Goal: Task Accomplishment & Management: Manage account settings

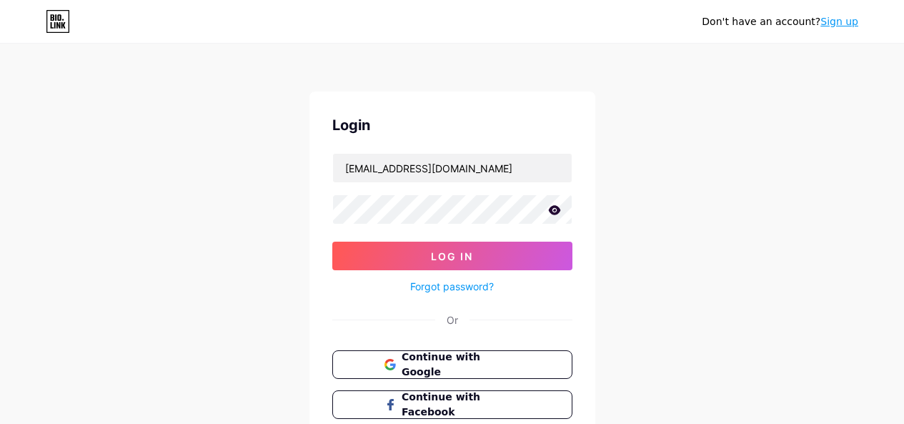
click at [555, 210] on icon at bounding box center [554, 209] width 12 height 9
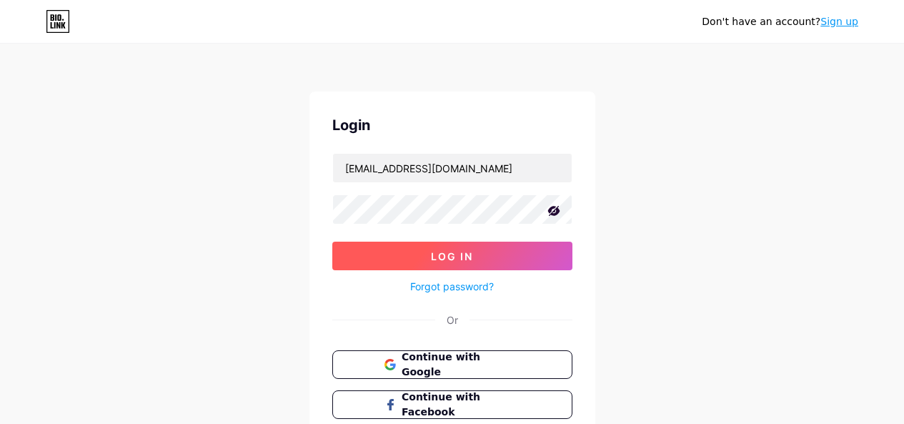
click at [438, 260] on span "Log In" at bounding box center [452, 256] width 42 height 12
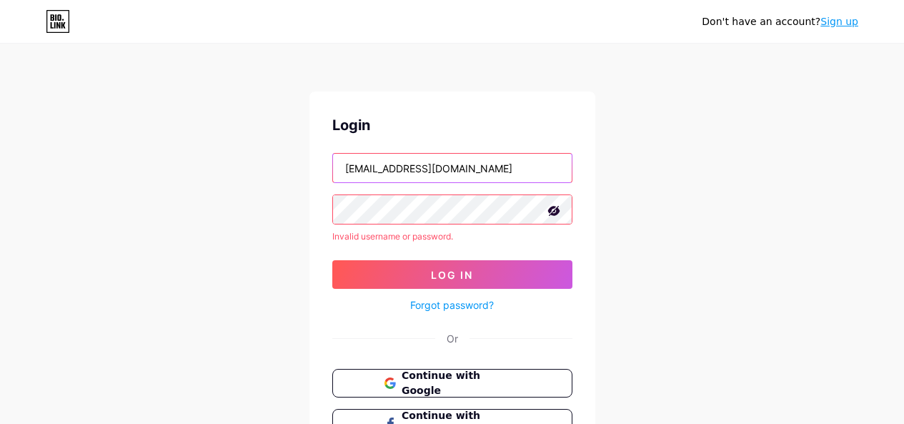
drag, startPoint x: 415, startPoint y: 170, endPoint x: 403, endPoint y: 183, distance: 17.7
click at [403, 183] on form "[EMAIL_ADDRESS][DOMAIN_NAME] Invalid username or password. Log In Forgot passwo…" at bounding box center [452, 233] width 240 height 161
type input "[EMAIL_ADDRESS][DOMAIN_NAME]"
click at [332, 260] on button "Log In" at bounding box center [452, 274] width 240 height 29
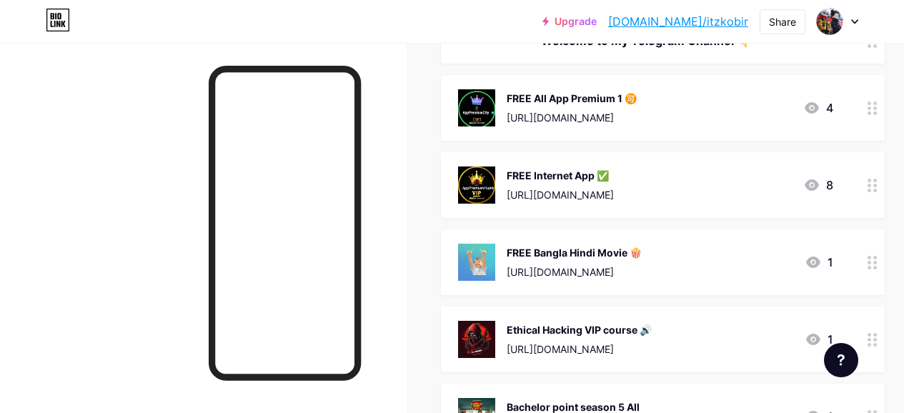
scroll to position [214, 0]
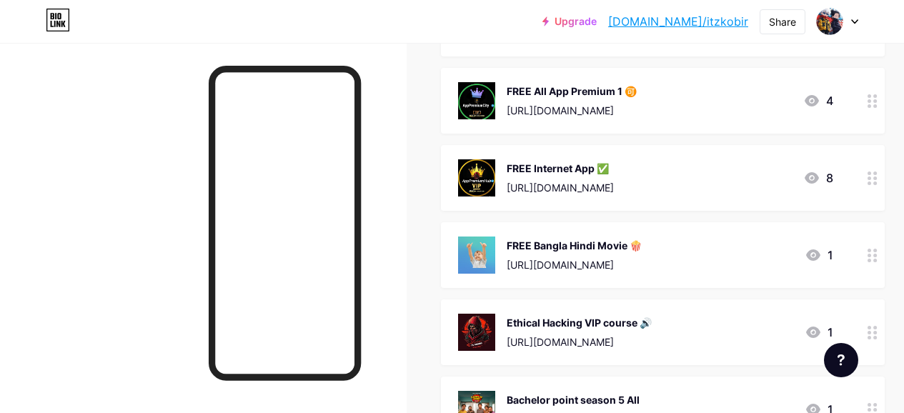
click at [663, 99] on div "FREE All App Premium 1 🉑 [URL][DOMAIN_NAME] 4" at bounding box center [645, 100] width 375 height 37
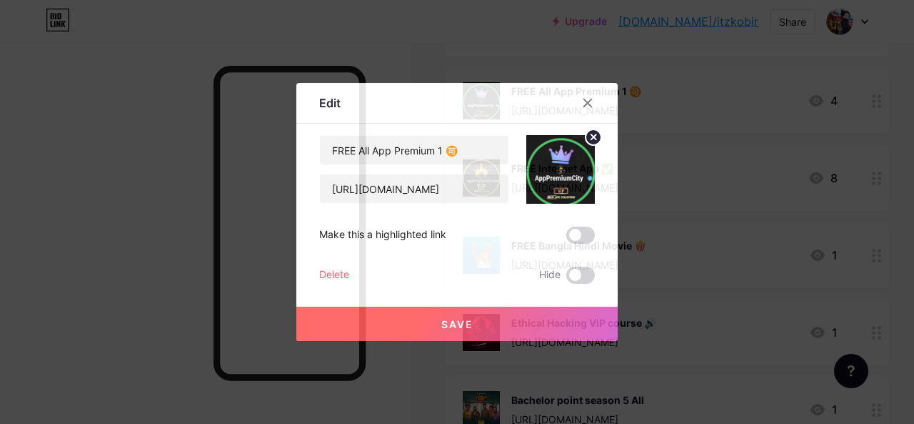
click at [592, 104] on icon at bounding box center [587, 102] width 11 height 11
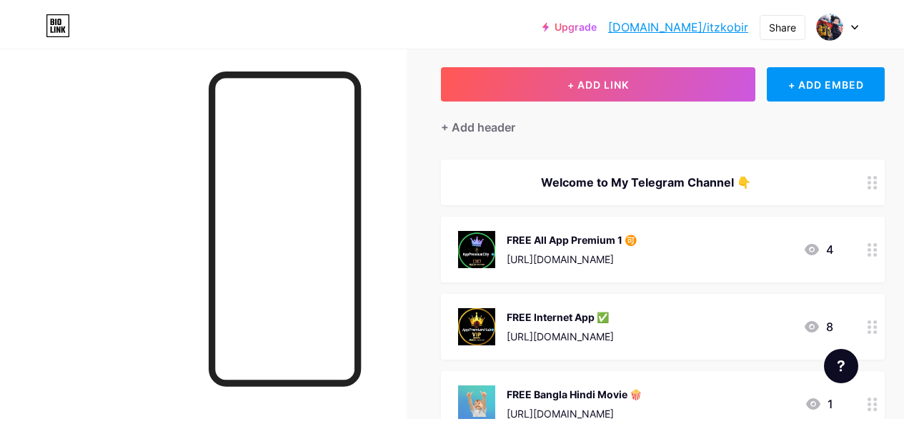
scroll to position [0, 0]
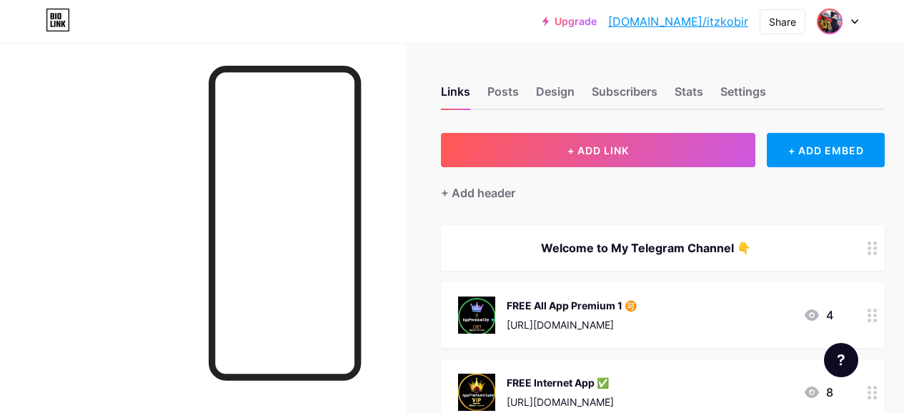
click at [827, 25] on img at bounding box center [829, 21] width 23 height 23
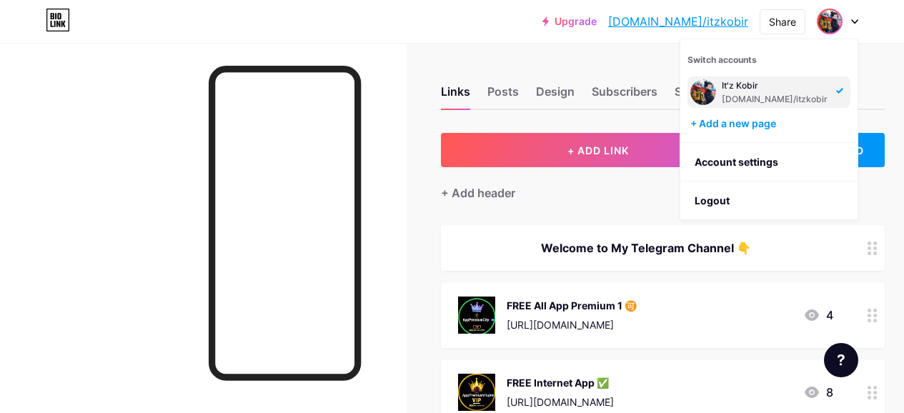
click at [554, 60] on div "Links Posts Design Subscribers Stats Settings" at bounding box center [663, 85] width 444 height 50
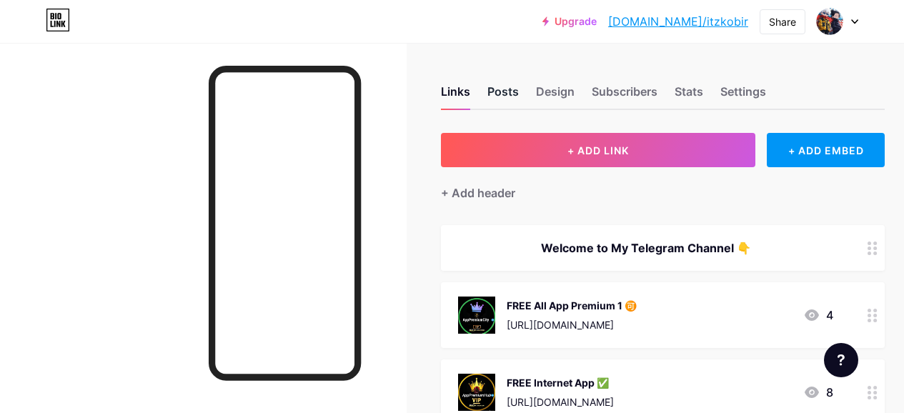
click at [507, 96] on div "Posts" at bounding box center [502, 96] width 31 height 26
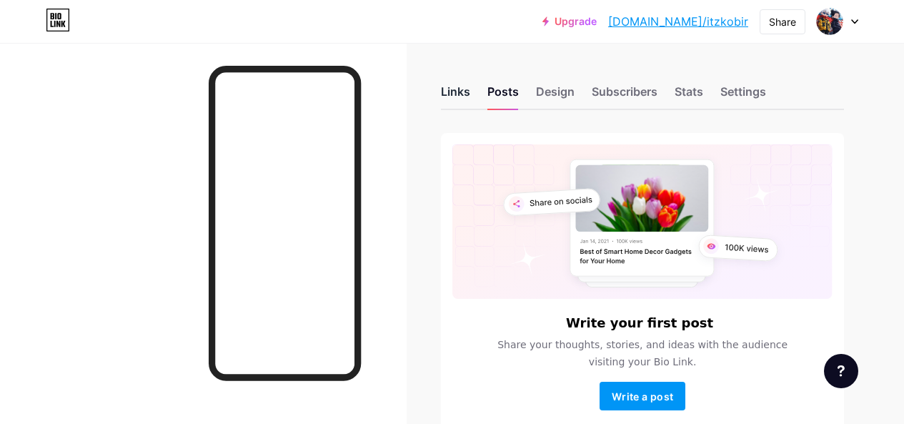
click at [459, 96] on div "Links" at bounding box center [455, 96] width 29 height 26
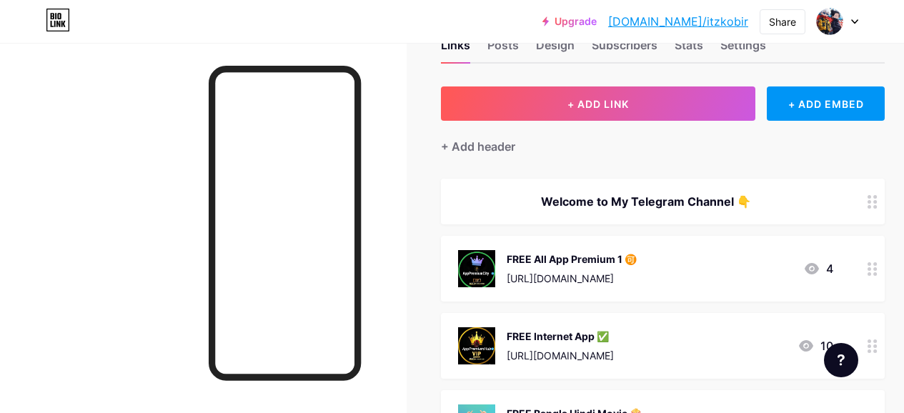
scroll to position [71, 0]
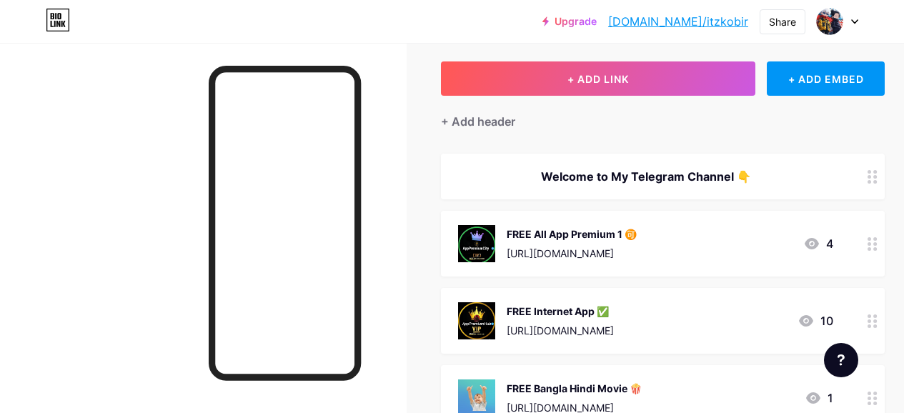
drag, startPoint x: 623, startPoint y: 314, endPoint x: 624, endPoint y: 270, distance: 44.3
click at [620, 267] on span "Welcome to My Telegram Channel 👇 FREE All App Premium 1 🉑 [URL][DOMAIN_NAME] 4 …" at bounding box center [663, 408] width 444 height 509
click at [670, 282] on span "Welcome to My Telegram Channel 👇 FREE All App Premium 1 🉑 [URL][DOMAIN_NAME] 4 …" at bounding box center [663, 408] width 444 height 509
click at [690, 237] on div "FREE All App Premium 1 🉑 [URL][DOMAIN_NAME] 4" at bounding box center [645, 243] width 375 height 37
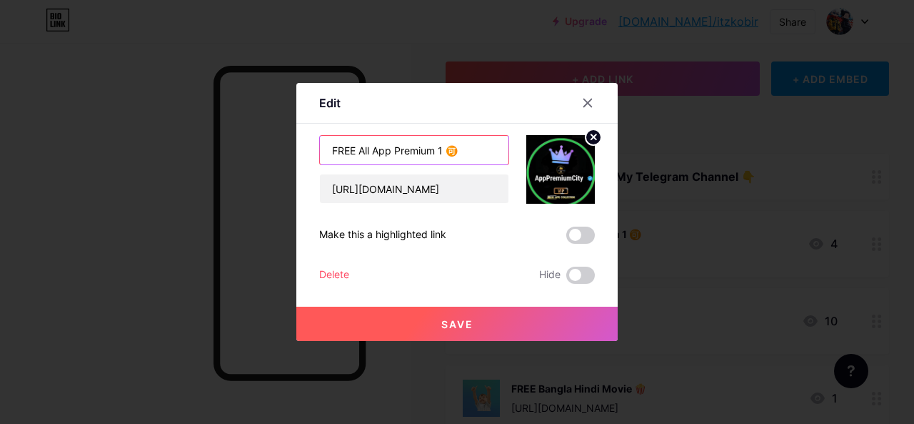
drag, startPoint x: 443, startPoint y: 151, endPoint x: 319, endPoint y: 194, distance: 131.3
click at [319, 194] on div "Edit Content YouTube Play YouTube video without leaving your page. ADD Vimeo Pl…" at bounding box center [456, 212] width 321 height 258
type input "🉑"
click at [589, 97] on icon at bounding box center [587, 102] width 11 height 11
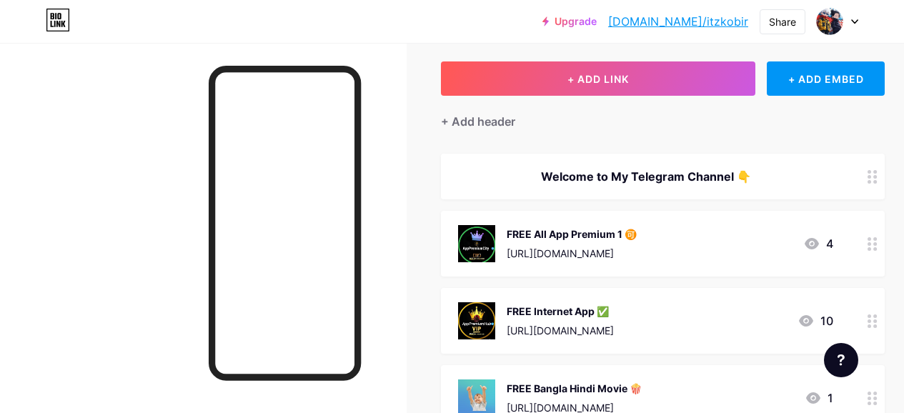
scroll to position [143, 0]
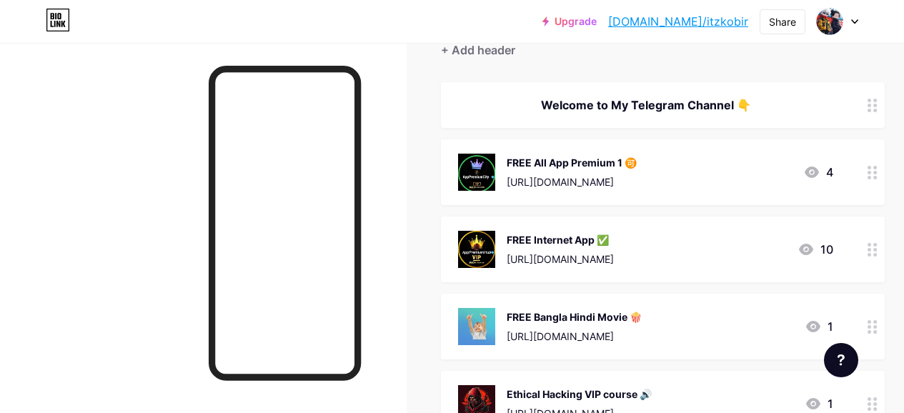
click at [637, 169] on div "FREE All App Premium 1 🉑 [URL][DOMAIN_NAME]" at bounding box center [572, 172] width 130 height 37
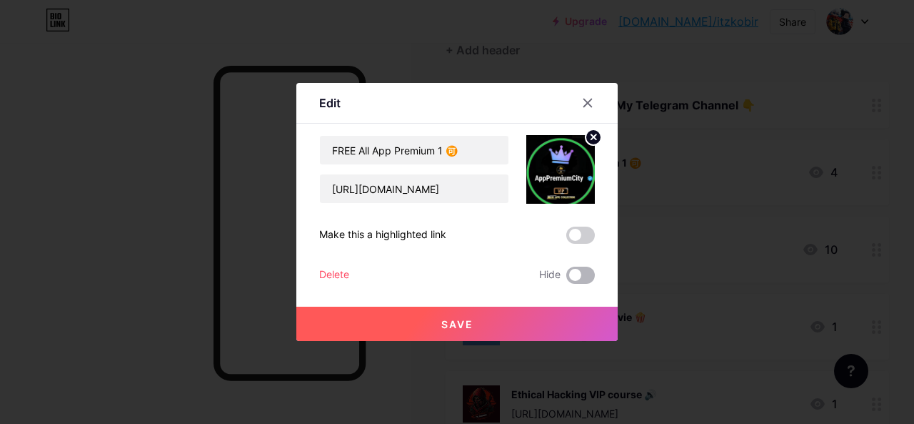
click at [571, 275] on span at bounding box center [581, 274] width 29 height 17
click at [567, 279] on input "checkbox" at bounding box center [567, 279] width 0 height 0
click at [481, 316] on button "Save" at bounding box center [456, 323] width 321 height 34
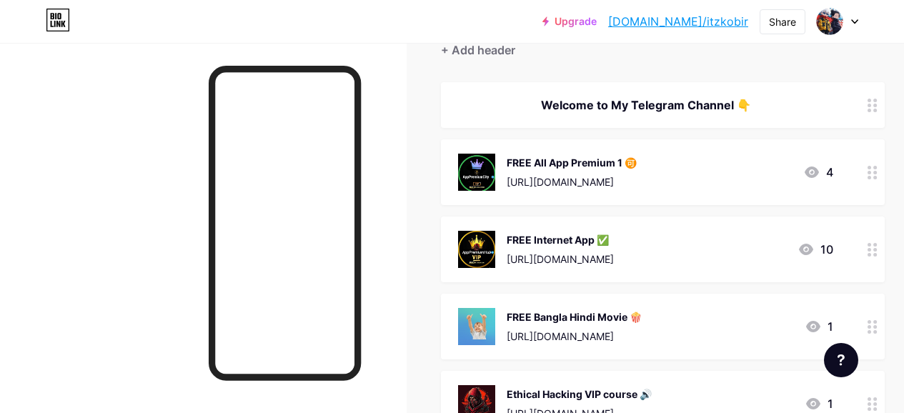
click at [582, 241] on div "FREE Internet App ✅" at bounding box center [560, 239] width 107 height 15
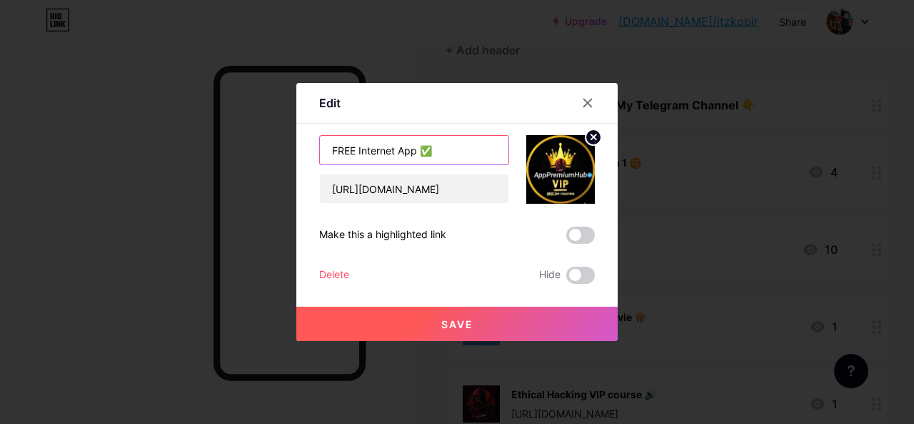
click at [420, 152] on input "FREE Internet App ✅" at bounding box center [414, 150] width 189 height 29
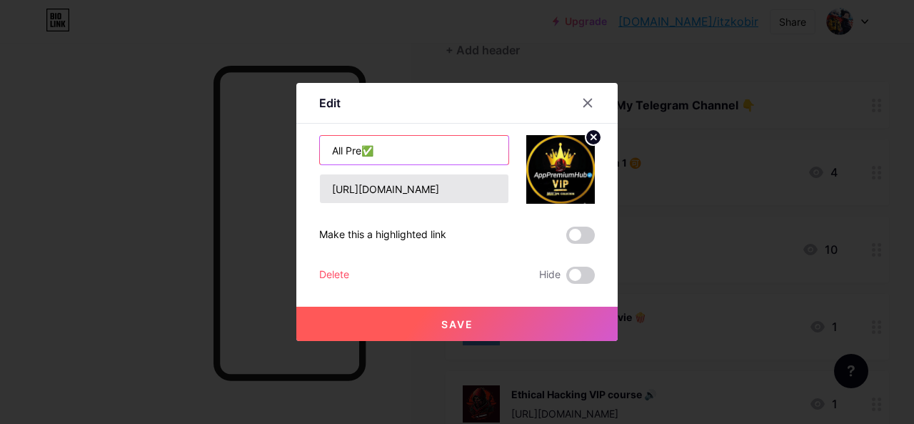
type input "All Pre✅"
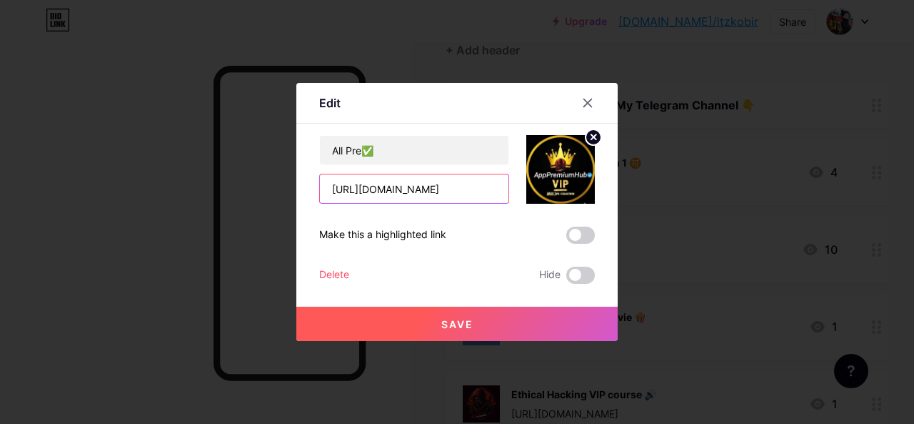
drag, startPoint x: 449, startPoint y: 191, endPoint x: 442, endPoint y: 192, distance: 7.9
click at [447, 192] on input "[URL][DOMAIN_NAME]" at bounding box center [414, 188] width 189 height 29
type input "[URL][DOMAIN_NAME]"
drag, startPoint x: 458, startPoint y: 224, endPoint x: 444, endPoint y: 202, distance: 26.4
click at [459, 224] on div "All Pre✅ [URL][DOMAIN_NAME] Make this a highlighted link Delete Hide Save" at bounding box center [457, 209] width 276 height 149
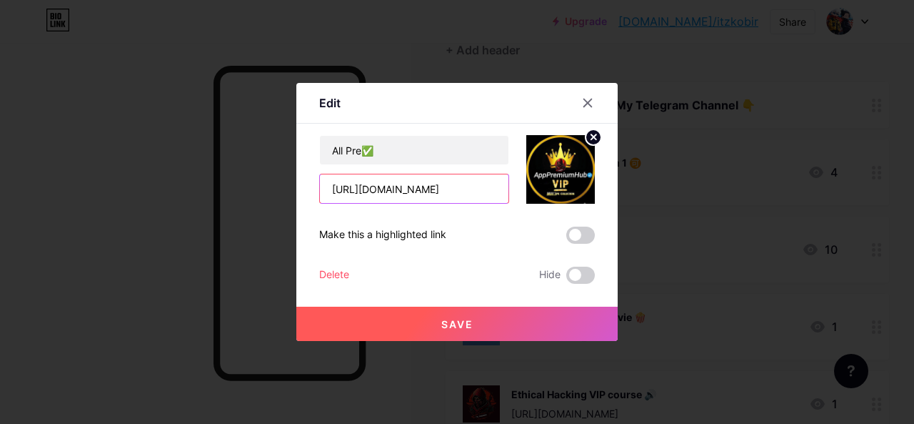
drag, startPoint x: 419, startPoint y: 189, endPoint x: 451, endPoint y: 198, distance: 33.5
click at [451, 198] on input "[URL][DOMAIN_NAME]" at bounding box center [414, 188] width 189 height 29
click at [479, 231] on div "Make this a highlighted link" at bounding box center [457, 234] width 276 height 17
click at [582, 99] on icon at bounding box center [587, 102] width 11 height 11
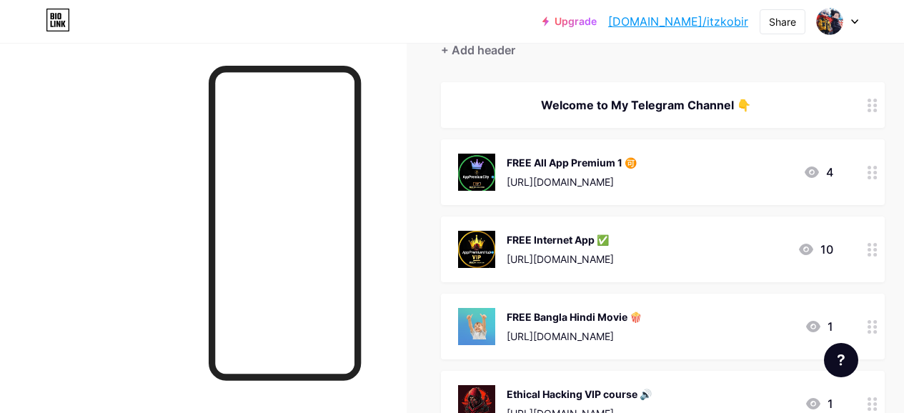
drag, startPoint x: 662, startPoint y: 254, endPoint x: 590, endPoint y: 274, distance: 74.0
click at [590, 274] on div "FREE Internet App ✅ [URL][DOMAIN_NAME] 10" at bounding box center [663, 249] width 444 height 66
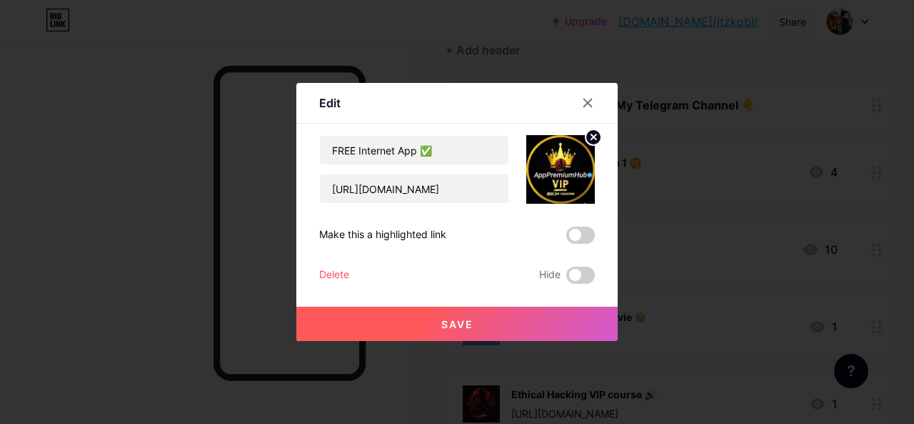
click at [586, 103] on icon at bounding box center [587, 102] width 11 height 11
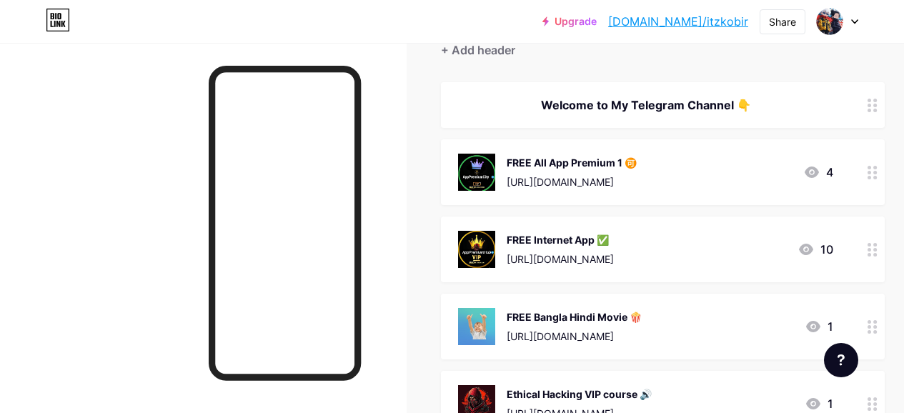
drag, startPoint x: 642, startPoint y: 260, endPoint x: 591, endPoint y: 261, distance: 50.7
click at [591, 261] on div "FREE Internet App ✅ [URL][DOMAIN_NAME] 10" at bounding box center [645, 249] width 375 height 37
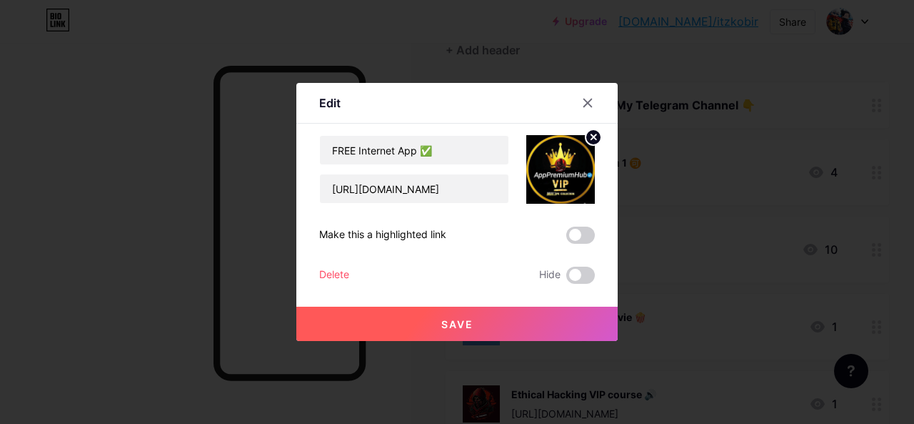
drag, startPoint x: 632, startPoint y: 256, endPoint x: 607, endPoint y: 249, distance: 26.5
click at [607, 251] on div "Edit Content YouTube Play YouTube video without leaving your page. ADD Vimeo Pl…" at bounding box center [456, 212] width 321 height 258
drag, startPoint x: 473, startPoint y: 195, endPoint x: 409, endPoint y: 214, distance: 66.2
click at [409, 214] on div "FREE Internet App ✅ [URL][DOMAIN_NAME] Make this a highlighted link Delete Hide…" at bounding box center [457, 209] width 276 height 149
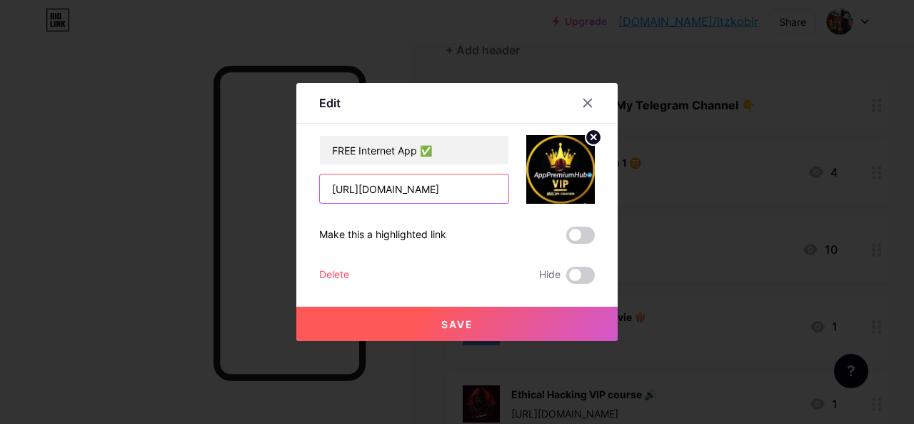
click at [472, 194] on input "[URL][DOMAIN_NAME]" at bounding box center [414, 188] width 189 height 29
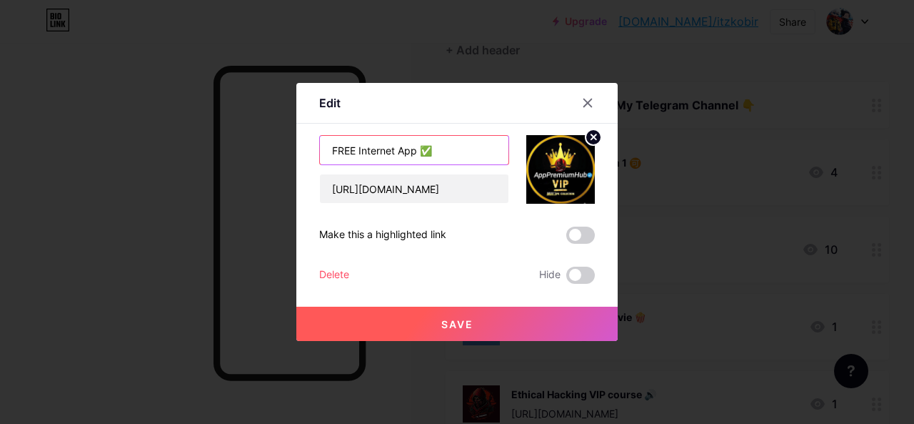
drag, startPoint x: 419, startPoint y: 151, endPoint x: 327, endPoint y: 160, distance: 91.9
click at [327, 160] on input "FREE Internet App ✅" at bounding box center [414, 150] width 189 height 29
paste input "PremiumHub"
click at [328, 149] on input "Premium ✅" at bounding box center [414, 150] width 189 height 29
click at [390, 153] on input "All Premium ✅" at bounding box center [414, 150] width 189 height 29
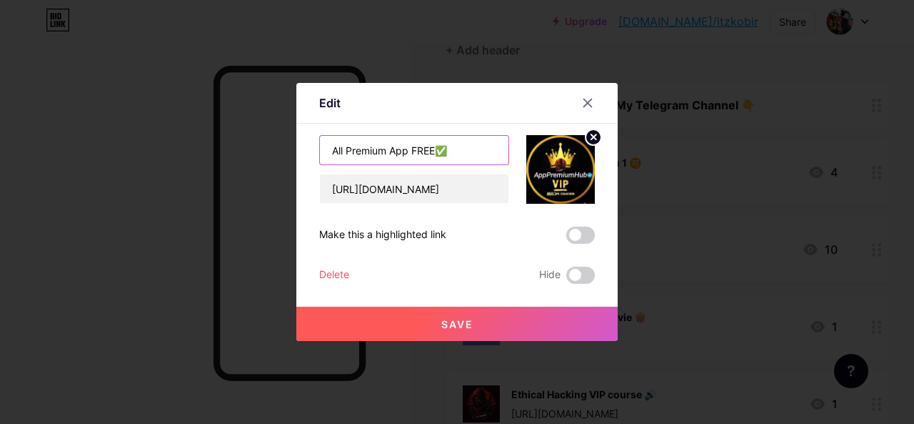
drag, startPoint x: 436, startPoint y: 151, endPoint x: 409, endPoint y: 161, distance: 28.7
click at [409, 161] on input "All Premium App FREE✅" at bounding box center [414, 150] width 189 height 29
drag, startPoint x: 406, startPoint y: 152, endPoint x: 399, endPoint y: 161, distance: 10.7
click at [399, 161] on input "All Premium App FREE✅" at bounding box center [414, 150] width 189 height 29
click at [434, 151] on input "All Premium App FREE✅" at bounding box center [414, 150] width 189 height 29
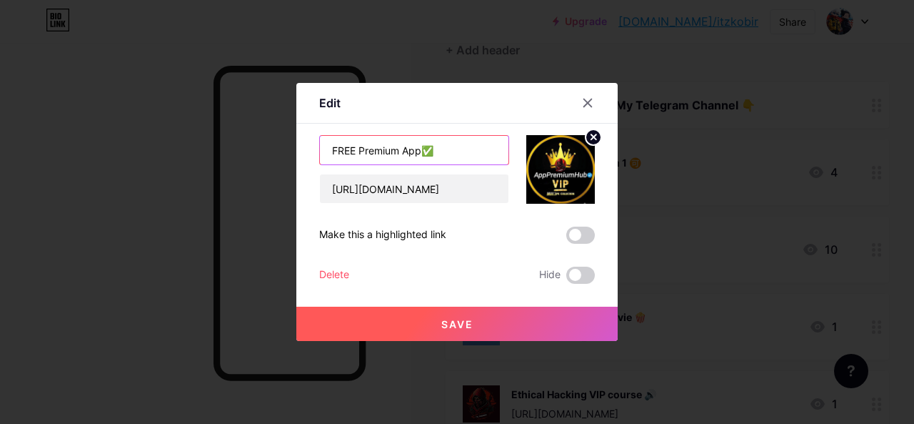
type input "FREE Premium App✅"
click at [482, 317] on button "Save" at bounding box center [456, 323] width 321 height 34
click at [613, 69] on div at bounding box center [457, 212] width 914 height 424
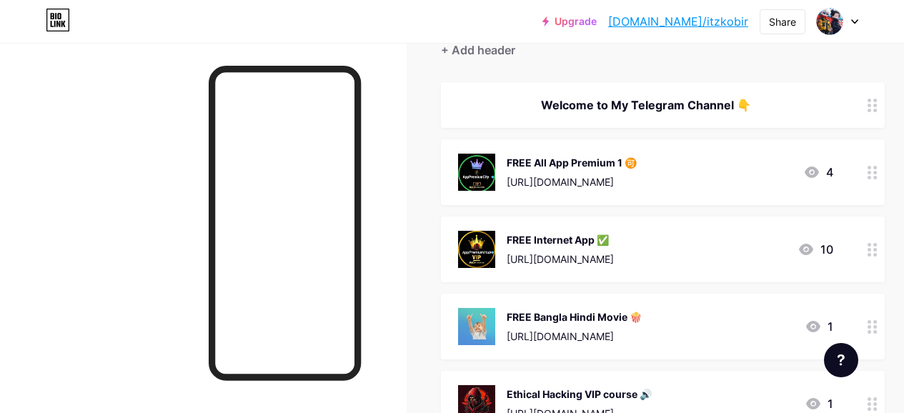
click at [598, 255] on div "[URL][DOMAIN_NAME]" at bounding box center [560, 258] width 107 height 15
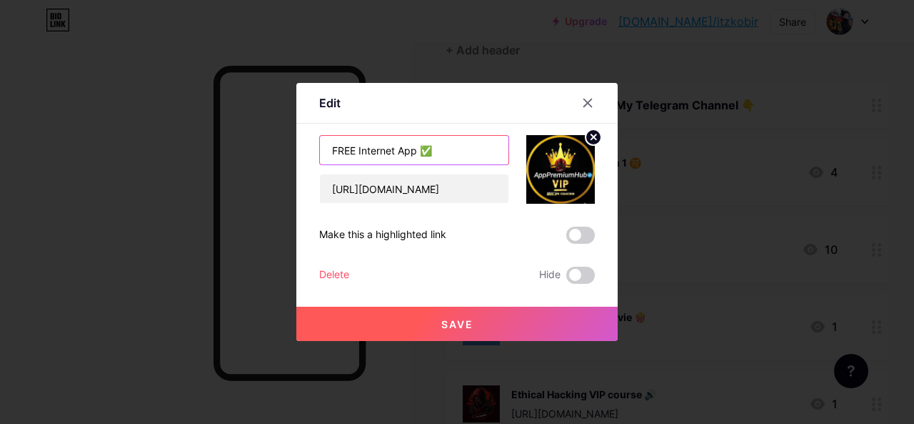
drag, startPoint x: 397, startPoint y: 149, endPoint x: 357, endPoint y: 171, distance: 44.8
click at [357, 171] on div "FREE Internet App ✅ [URL][DOMAIN_NAME]" at bounding box center [414, 169] width 190 height 69
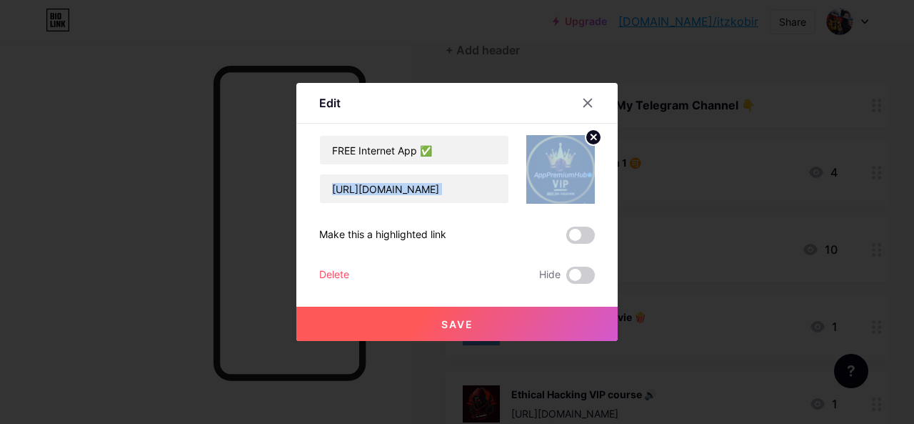
click at [359, 171] on div "FREE Internet App ✅ [URL][DOMAIN_NAME]" at bounding box center [414, 169] width 190 height 69
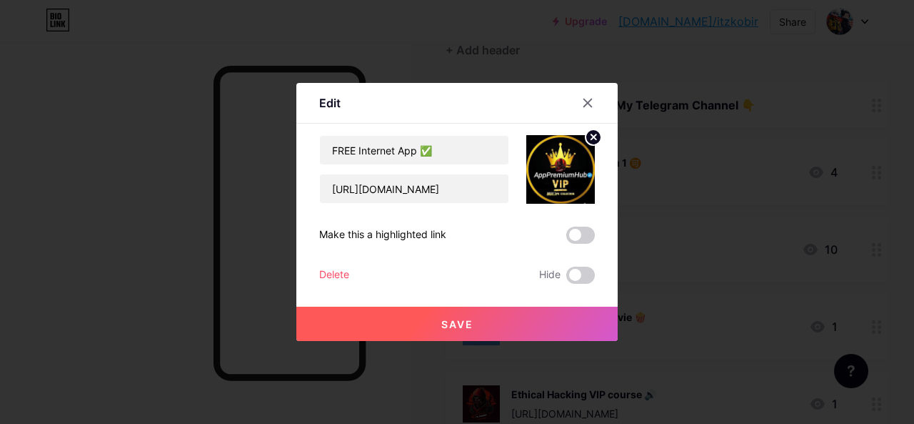
click at [457, 227] on div "FREE Internet App ✅ [URL][DOMAIN_NAME] Make this a highlighted link Delete Hide…" at bounding box center [457, 209] width 276 height 149
drag, startPoint x: 448, startPoint y: 191, endPoint x: 410, endPoint y: 198, distance: 38.5
click at [410, 198] on input "[URL][DOMAIN_NAME]" at bounding box center [414, 188] width 189 height 29
paste input "Hub"
click at [414, 194] on input "[URL][DOMAIN_NAME]" at bounding box center [414, 188] width 189 height 29
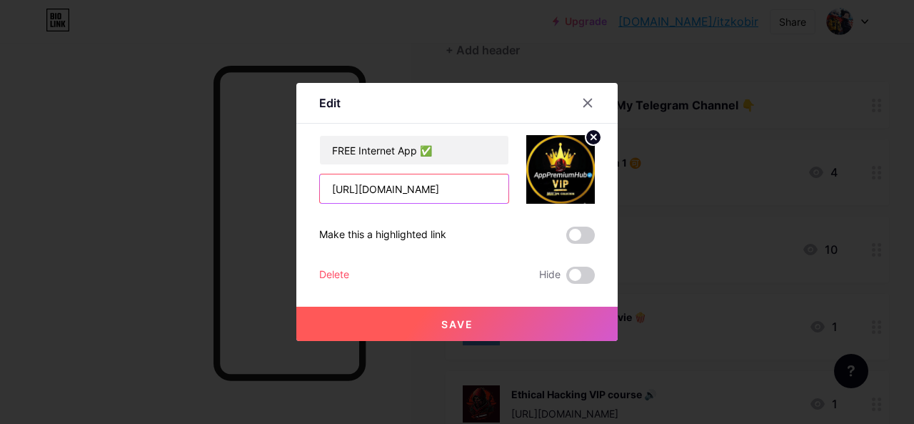
drag, startPoint x: 453, startPoint y: 191, endPoint x: 427, endPoint y: 194, distance: 25.8
click at [427, 194] on input "[URL][DOMAIN_NAME]" at bounding box center [414, 188] width 189 height 29
type input "[URL][DOMAIN_NAME]"
drag, startPoint x: 527, startPoint y: 239, endPoint x: 518, endPoint y: 224, distance: 18.3
click at [528, 239] on div "Make this a highlighted link" at bounding box center [457, 234] width 276 height 17
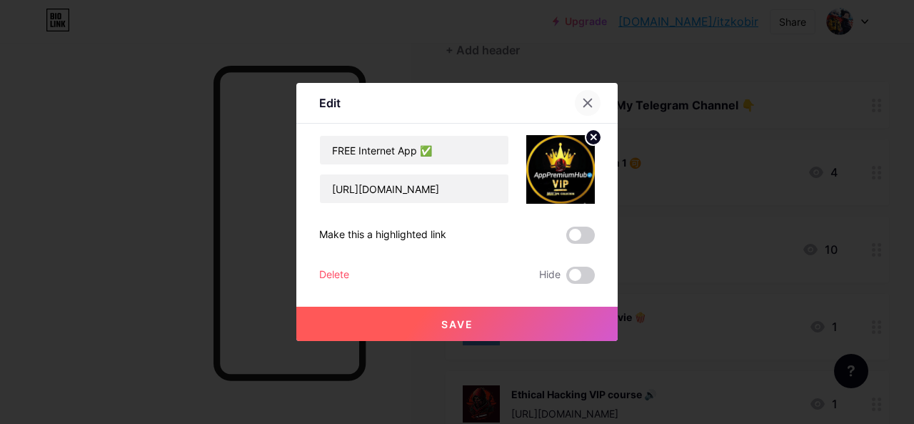
click at [592, 99] on icon at bounding box center [588, 103] width 8 height 8
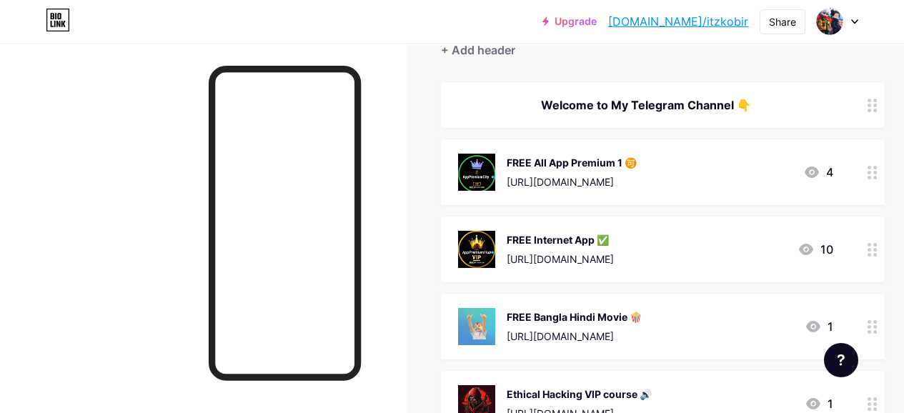
click at [561, 246] on div "FREE Internet App ✅" at bounding box center [560, 239] width 107 height 15
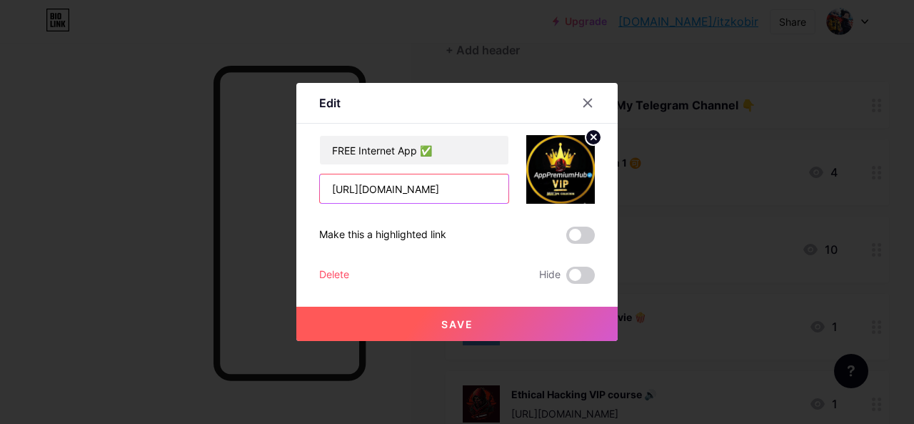
paste input "ub"
type input "[URL][DOMAIN_NAME]"
click at [590, 105] on icon at bounding box center [588, 103] width 8 height 8
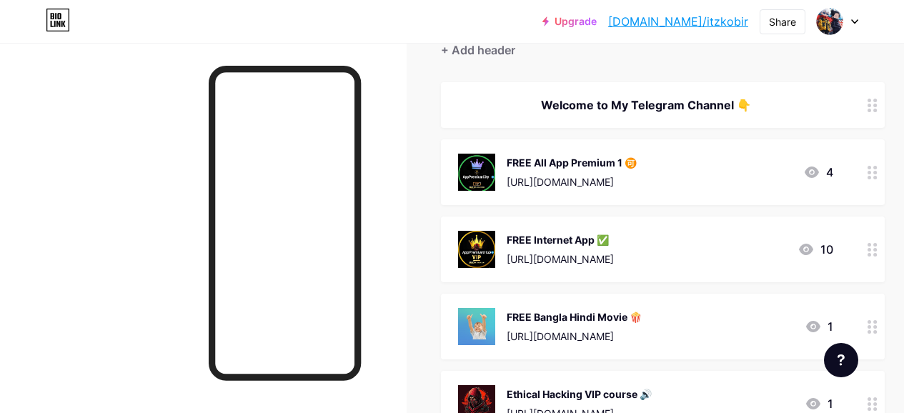
drag, startPoint x: 647, startPoint y: 258, endPoint x: 561, endPoint y: 263, distance: 85.9
click at [561, 263] on div "[URL][DOMAIN_NAME]" at bounding box center [560, 258] width 107 height 15
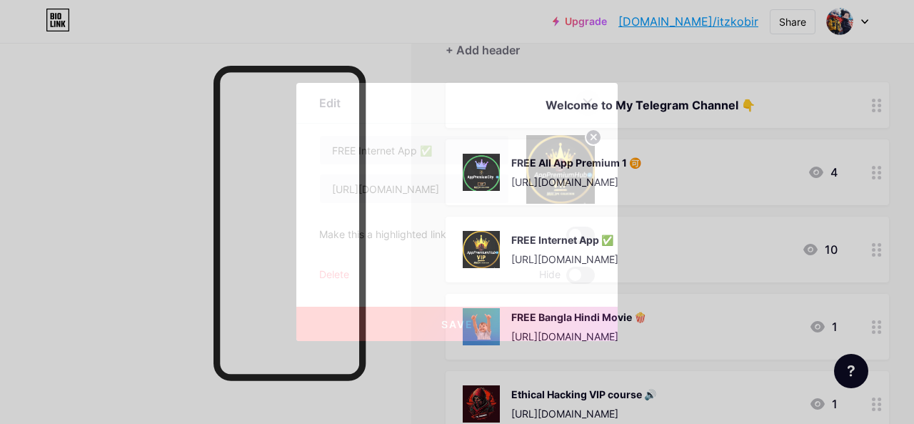
click at [587, 106] on icon at bounding box center [587, 102] width 11 height 11
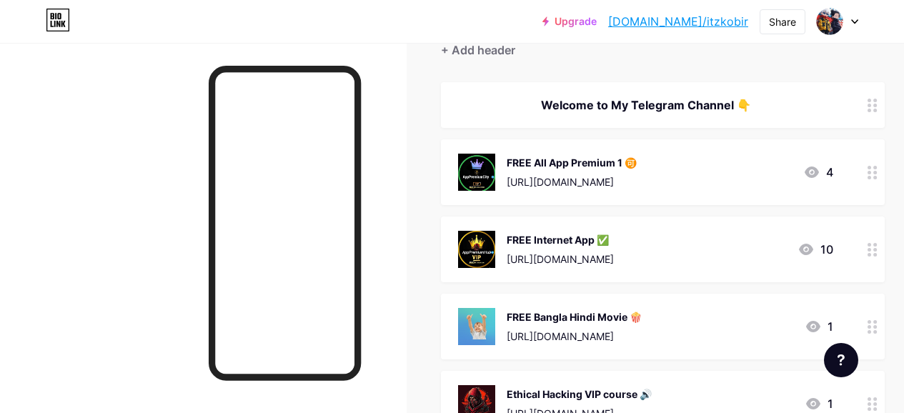
click at [571, 261] on div "[URL][DOMAIN_NAME]" at bounding box center [560, 258] width 107 height 15
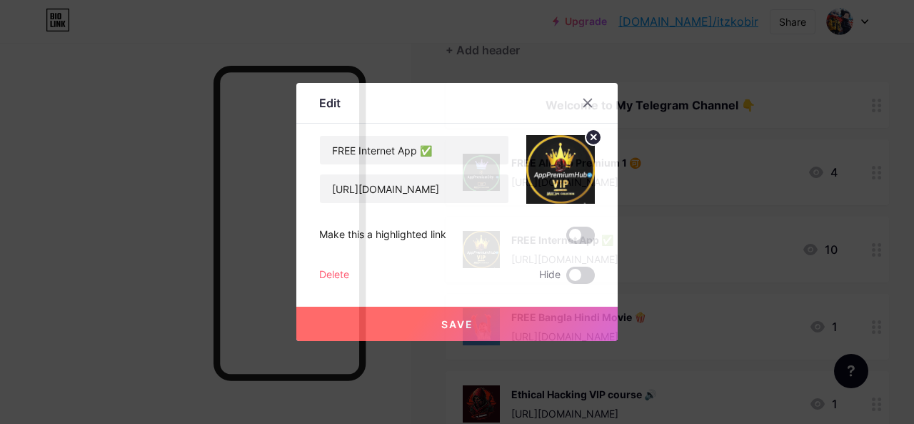
click at [583, 261] on div "FREE Internet App ✅ [URL][DOMAIN_NAME] Make this a highlighted link Delete Hide…" at bounding box center [457, 209] width 276 height 149
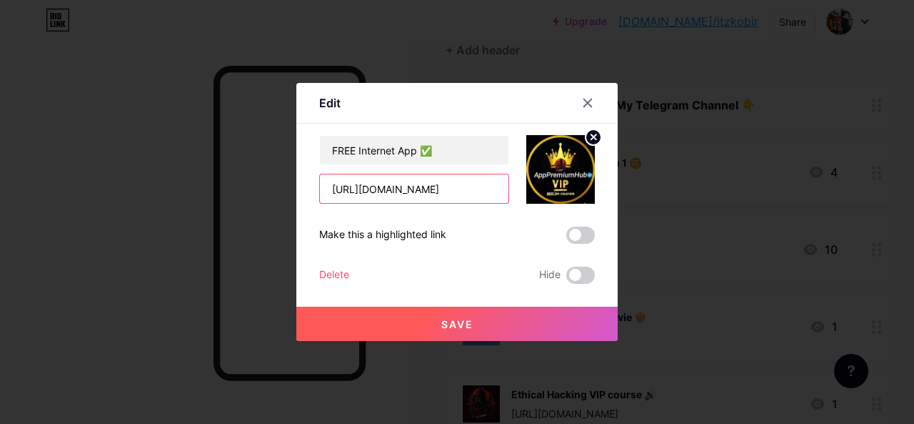
drag, startPoint x: 412, startPoint y: 189, endPoint x: 451, endPoint y: 196, distance: 39.9
click at [451, 196] on input "[URL][DOMAIN_NAME]" at bounding box center [414, 188] width 189 height 29
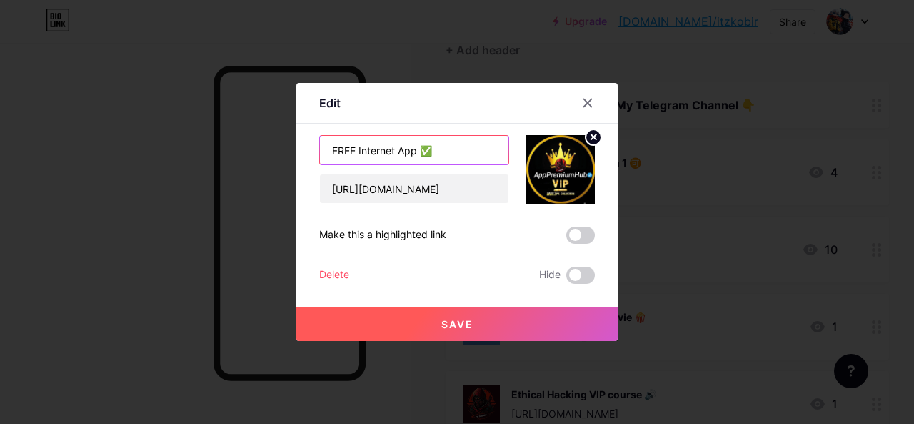
drag, startPoint x: 359, startPoint y: 151, endPoint x: 395, endPoint y: 161, distance: 37.8
click at [395, 161] on input "FREE Internet App ✅" at bounding box center [414, 150] width 189 height 29
paste input "Premium"
type input "FREE Premium App ✅"
click at [516, 329] on button "Save" at bounding box center [456, 323] width 321 height 34
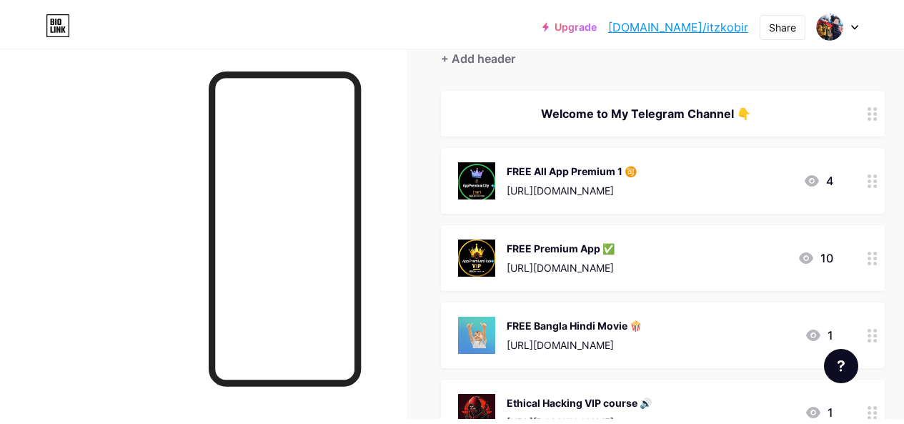
scroll to position [0, 0]
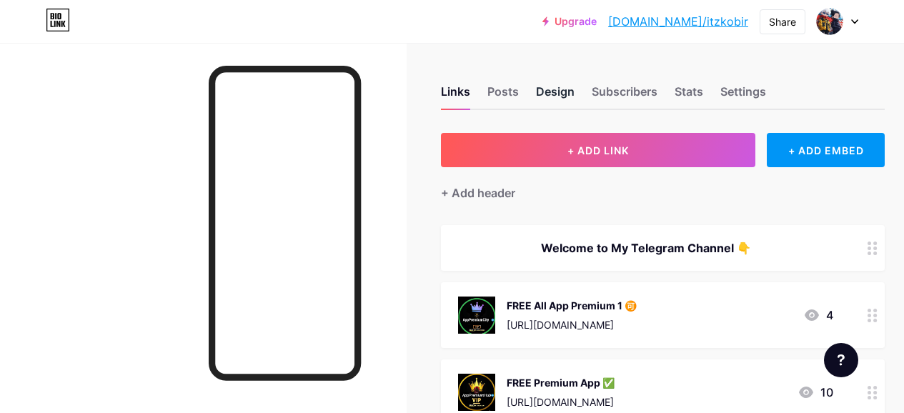
click at [552, 93] on div "Design" at bounding box center [555, 96] width 39 height 26
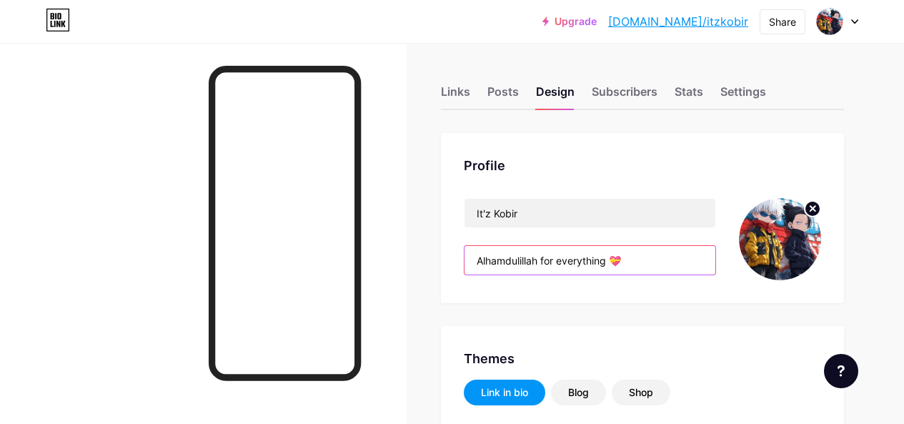
drag, startPoint x: 615, startPoint y: 263, endPoint x: 480, endPoint y: 276, distance: 135.6
click at [480, 276] on div "It'z [PERSON_NAME] for everything 💝" at bounding box center [590, 239] width 252 height 82
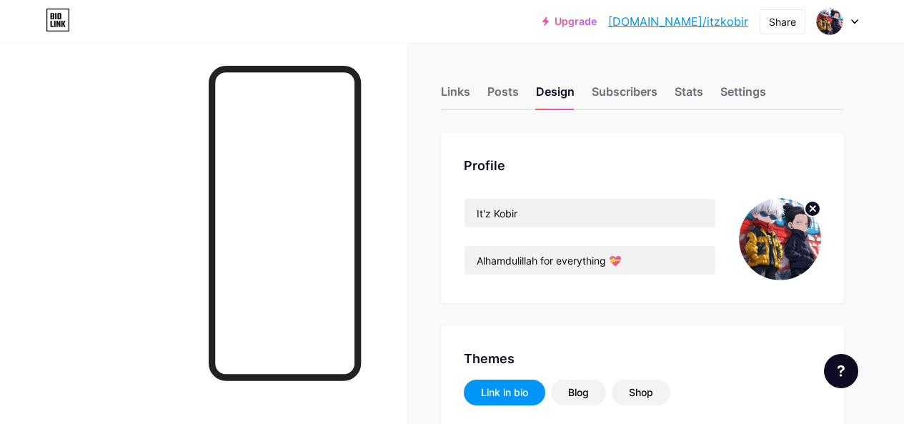
click at [480, 276] on div "It'z [PERSON_NAME] for everything 💝" at bounding box center [590, 239] width 252 height 82
drag, startPoint x: 477, startPoint y: 276, endPoint x: 608, endPoint y: 303, distance: 134.2
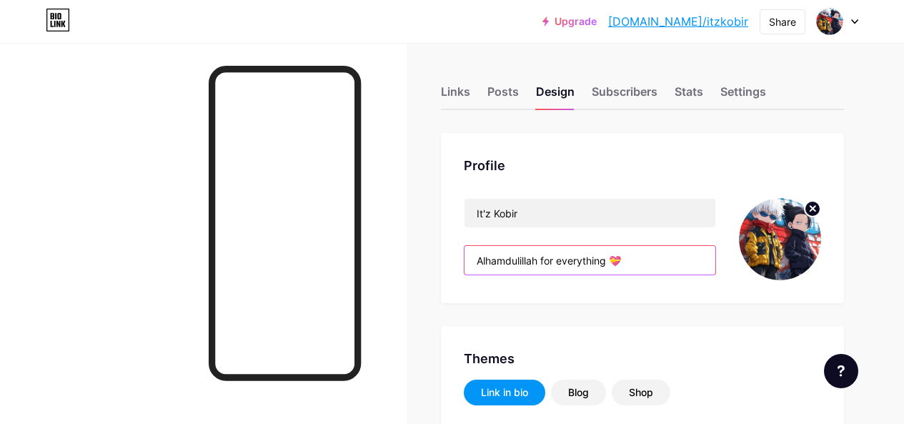
drag, startPoint x: 614, startPoint y: 262, endPoint x: 486, endPoint y: 278, distance: 128.8
click at [487, 279] on div "It'z [PERSON_NAME] for everything 💝" at bounding box center [590, 239] width 252 height 82
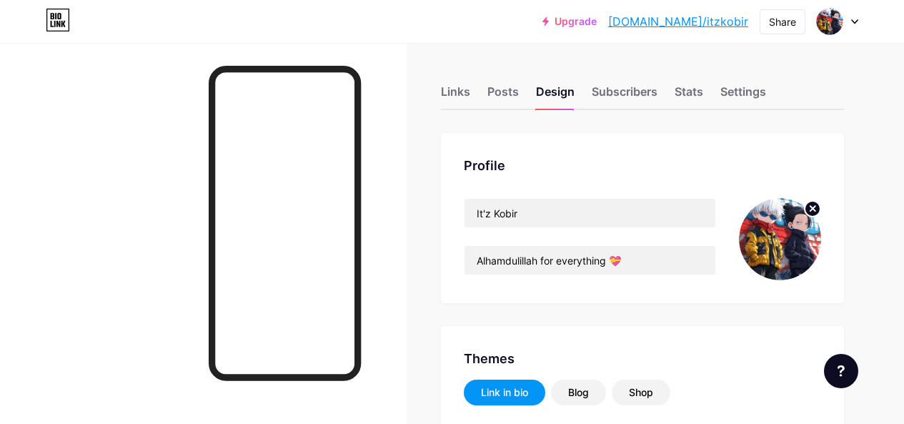
click at [484, 275] on div "It'z [PERSON_NAME] for everything 💝" at bounding box center [590, 239] width 252 height 82
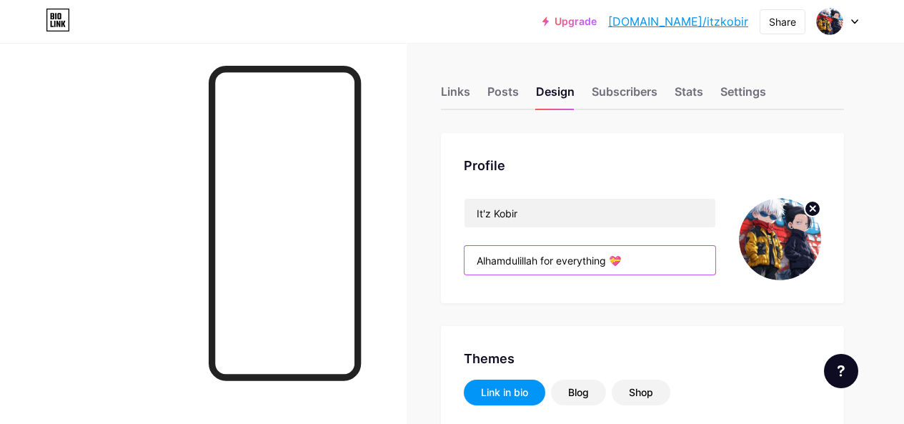
click at [482, 272] on input "Alhamdulillah for everything 💝" at bounding box center [589, 260] width 251 height 29
drag, startPoint x: 481, startPoint y: 263, endPoint x: 583, endPoint y: 260, distance: 102.2
click at [582, 260] on input "Alhamdulillah for everything 💝" at bounding box center [589, 260] width 251 height 29
drag, startPoint x: 611, startPoint y: 259, endPoint x: 574, endPoint y: 263, distance: 37.3
click at [576, 263] on input "Alhamdulillah for everything 💝" at bounding box center [589, 260] width 251 height 29
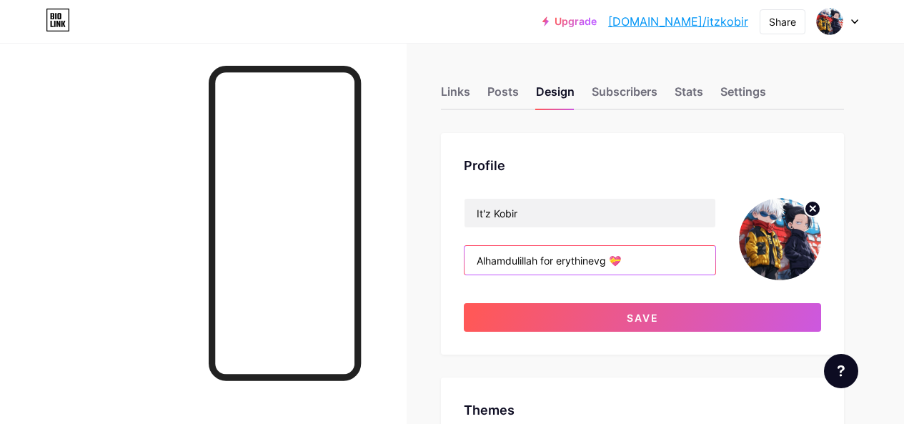
click at [609, 262] on input "Alhamdulillah for erythinevg 💝" at bounding box center [589, 260] width 251 height 29
click at [612, 262] on input "Alhamdulillah for erythinevg 💝" at bounding box center [589, 260] width 251 height 29
paste input "🚀Crypto YouTuber & Influencer |🎯 Airdrop Analyst |🌐Web3 Enthusiast | NFT Collec…"
drag, startPoint x: 477, startPoint y: 259, endPoint x: 497, endPoint y: 259, distance: 20.0
click at [479, 259] on input "🚀Crypto YouTuber & Influencer |🎯 Airdrop Analyst |🌐Web3 Enthusiast | NFT Collec…" at bounding box center [589, 260] width 251 height 29
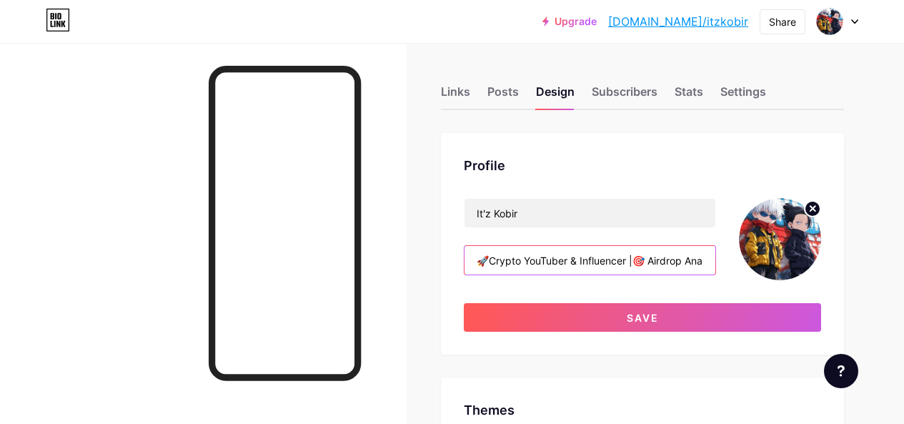
drag, startPoint x: 547, startPoint y: 267, endPoint x: 573, endPoint y: 264, distance: 26.6
click at [561, 269] on input "🚀Crypto YouTuber & Influencer |🎯 Airdrop Analyst |🌐Web3 Enthusiast | NFT Collec…" at bounding box center [589, 260] width 251 height 29
drag, startPoint x: 703, startPoint y: 263, endPoint x: 442, endPoint y: 286, distance: 261.8
click at [676, 262] on input "nalyst |🌐Web3 Enthusiast | NFT Collector | Community Admin. 💝" at bounding box center [589, 260] width 251 height 29
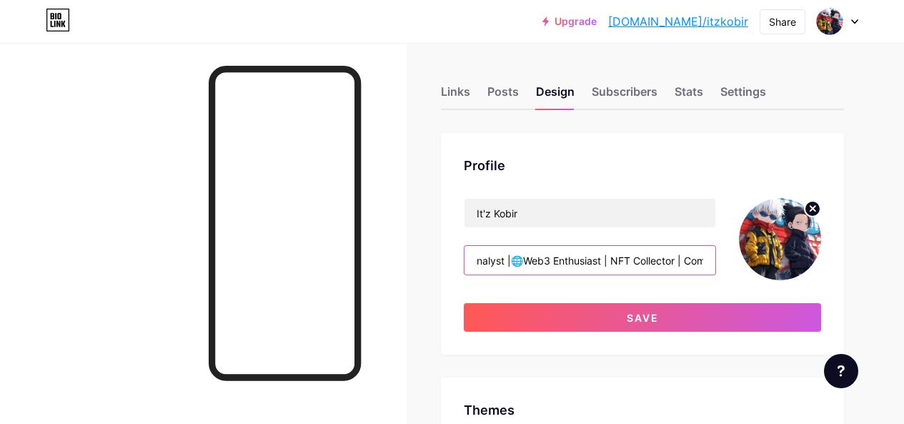
drag, startPoint x: 482, startPoint y: 263, endPoint x: 522, endPoint y: 266, distance: 40.2
click at [484, 263] on input "nalyst |🌐Web3 Enthusiast | NFT Collector | Community Admin. 💝" at bounding box center [589, 260] width 251 height 29
drag, startPoint x: 522, startPoint y: 266, endPoint x: 687, endPoint y: 272, distance: 165.1
click at [687, 272] on input "nalyst |🌐Web3 Enthusiast | NFT Collector | Community Admin. 💝" at bounding box center [589, 260] width 251 height 29
drag, startPoint x: 576, startPoint y: 267, endPoint x: 400, endPoint y: 282, distance: 176.4
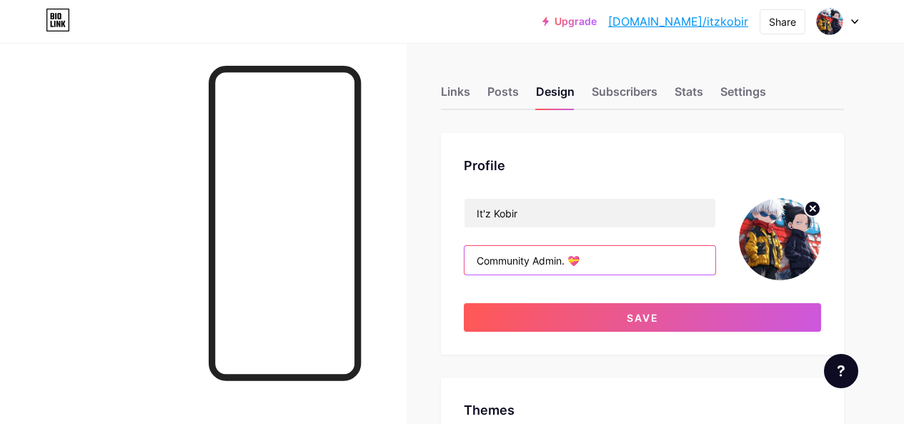
click at [485, 262] on input "💝" at bounding box center [589, 260] width 251 height 29
click at [479, 260] on input "💝" at bounding box center [589, 260] width 251 height 29
paste input "🚀Crypto YouTuber & Influencer |🎯 Airdrop Analyst |🌐Web3 Enthusiast | NFT Collec…"
drag, startPoint x: 499, startPoint y: 263, endPoint x: 467, endPoint y: 267, distance: 32.4
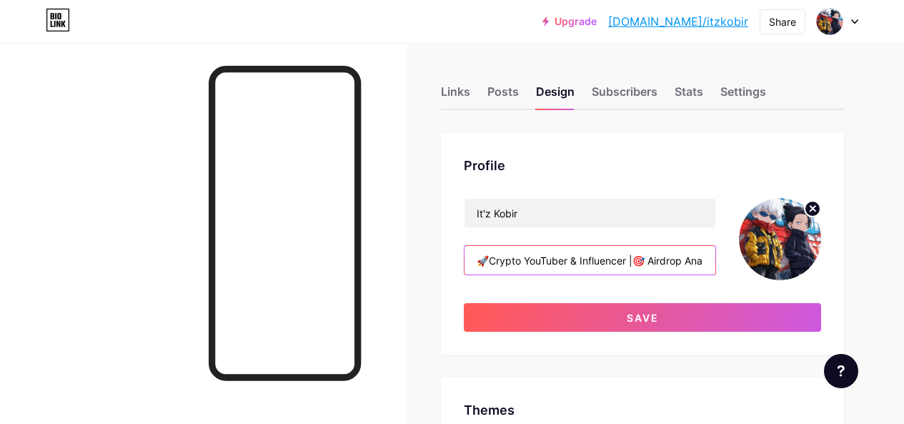
click at [467, 267] on div "Profile It'z Kobir 🚀Crypto YouTuber & Influencer |🎯 Airdrop Analyst |🌐Web3 Enth…" at bounding box center [642, 243] width 403 height 221
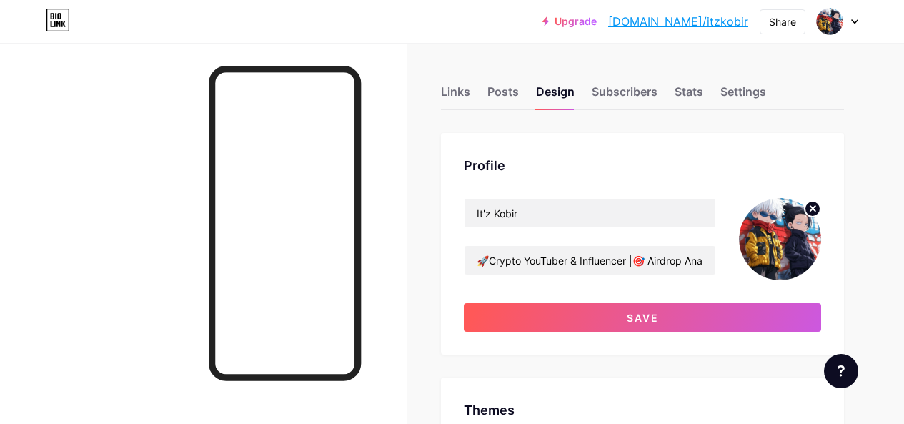
click at [512, 229] on div "It'z Kobir 🚀Crypto YouTuber & Influencer |🎯 Airdrop Analyst |🌐Web3 Enthusiast |…" at bounding box center [590, 239] width 252 height 82
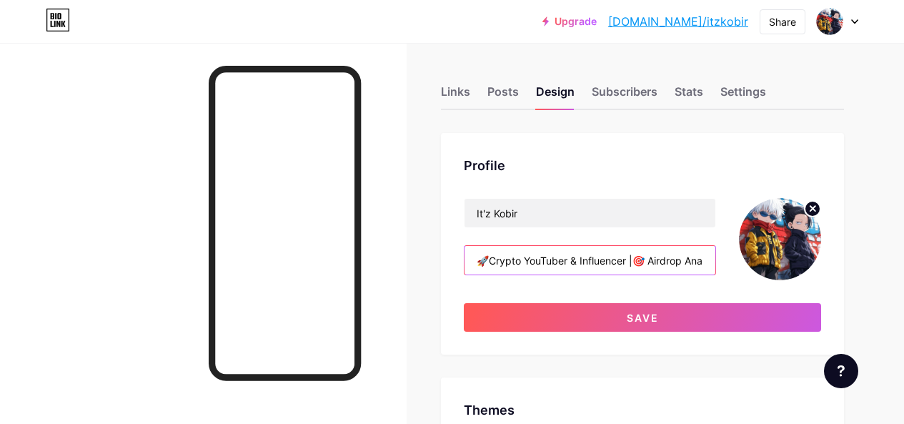
click at [472, 259] on input "🚀Crypto YouTuber & Influencer |🎯 Airdrop Analyst |🌐Web3 Enthusiast | NFT Collec…" at bounding box center [589, 260] width 251 height 29
drag, startPoint x: 661, startPoint y: 260, endPoint x: 730, endPoint y: 261, distance: 69.3
click at [730, 261] on div "It'z Kobir 🚀Crypto YouTuber & Influencer |🎯 Airdrop Analyst |🌐Web3 Enthusiast |…" at bounding box center [642, 239] width 357 height 82
click at [691, 262] on input "🚀Crypto YouTuber & Influencer |🎯 Airdrop Analyst |🌐Web3 Enthusiast | NFT Collec…" at bounding box center [589, 260] width 251 height 29
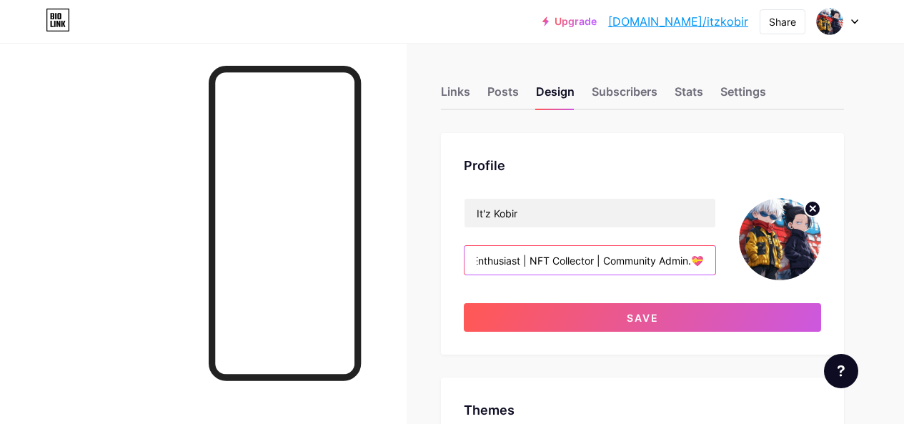
click at [682, 264] on input "🚀Crypto YouTuber & Influencer |🎯 Airdrop Analyst |🌐Web3 Enthusiast | NFT Collec…" at bounding box center [589, 260] width 251 height 29
click at [687, 261] on input "🚀Crypto YouTuber & Influencer |🎯 Airdrop Analyst |🌐Web3 Enthusiast | NFT Collec…" at bounding box center [589, 260] width 251 height 29
click at [688, 261] on input "🚀Crypto YouTuber & Influencer |🎯 Airdrop Analyst |🌐Web3 Enthusiast | NFT Collec…" at bounding box center [589, 260] width 251 height 29
paste input "🚀Crypto Influencer |🎯 Airdrop Analyst |🌐Web3 Enthusiast | NFT Collector | Commu…"
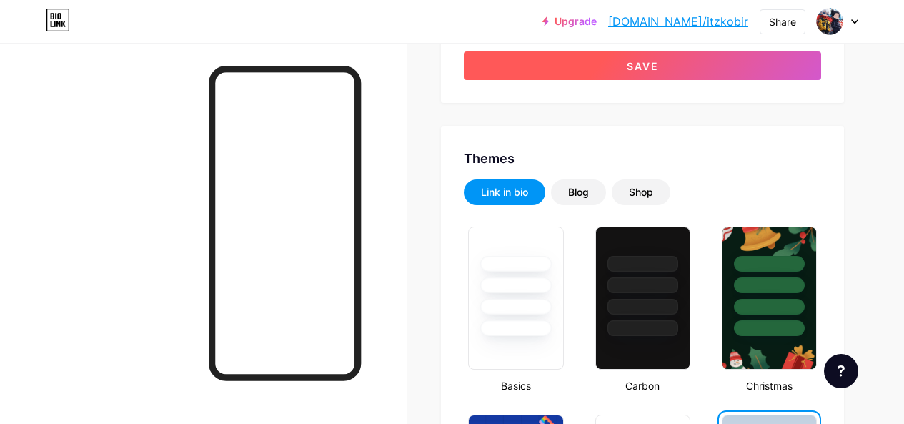
scroll to position [71, 0]
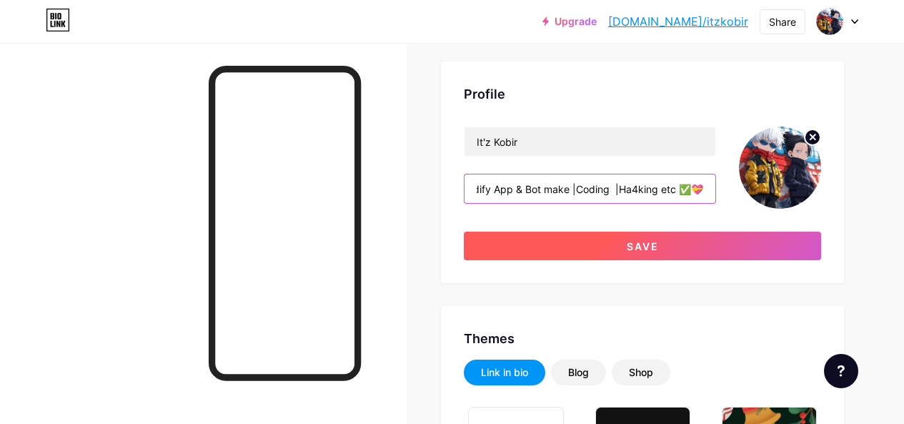
type input "🚀Crypto Influencer |🎯 Airdrop Analyst |🌐Web3 Enthusiast | NFT Collector | Commu…"
click at [578, 251] on button "Save" at bounding box center [642, 245] width 357 height 29
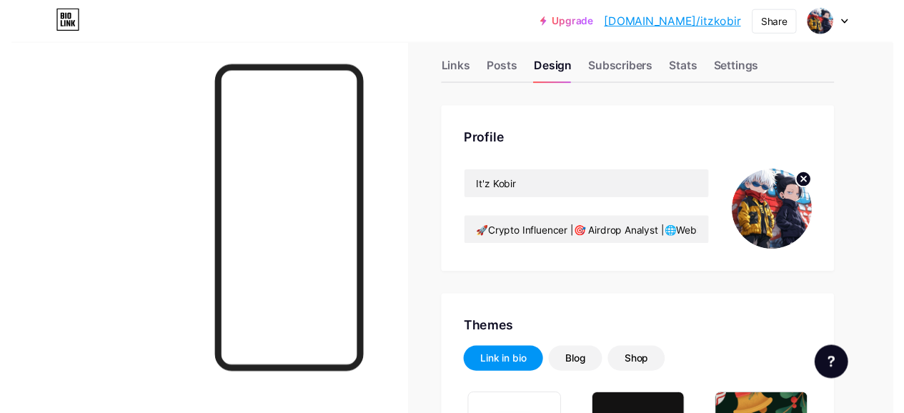
scroll to position [0, 0]
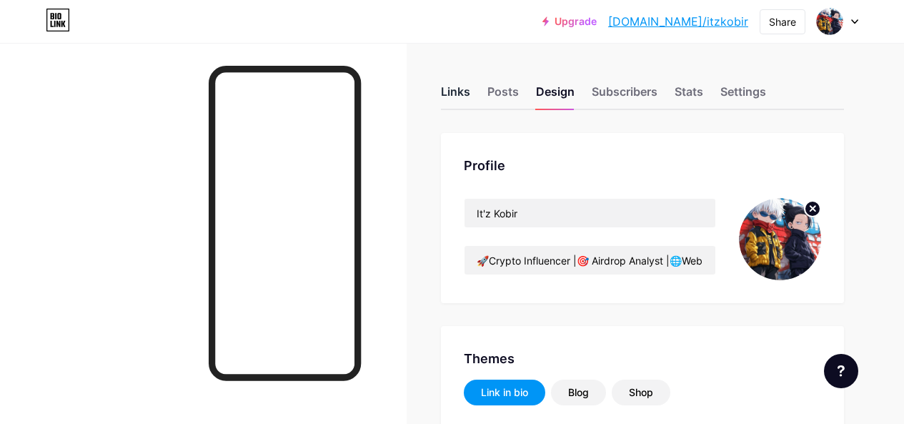
click at [451, 89] on div "Links" at bounding box center [455, 96] width 29 height 26
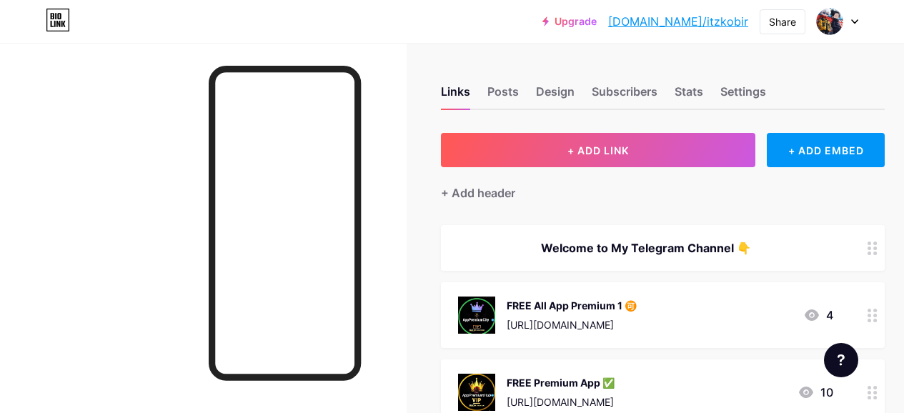
click at [661, 244] on div "Welcome to My Telegram Channel 👇" at bounding box center [645, 247] width 375 height 17
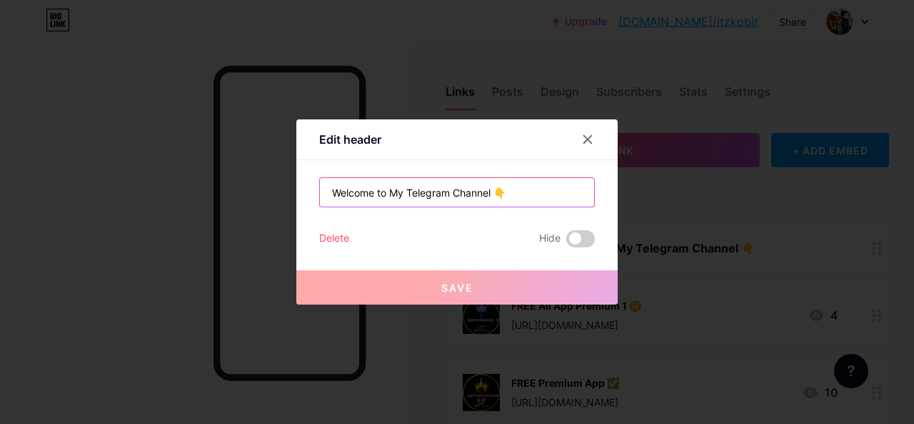
drag, startPoint x: 407, startPoint y: 192, endPoint x: 316, endPoint y: 204, distance: 91.5
click at [316, 204] on div "Edit header Welcome to My Telegram Channel 👇 Delete Hide Save" at bounding box center [456, 211] width 321 height 185
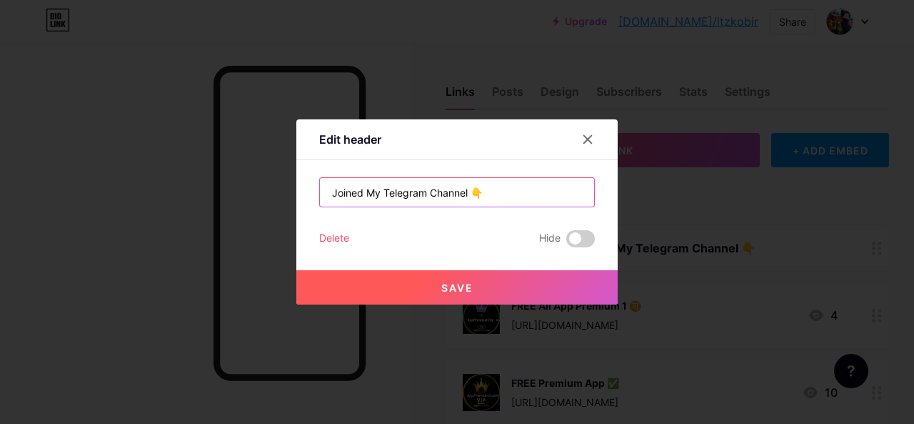
click at [362, 194] on input "Joined My Telegram Channel 👇" at bounding box center [457, 192] width 274 height 29
type input "Join My Telegram Channel 👇"
click at [534, 278] on button "Save" at bounding box center [456, 287] width 321 height 34
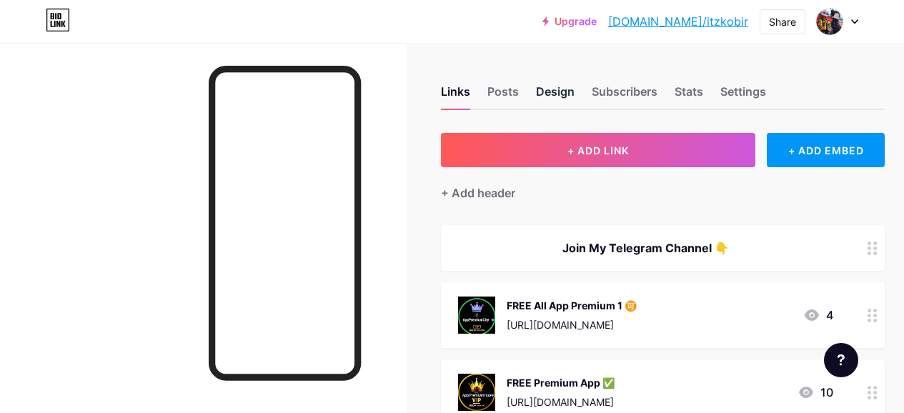
click at [564, 93] on div "Design" at bounding box center [555, 96] width 39 height 26
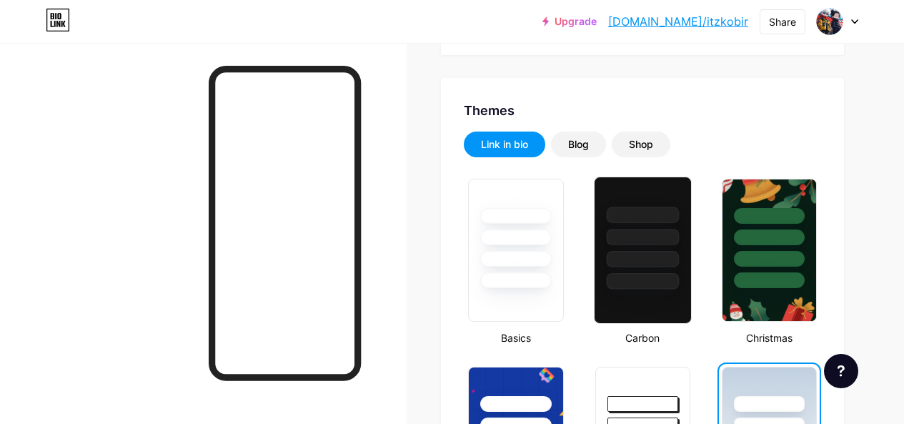
scroll to position [143, 0]
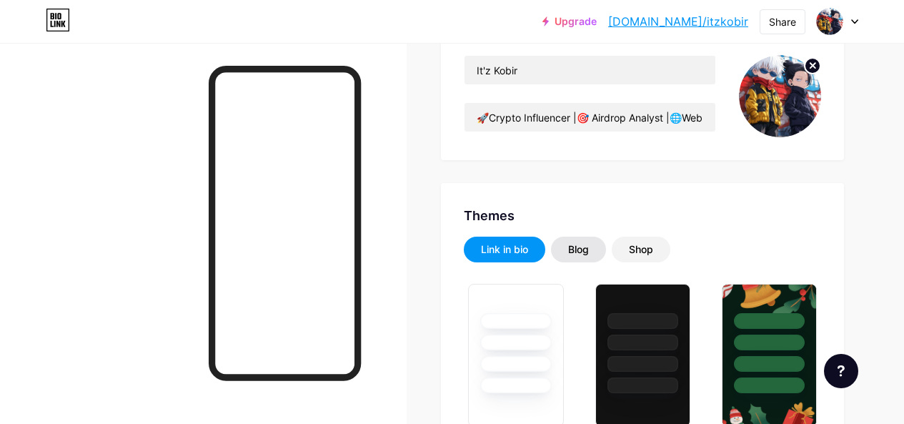
click at [584, 240] on div "Blog" at bounding box center [578, 249] width 55 height 26
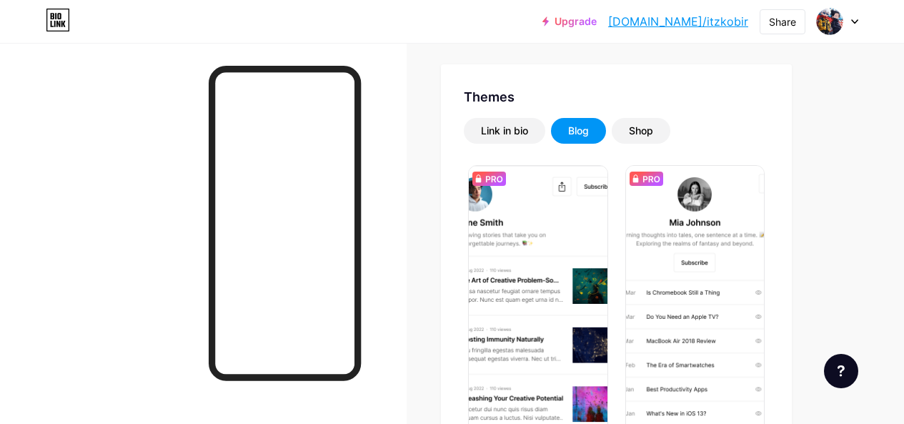
scroll to position [286, 0]
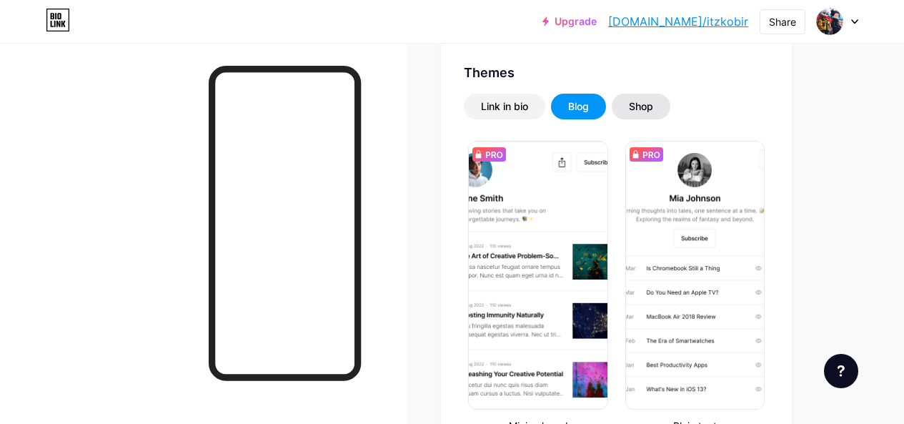
click at [653, 99] on div "Shop" at bounding box center [641, 107] width 59 height 26
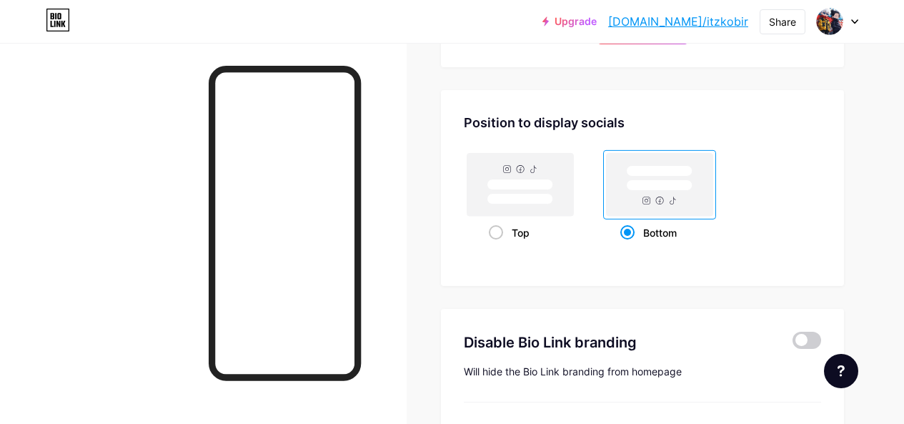
scroll to position [714, 0]
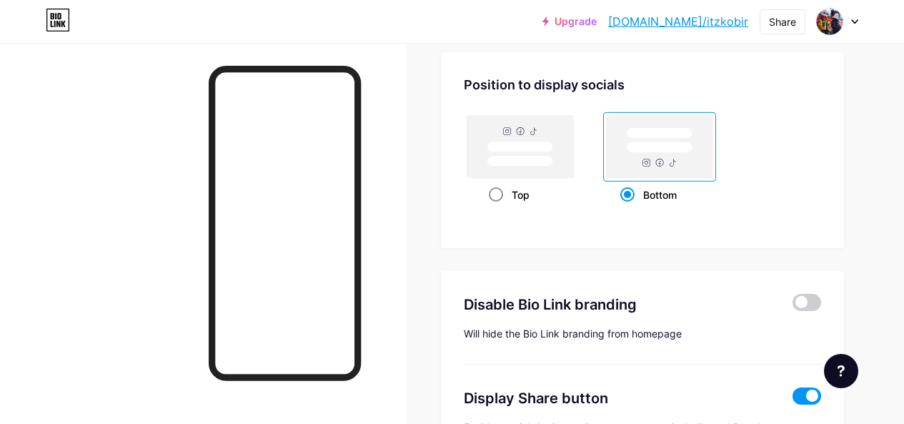
click at [512, 166] on rect at bounding box center [520, 146] width 106 height 63
click at [498, 208] on input "Top" at bounding box center [493, 212] width 9 height 9
radio input "true"
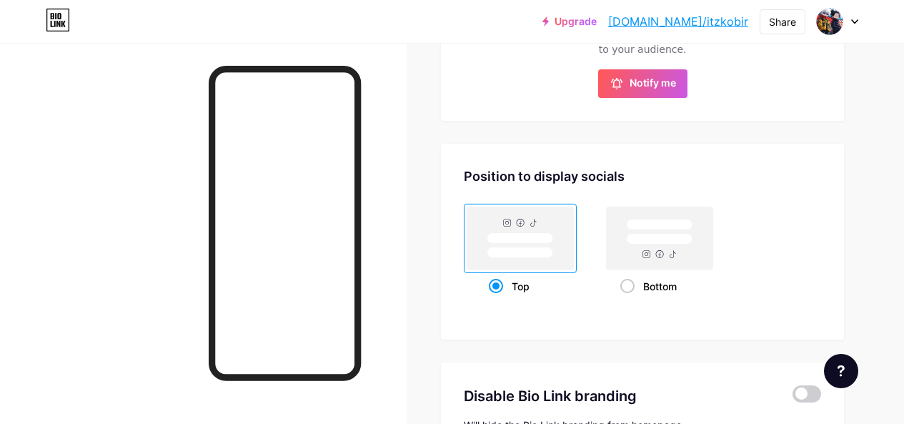
scroll to position [603, 0]
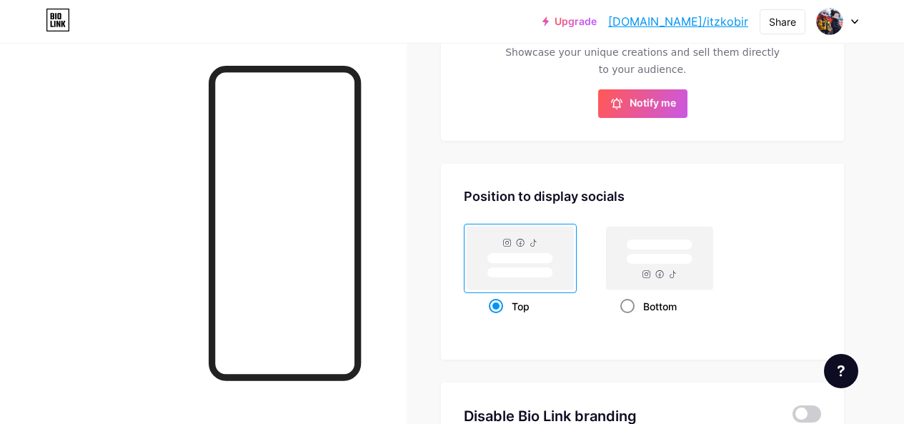
click at [630, 299] on span at bounding box center [627, 306] width 14 height 14
click at [629, 319] on input "Bottom" at bounding box center [624, 323] width 9 height 9
radio input "true"
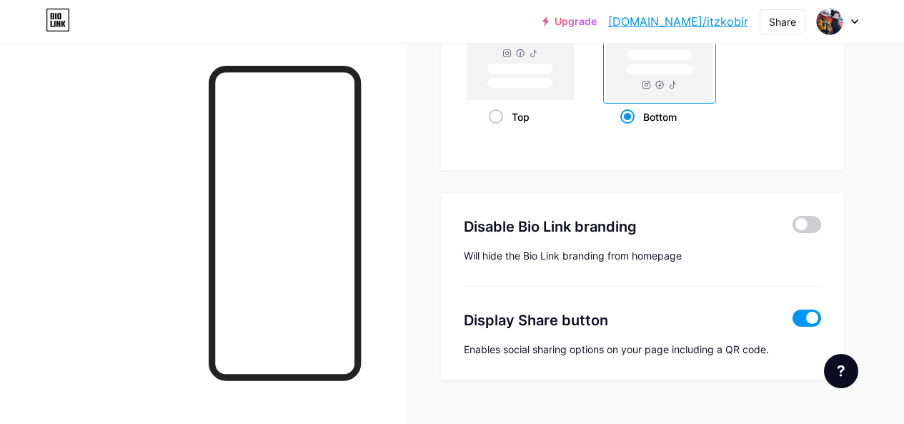
scroll to position [817, 0]
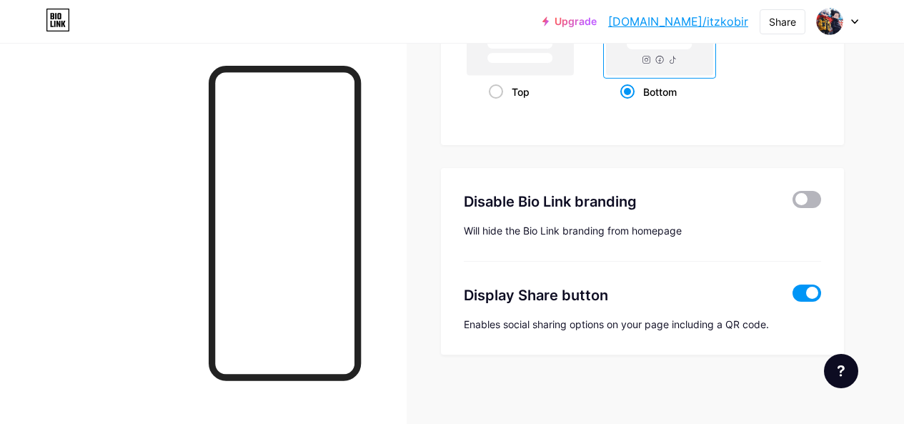
click at [804, 194] on span at bounding box center [806, 199] width 29 height 17
click at [792, 203] on input "checkbox" at bounding box center [792, 203] width 0 height 0
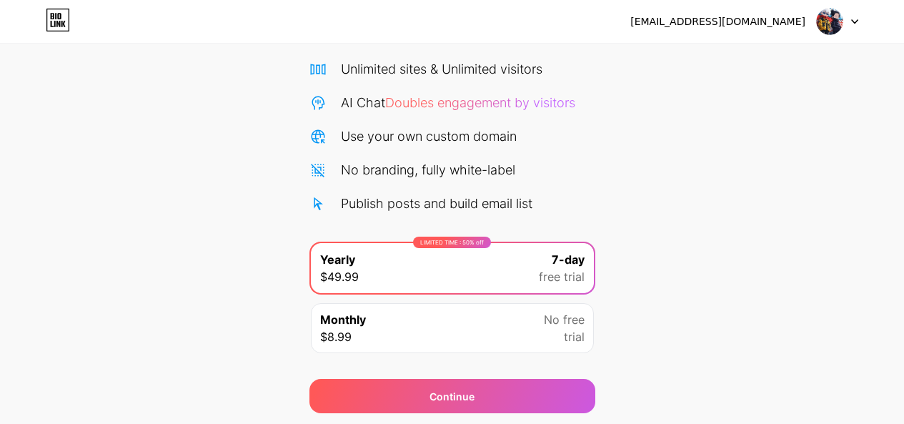
scroll to position [80, 0]
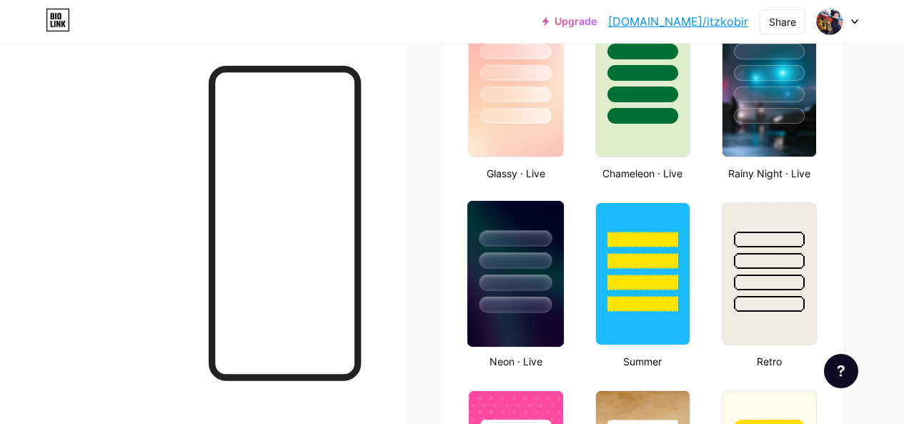
scroll to position [786, 0]
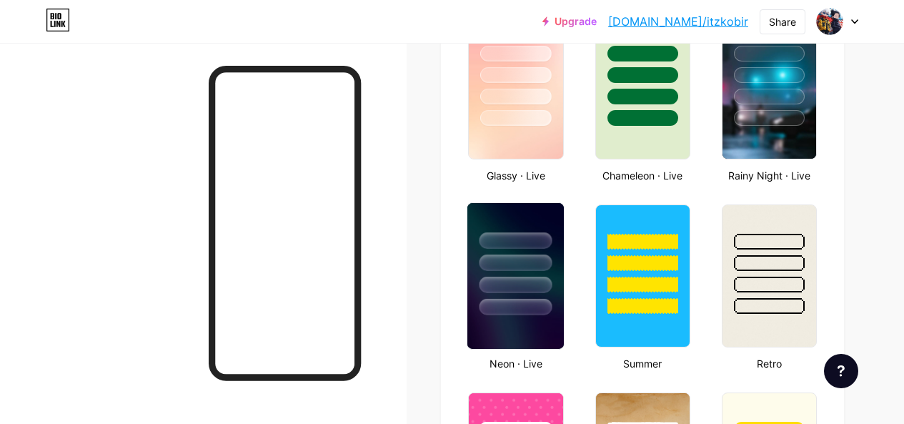
click at [519, 242] on div at bounding box center [515, 240] width 73 height 16
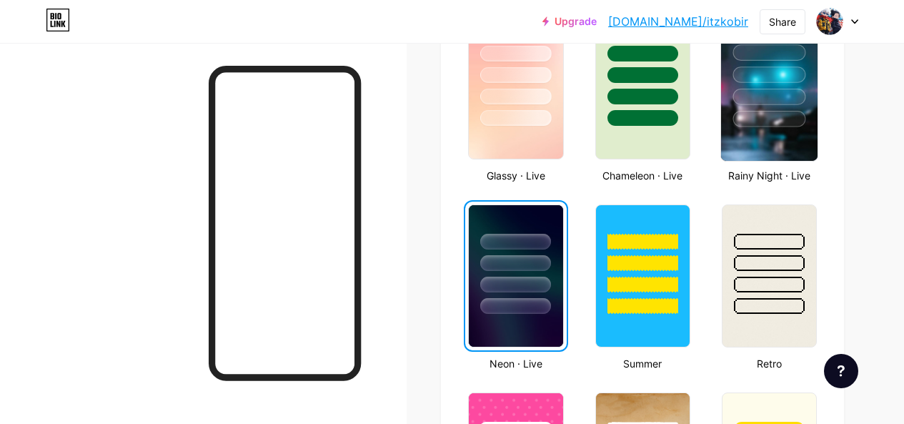
click at [786, 138] on img at bounding box center [769, 88] width 96 height 146
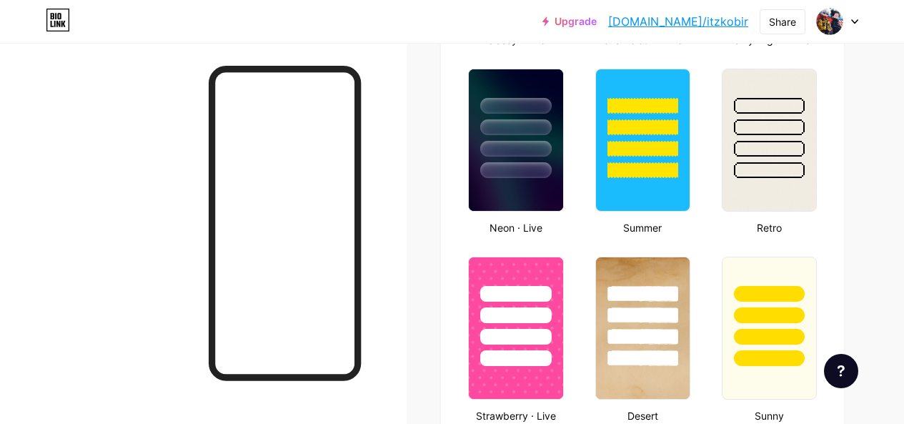
scroll to position [857, 0]
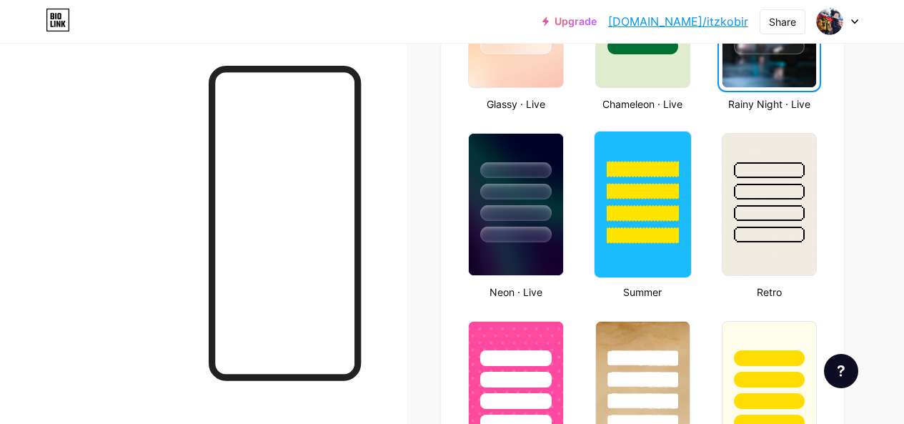
click at [659, 218] on div at bounding box center [642, 213] width 73 height 16
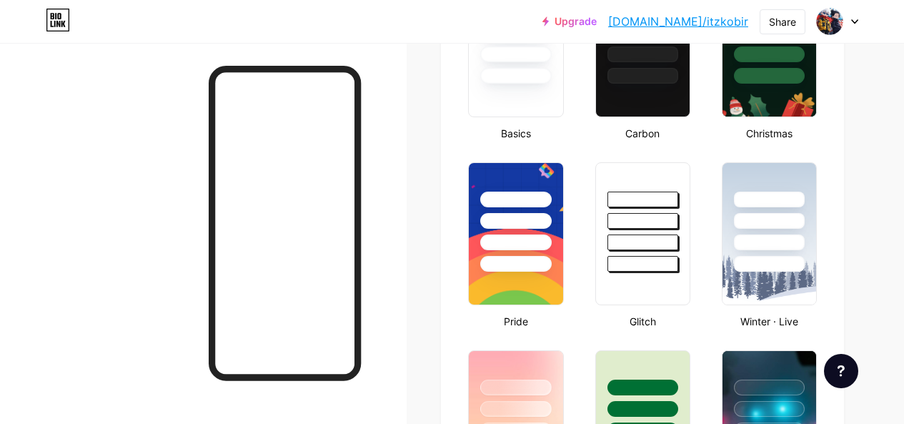
scroll to position [500, 0]
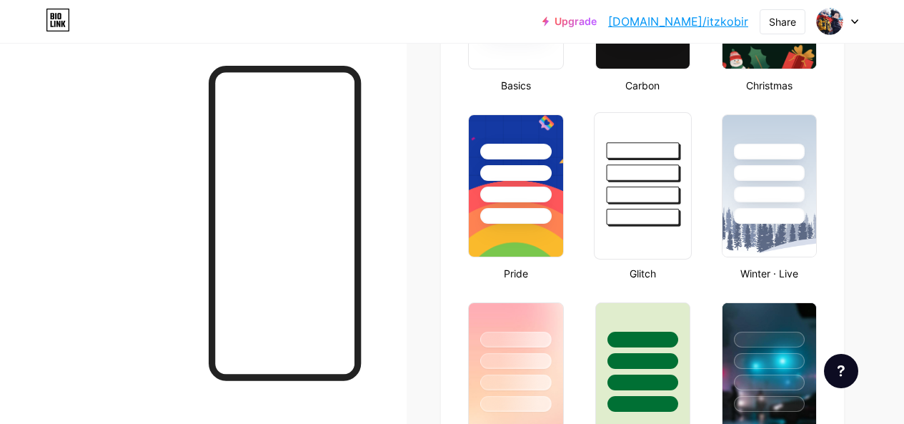
click at [646, 230] on div at bounding box center [643, 185] width 98 height 147
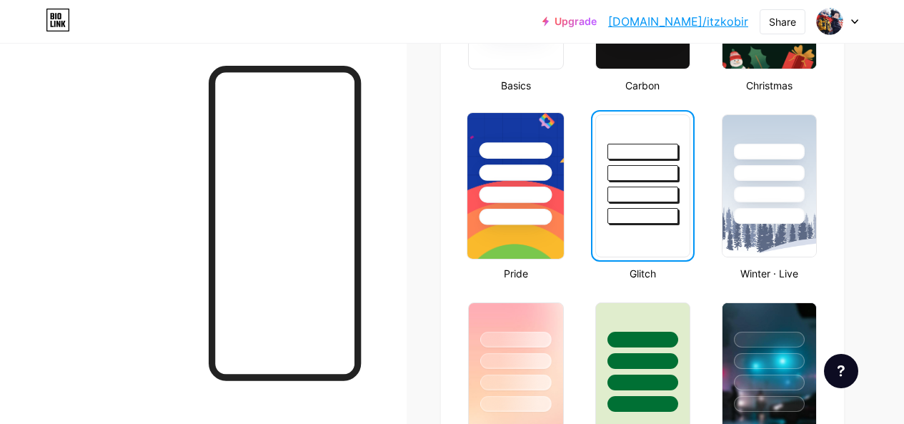
click at [533, 209] on div at bounding box center [515, 217] width 73 height 16
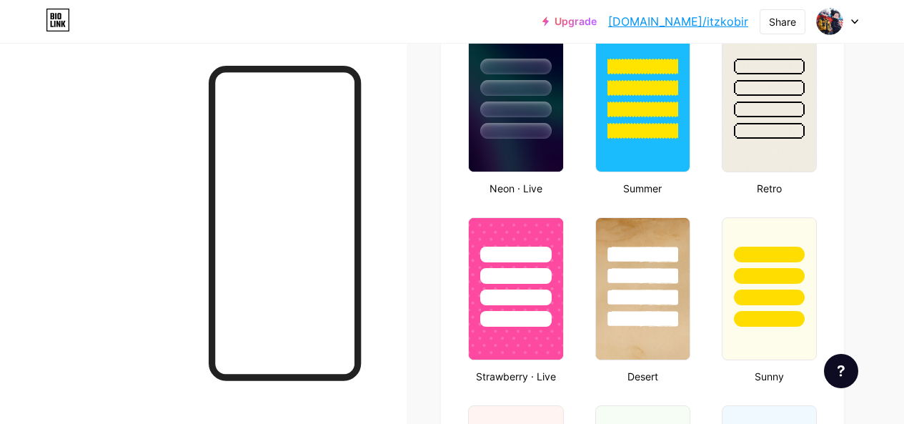
scroll to position [1072, 0]
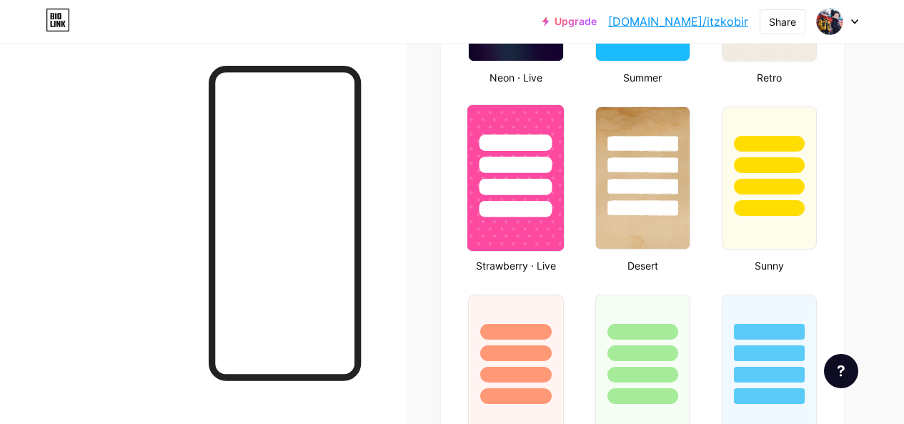
click at [528, 222] on img at bounding box center [515, 178] width 96 height 146
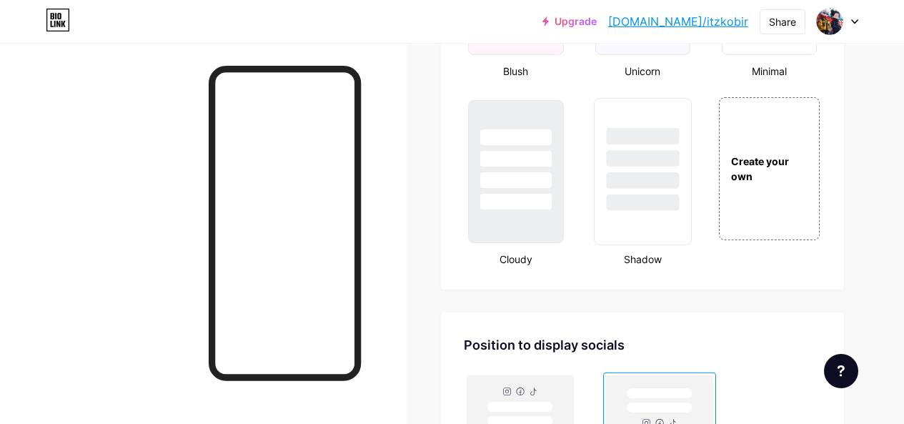
scroll to position [1643, 0]
click at [627, 216] on div at bounding box center [643, 169] width 98 height 147
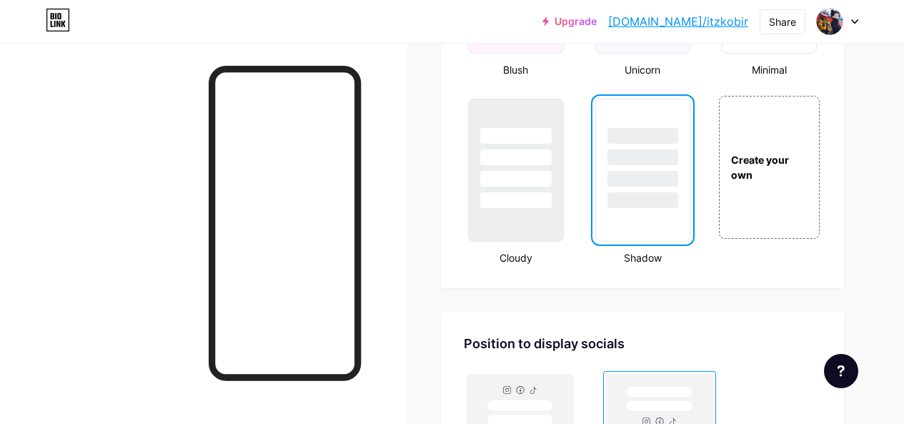
click at [640, 205] on div at bounding box center [642, 200] width 71 height 16
click at [509, 202] on div at bounding box center [515, 201] width 73 height 16
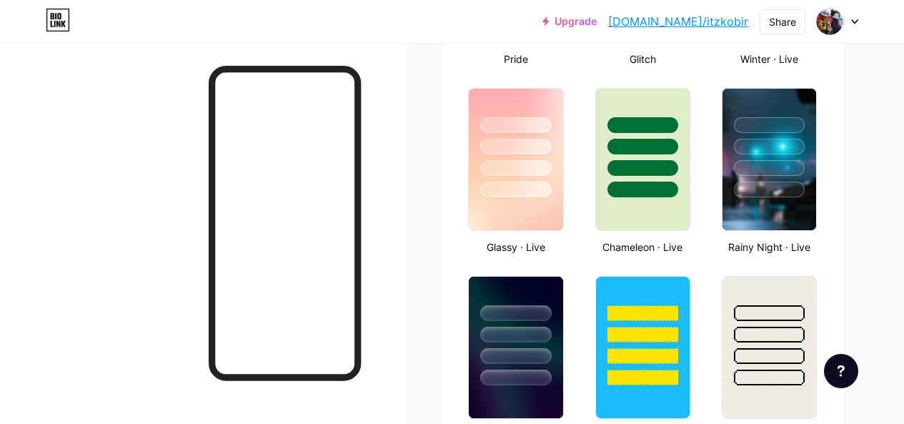
scroll to position [357, 0]
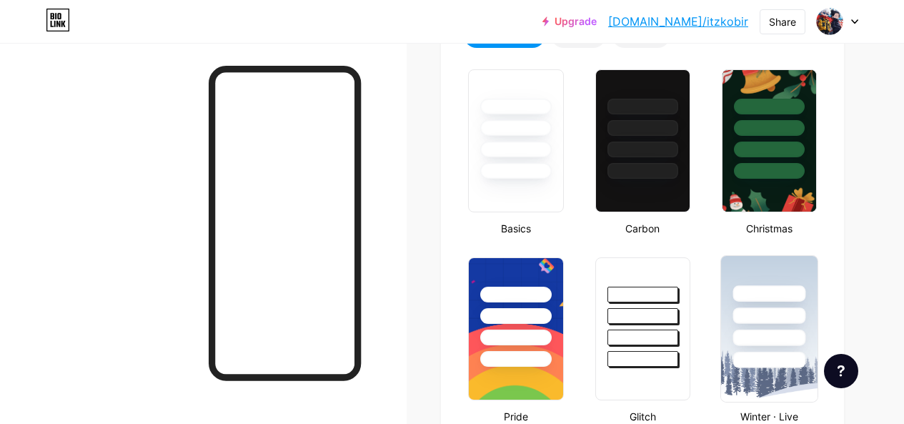
click at [801, 329] on div at bounding box center [769, 312] width 96 height 112
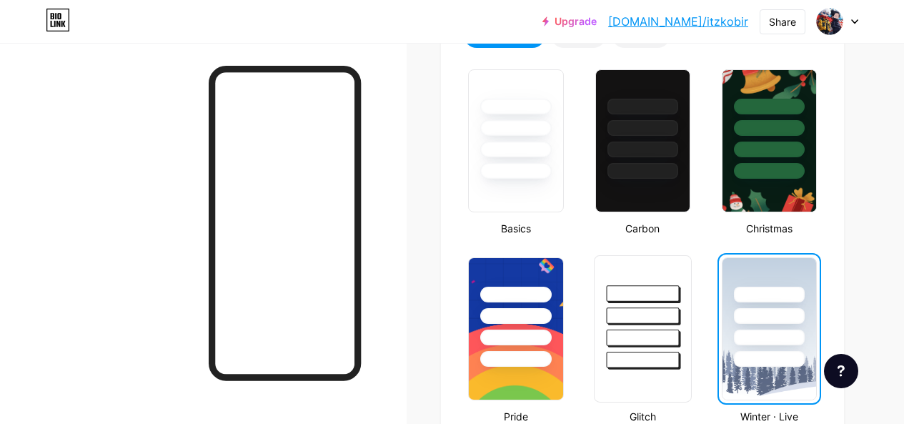
click at [635, 311] on div at bounding box center [642, 315] width 73 height 16
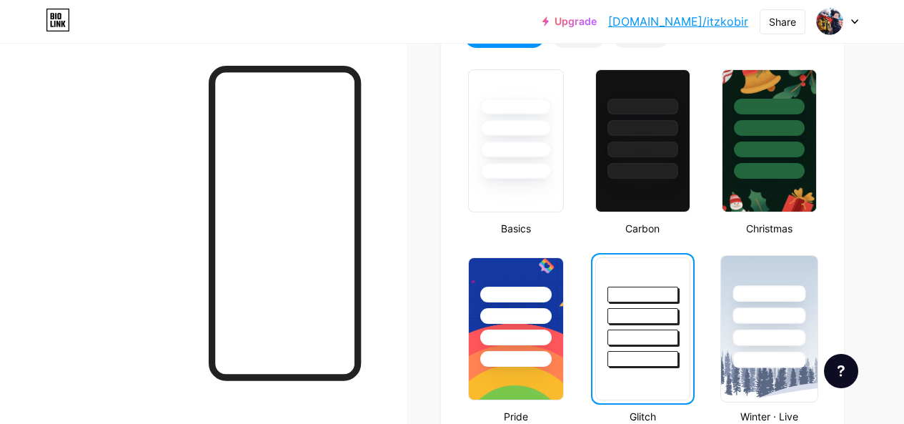
click at [782, 339] on div at bounding box center [768, 337] width 73 height 16
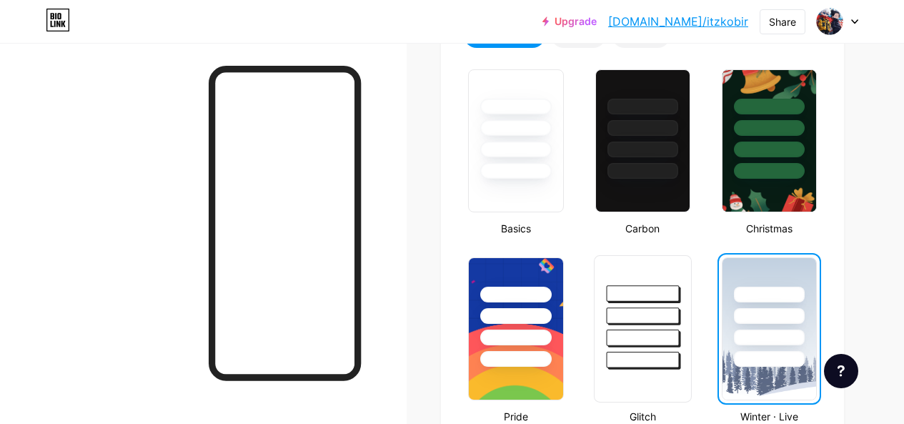
click at [666, 344] on div at bounding box center [642, 337] width 73 height 16
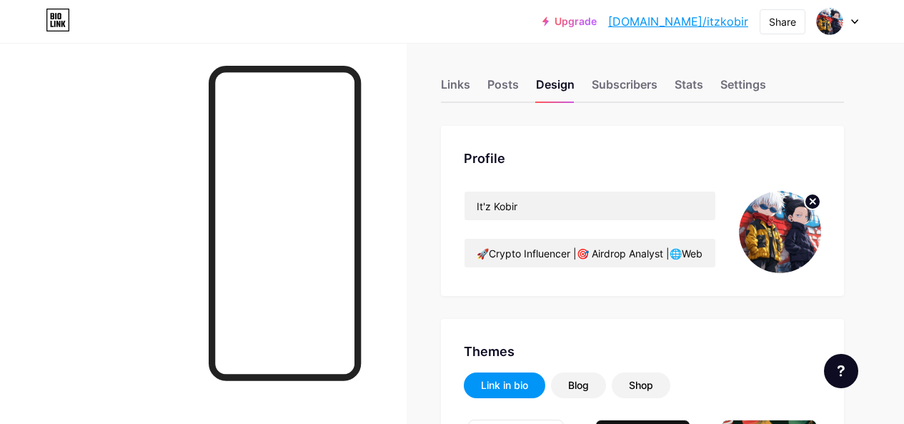
scroll to position [0, 0]
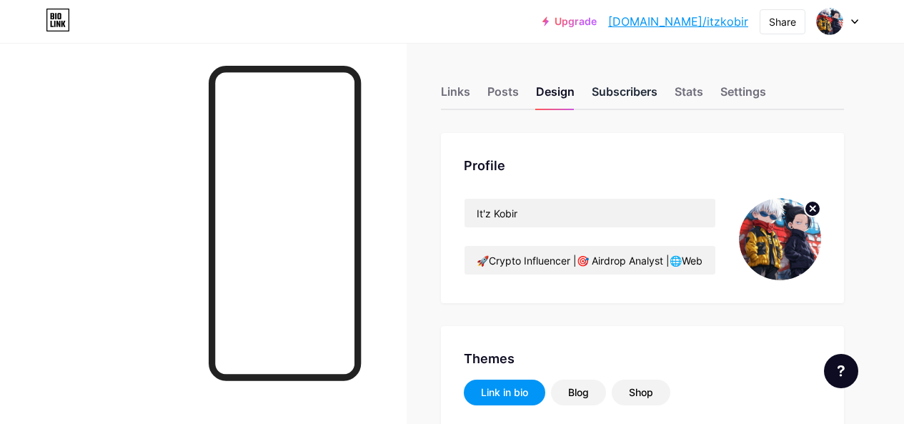
click at [641, 92] on div "Subscribers" at bounding box center [625, 96] width 66 height 26
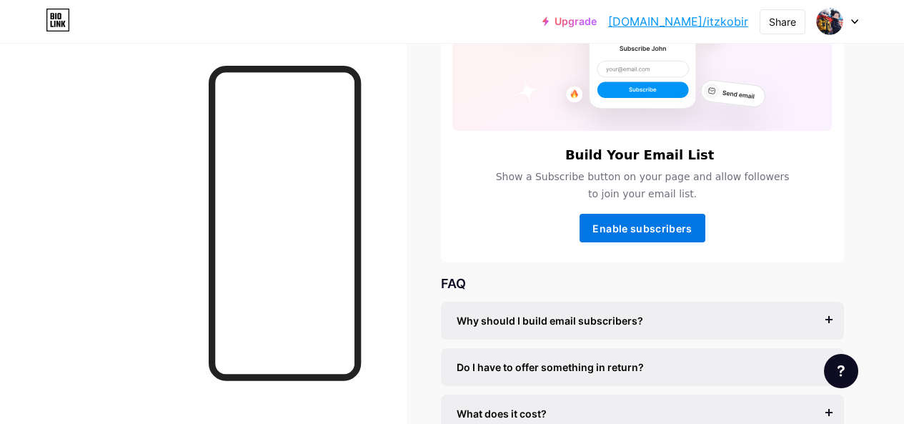
scroll to position [143, 0]
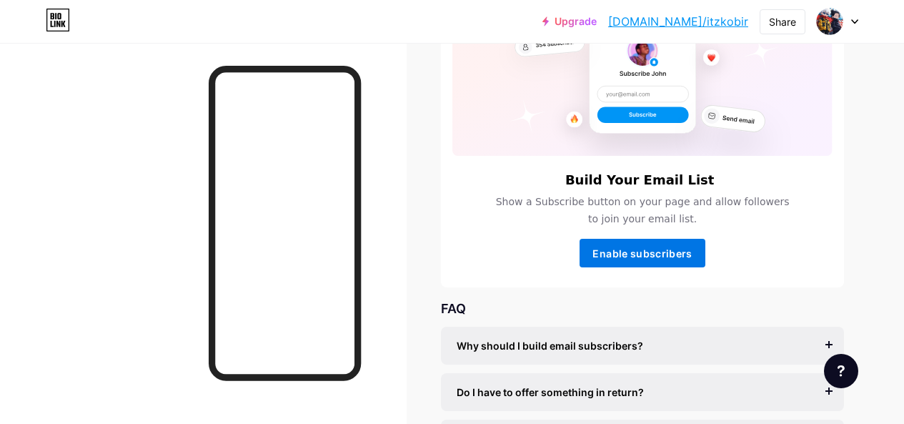
click at [619, 251] on span "Enable subscribers" at bounding box center [641, 253] width 99 height 12
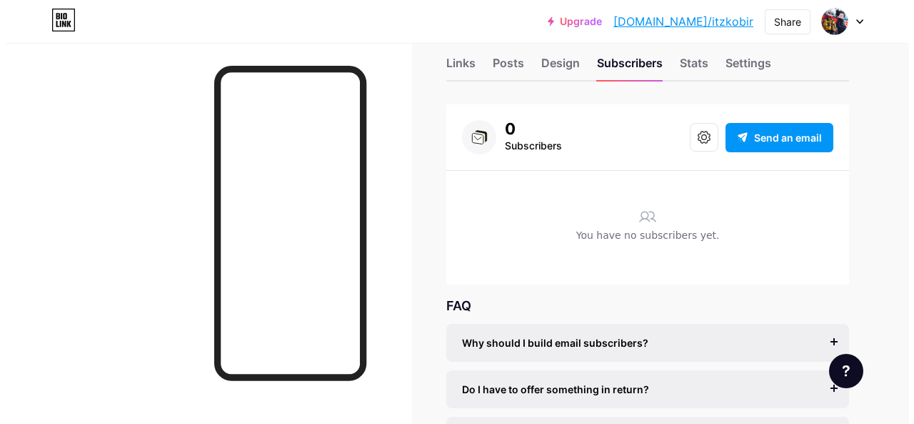
scroll to position [0, 0]
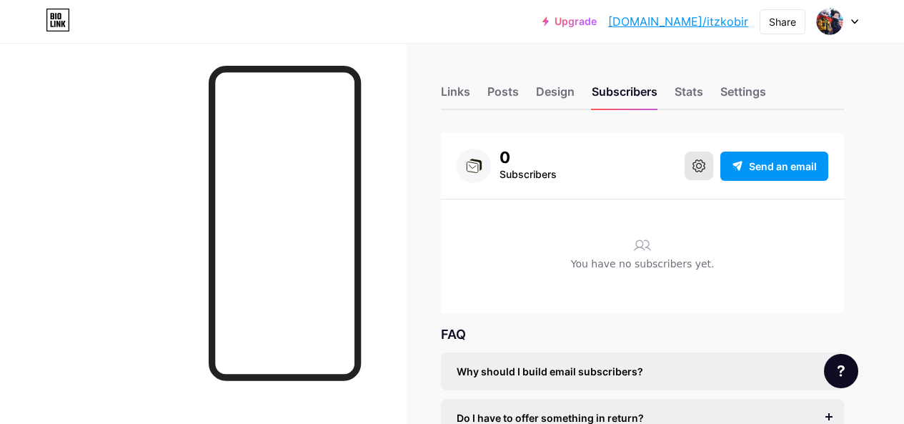
click at [697, 172] on button at bounding box center [698, 165] width 29 height 29
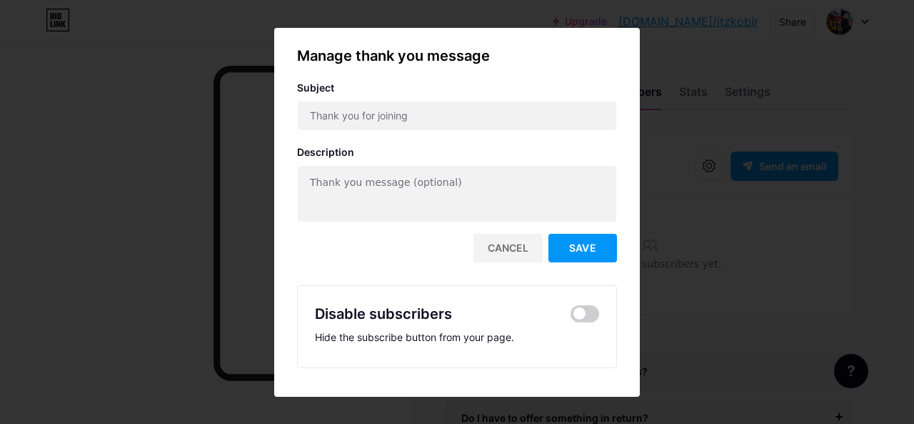
click at [525, 251] on div "Cancel" at bounding box center [508, 248] width 69 height 29
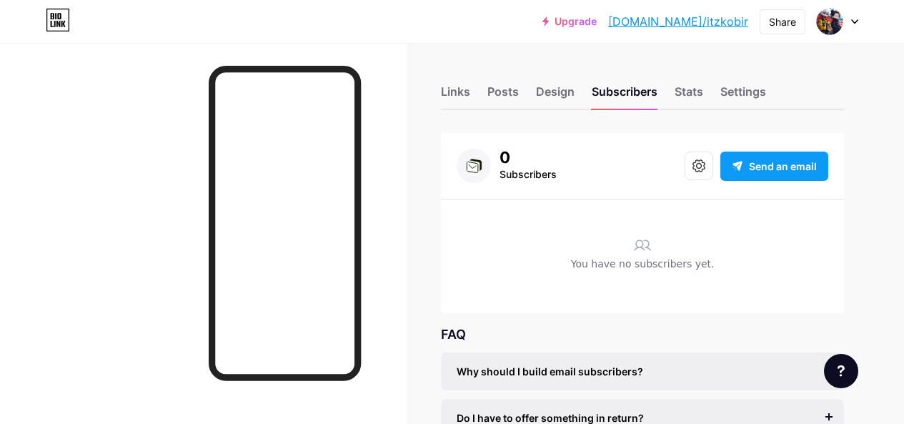
click at [773, 167] on span "Send an email" at bounding box center [783, 166] width 68 height 15
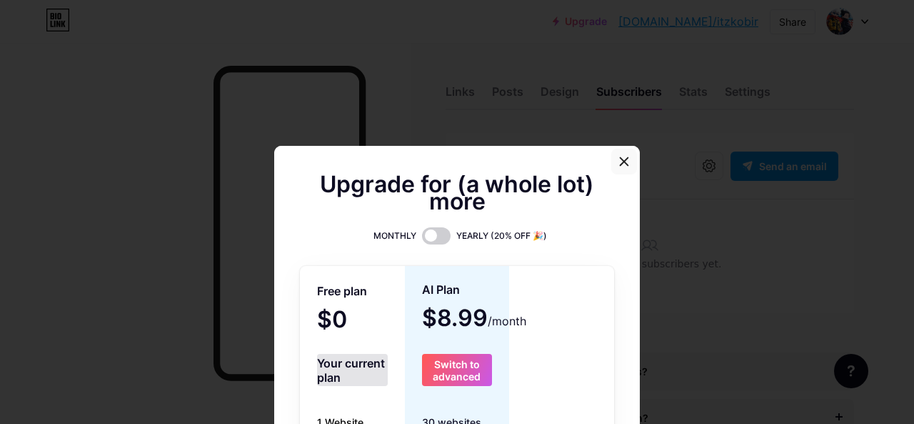
click at [622, 159] on icon at bounding box center [625, 162] width 8 height 8
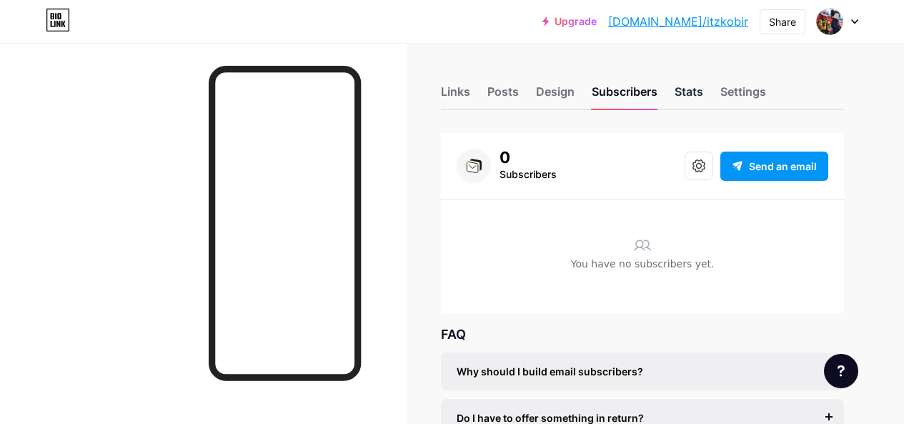
click at [694, 100] on div "Stats" at bounding box center [688, 96] width 29 height 26
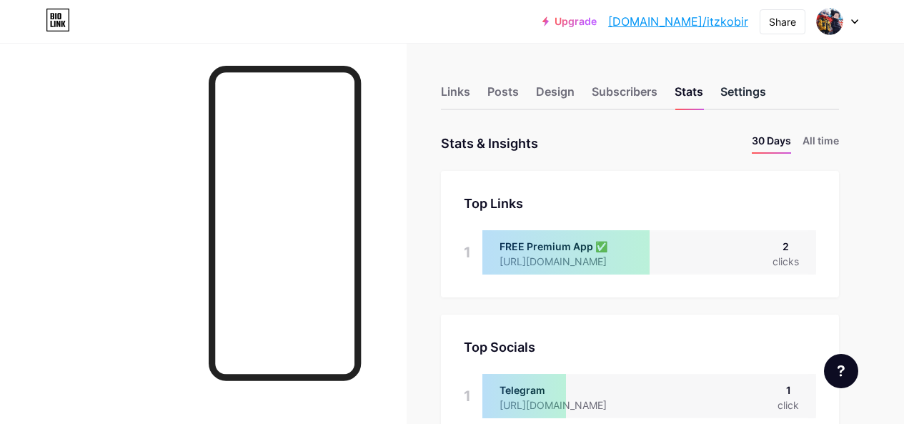
click at [756, 89] on div "Settings" at bounding box center [743, 96] width 46 height 26
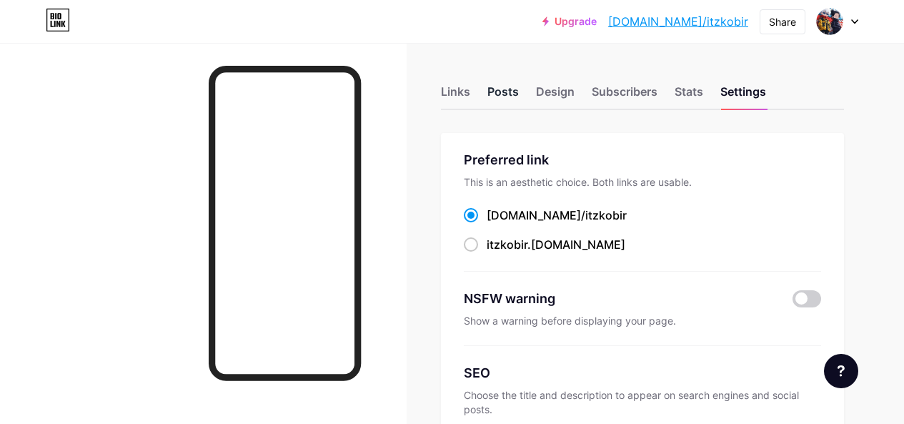
click at [503, 89] on div "Posts" at bounding box center [502, 96] width 31 height 26
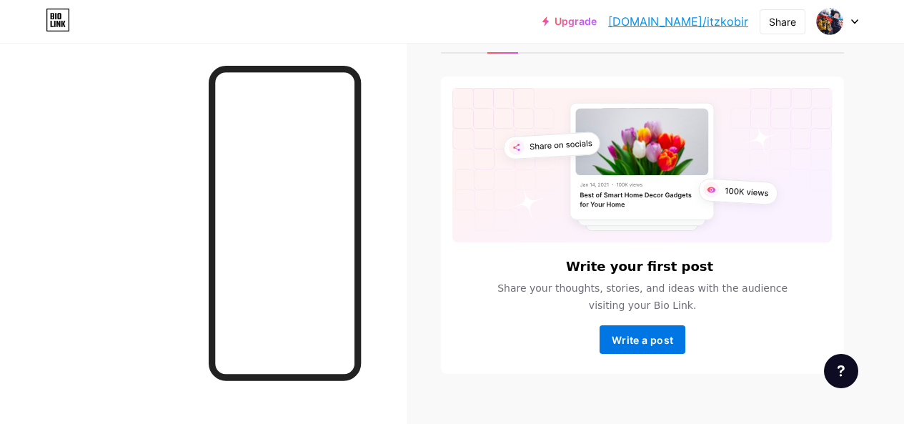
scroll to position [71, 0]
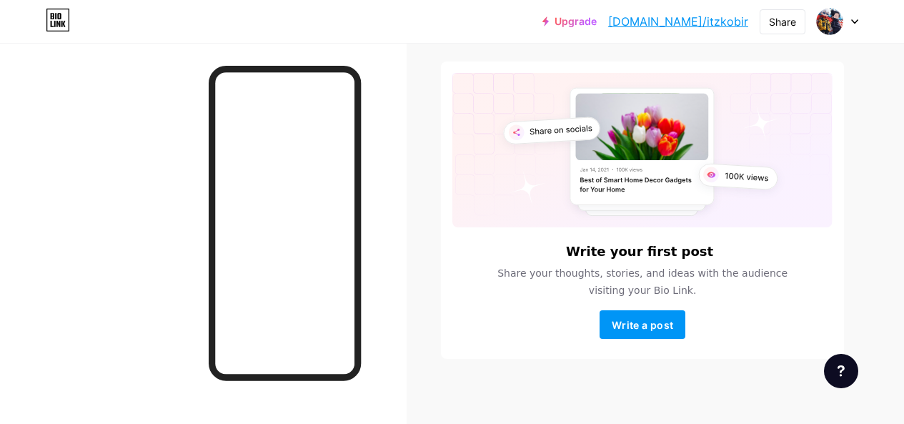
click at [602, 306] on div "Write your first post Share your thoughts, stories, and ideas with the audience…" at bounding box center [642, 291] width 380 height 94
click at [634, 314] on button "Write a post" at bounding box center [642, 324] width 86 height 29
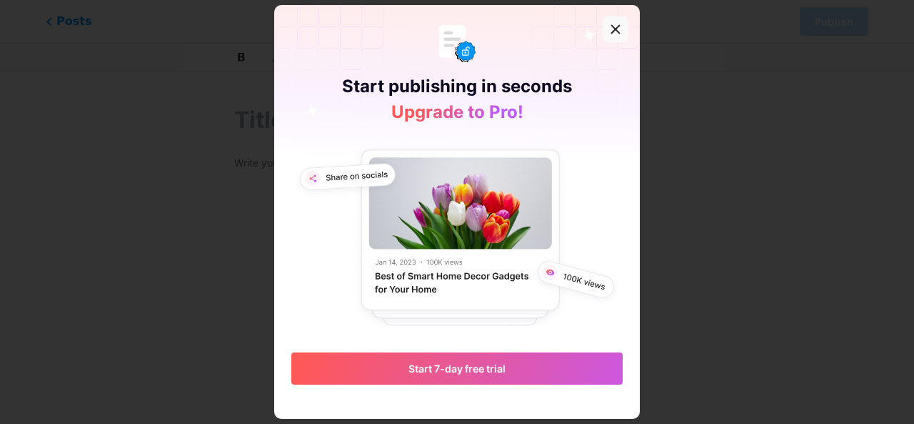
click at [617, 24] on icon at bounding box center [615, 29] width 11 height 11
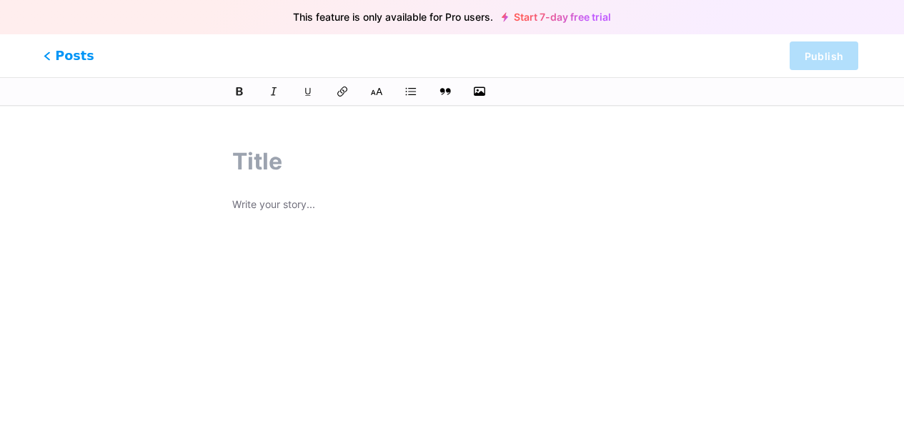
click at [55, 56] on span "Posts" at bounding box center [69, 55] width 51 height 19
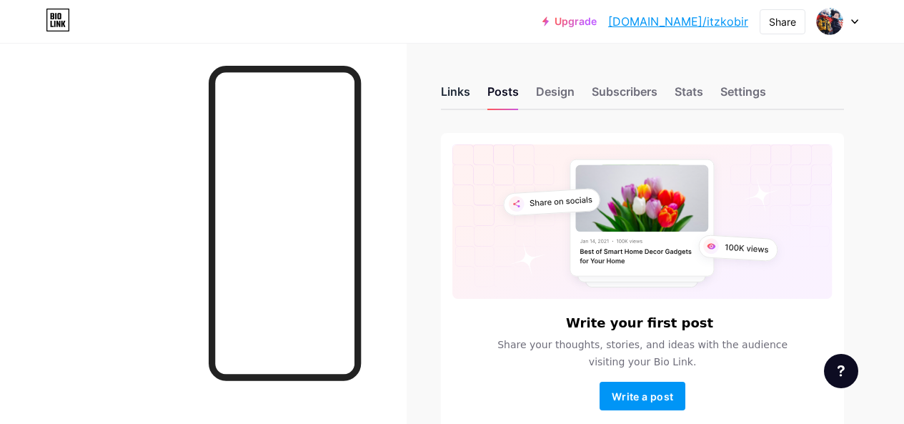
click at [457, 92] on div "Links" at bounding box center [455, 96] width 29 height 26
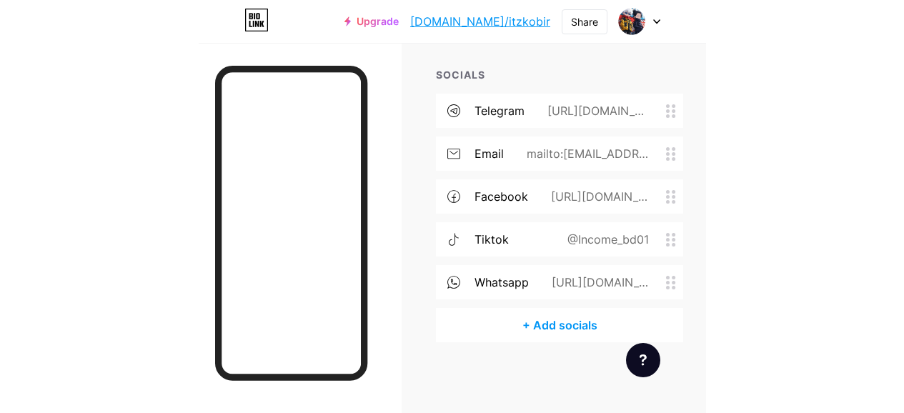
scroll to position [701, 0]
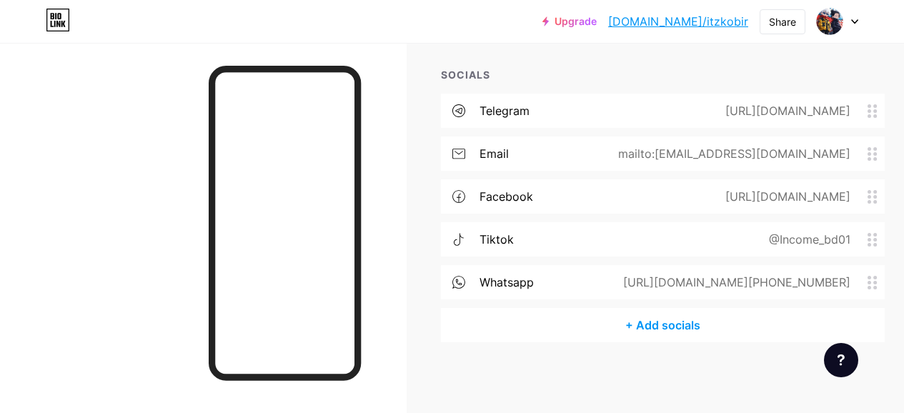
click at [623, 281] on div "whatsapp [URL][DOMAIN_NAME][PHONE_NUMBER]" at bounding box center [663, 282] width 444 height 34
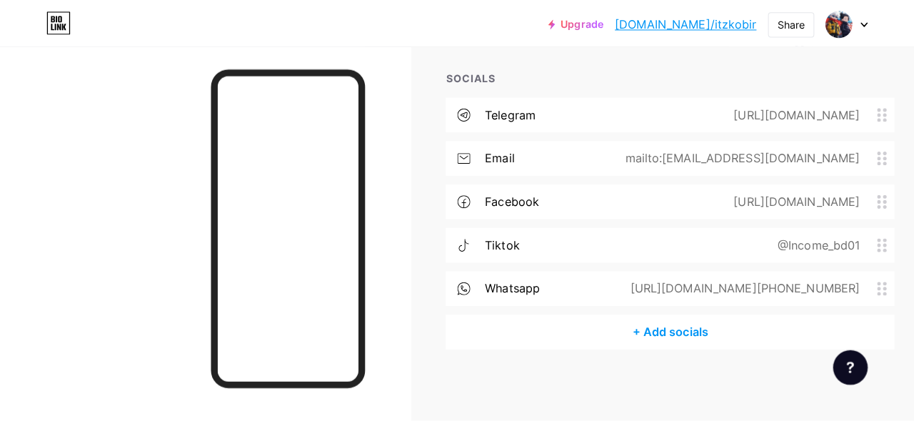
scroll to position [690, 0]
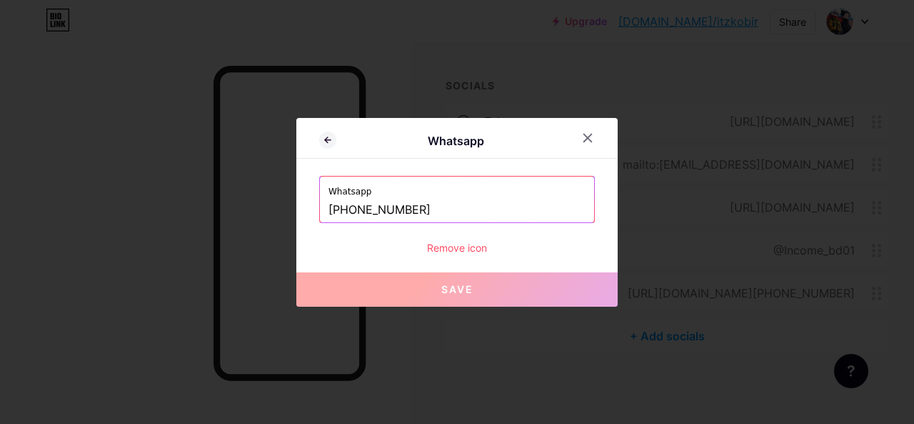
click at [463, 242] on div "Remove icon" at bounding box center [457, 247] width 276 height 15
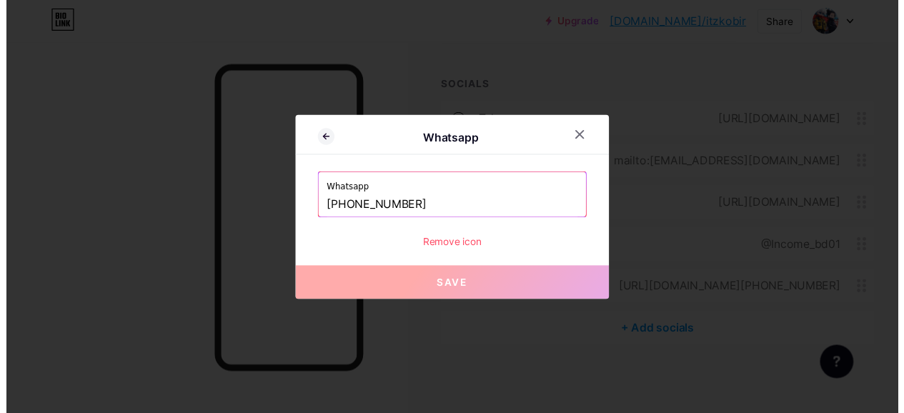
scroll to position [701, 0]
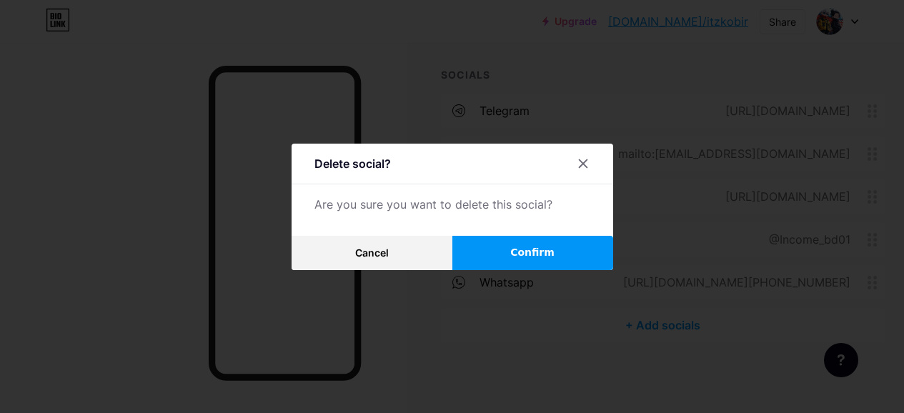
click at [584, 169] on icon at bounding box center [582, 163] width 11 height 11
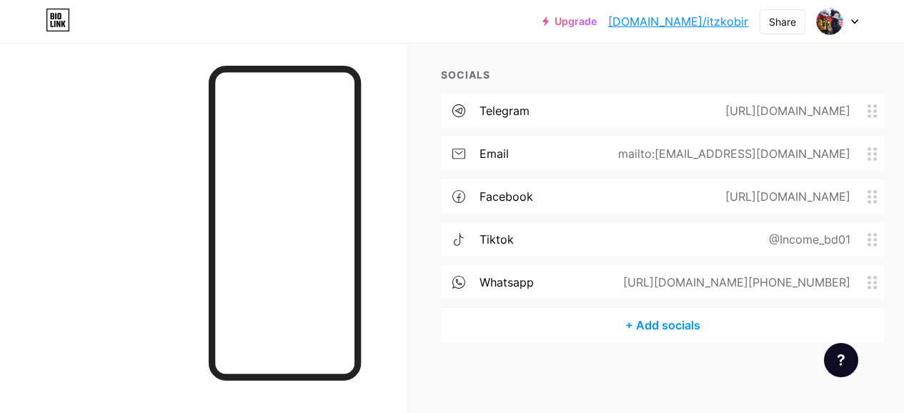
click at [565, 154] on div "email mailto:[EMAIL_ADDRESS][DOMAIN_NAME]" at bounding box center [663, 153] width 444 height 34
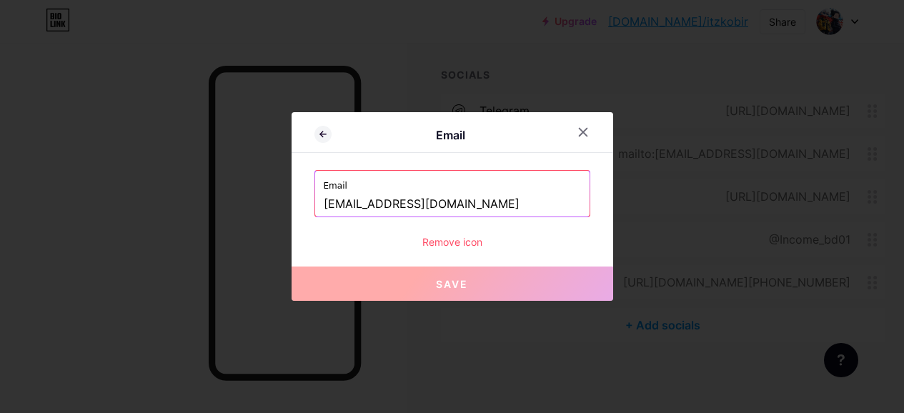
scroll to position [690, 0]
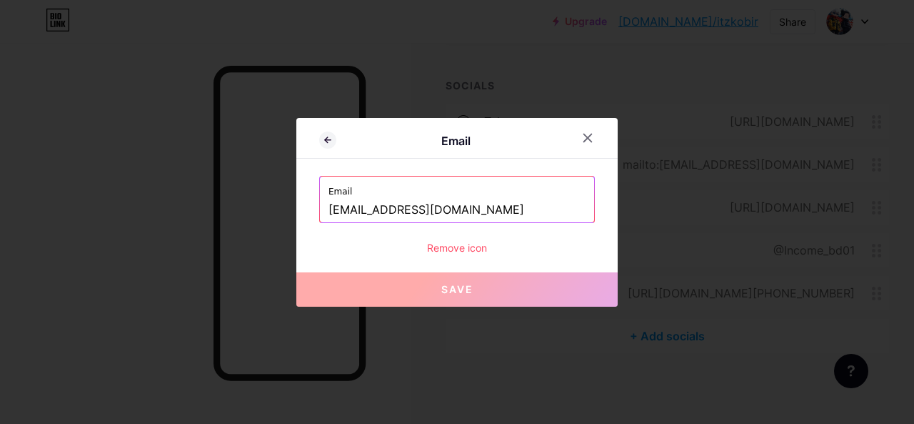
click at [496, 209] on input "[EMAIL_ADDRESS][DOMAIN_NAME]" at bounding box center [457, 210] width 257 height 24
click at [461, 246] on div "Remove icon" at bounding box center [457, 247] width 276 height 15
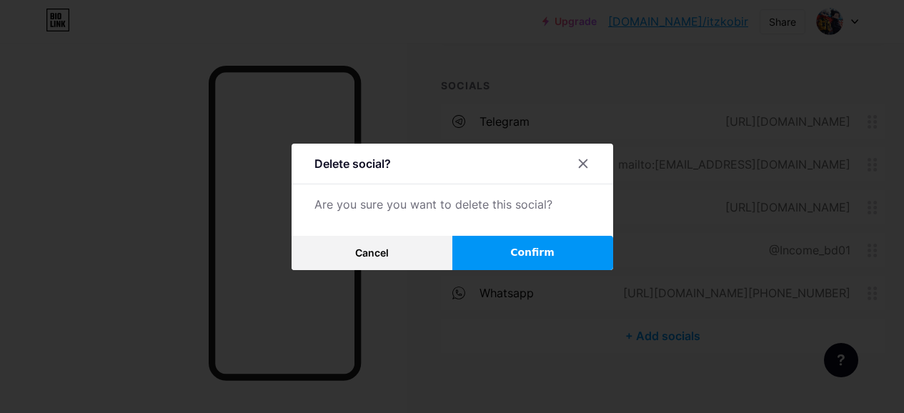
click at [511, 259] on button "Confirm" at bounding box center [532, 253] width 161 height 34
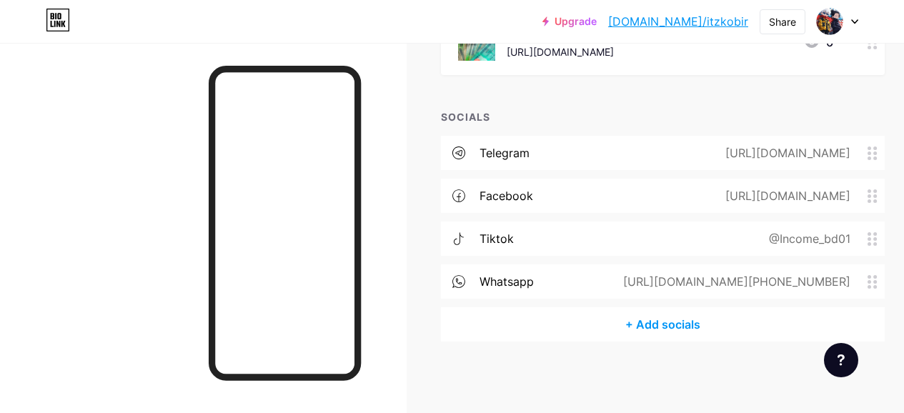
scroll to position [658, 0]
click at [614, 277] on div "whatsapp [URL][DOMAIN_NAME][PHONE_NUMBER]" at bounding box center [663, 282] width 444 height 34
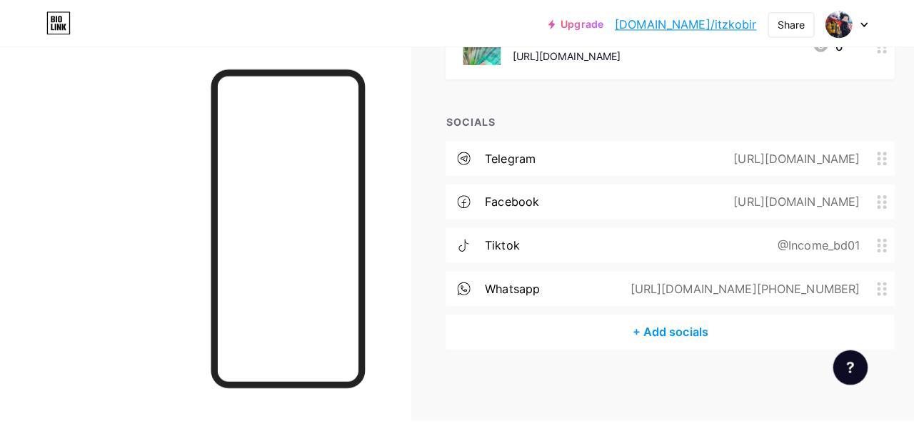
scroll to position [647, 0]
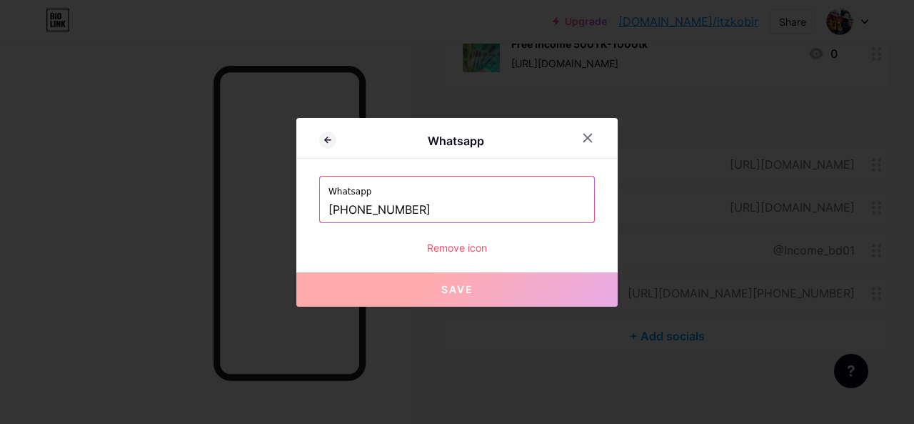
click at [443, 246] on div "Remove icon" at bounding box center [457, 247] width 276 height 15
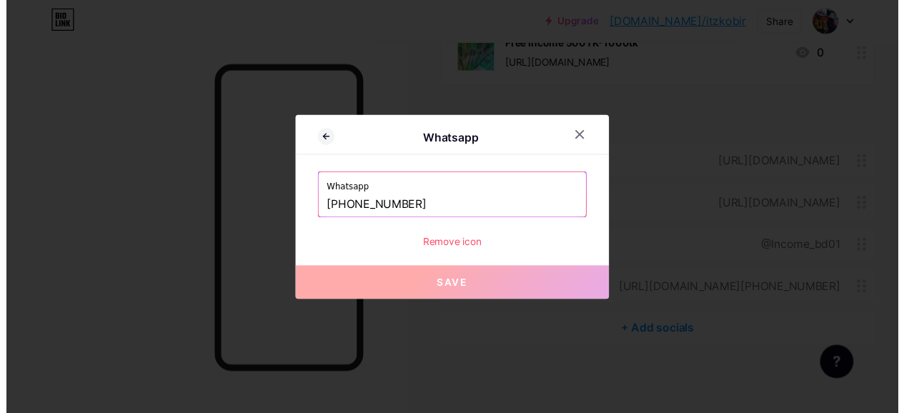
scroll to position [658, 0]
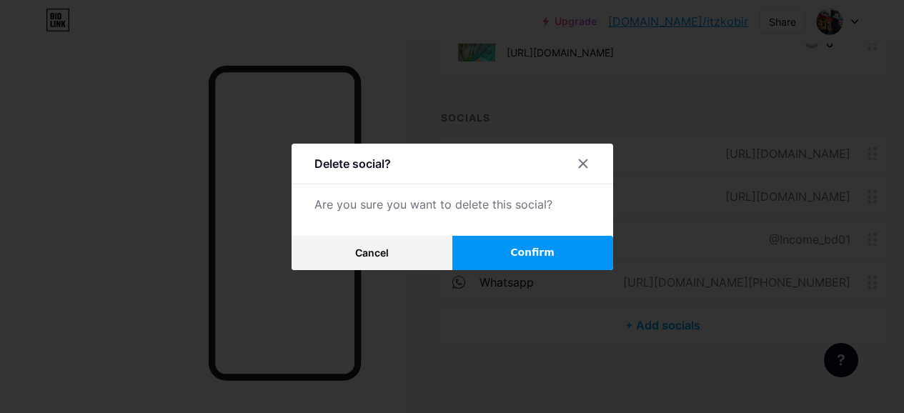
click at [521, 254] on span "Confirm" at bounding box center [532, 252] width 44 height 15
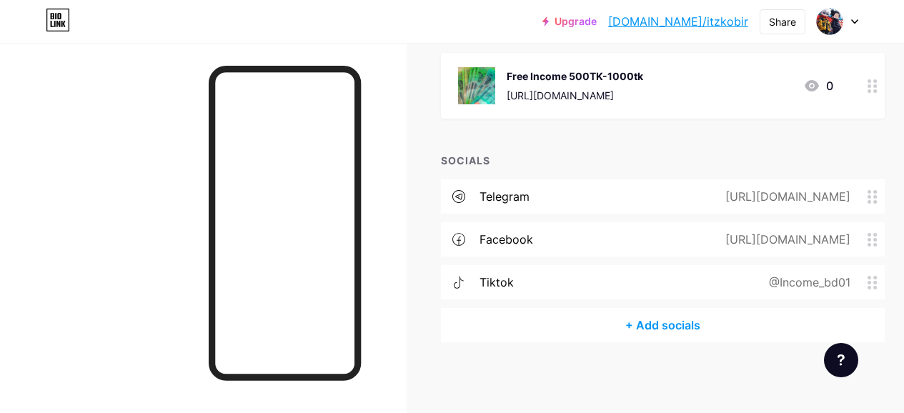
click at [630, 323] on div "+ Add socials" at bounding box center [663, 325] width 444 height 34
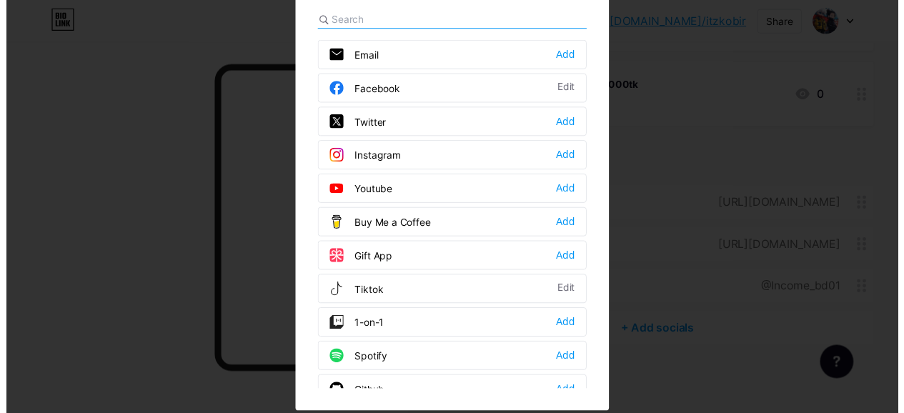
scroll to position [0, 0]
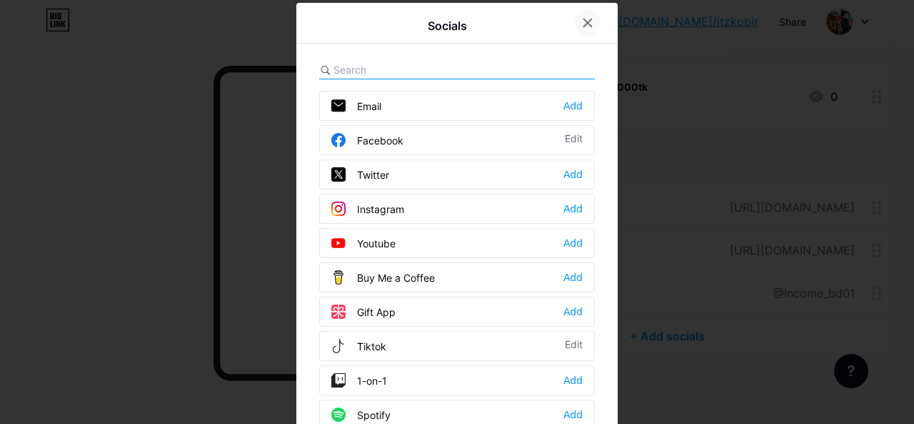
click at [582, 16] on div at bounding box center [588, 23] width 26 height 26
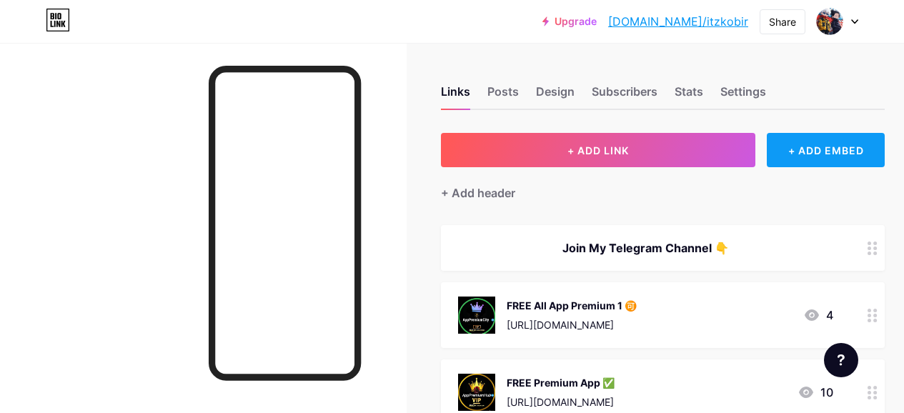
click at [840, 144] on div "+ ADD EMBED" at bounding box center [826, 150] width 118 height 34
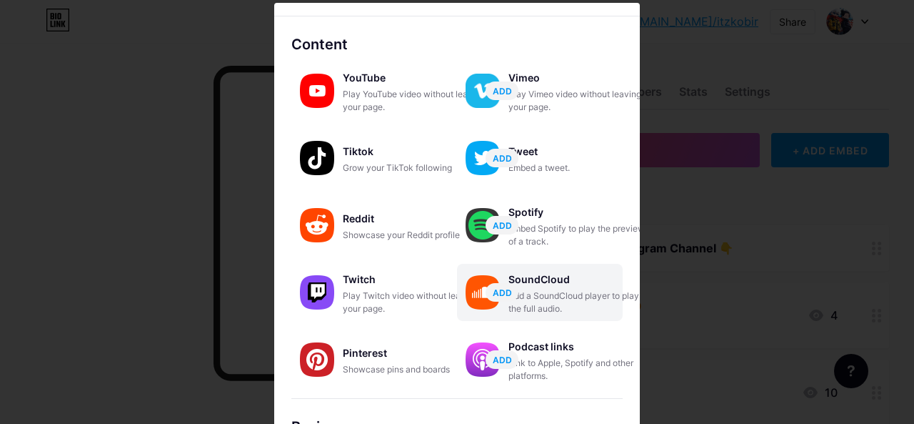
scroll to position [71, 0]
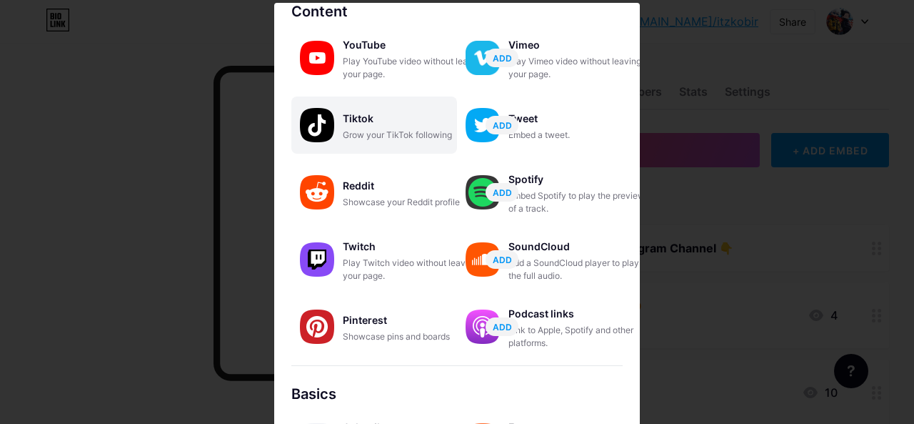
click at [379, 129] on div "Tiktok Grow your TikTok following" at bounding box center [414, 125] width 143 height 33
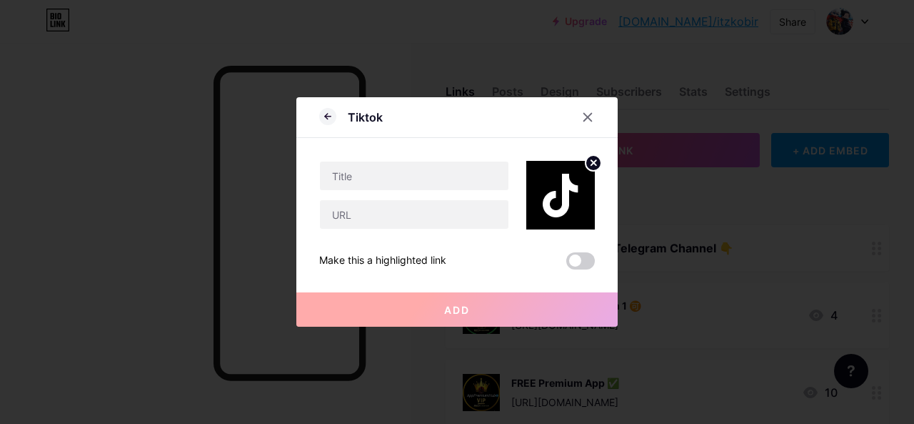
scroll to position [0, 0]
click at [583, 118] on icon at bounding box center [587, 116] width 11 height 11
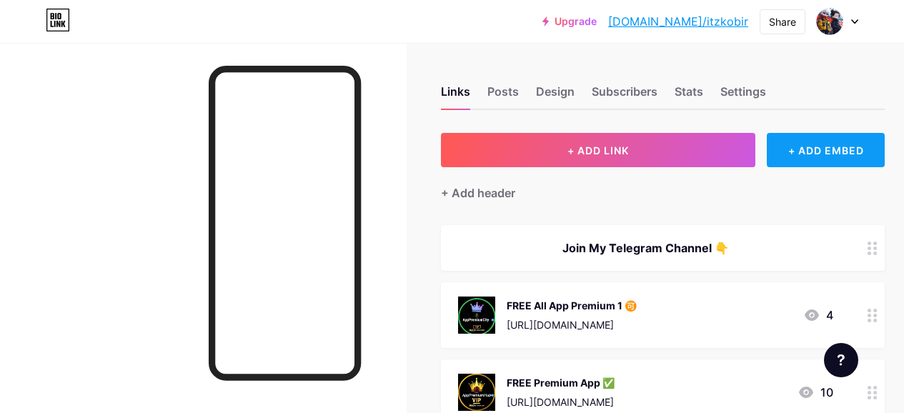
click at [792, 150] on div "+ ADD EMBED" at bounding box center [826, 150] width 118 height 34
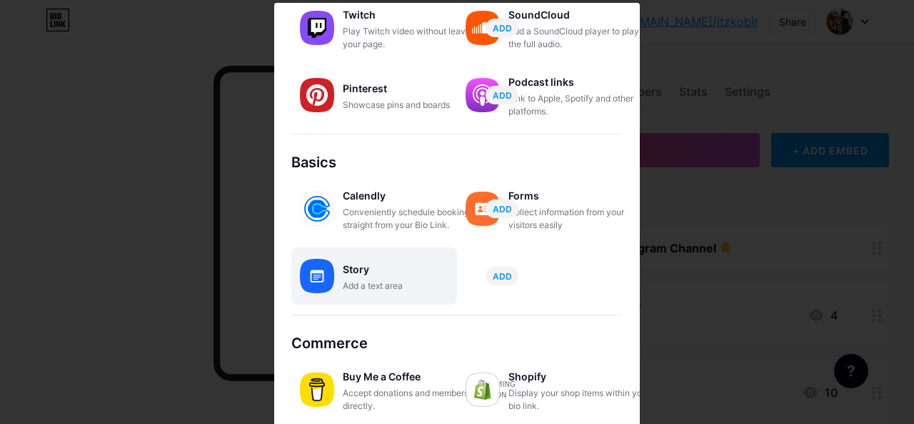
click at [373, 281] on div "Add a text area" at bounding box center [414, 285] width 143 height 13
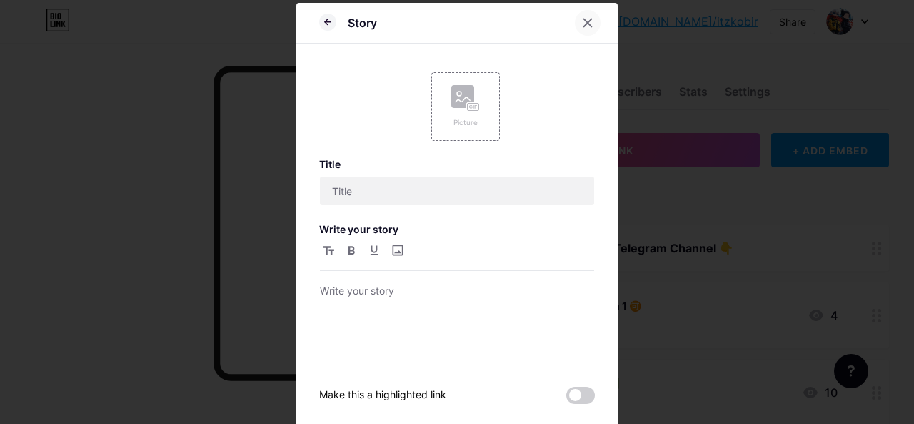
click at [585, 24] on icon at bounding box center [587, 22] width 11 height 11
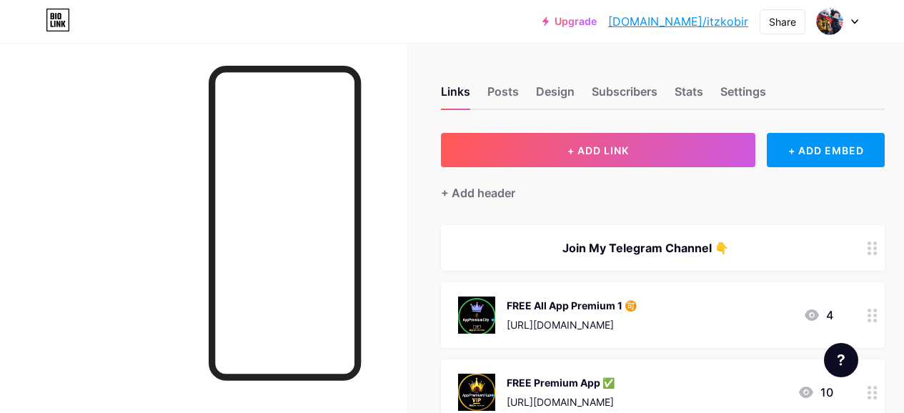
click at [848, 24] on div at bounding box center [837, 22] width 41 height 26
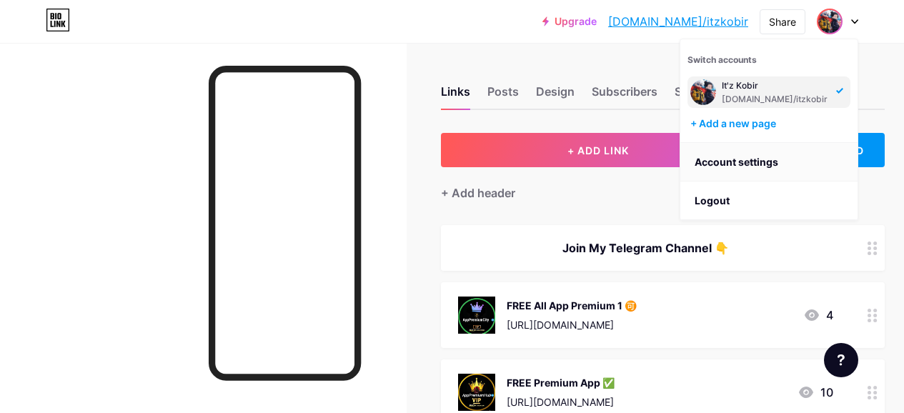
click at [733, 165] on link "Account settings" at bounding box center [768, 162] width 177 height 39
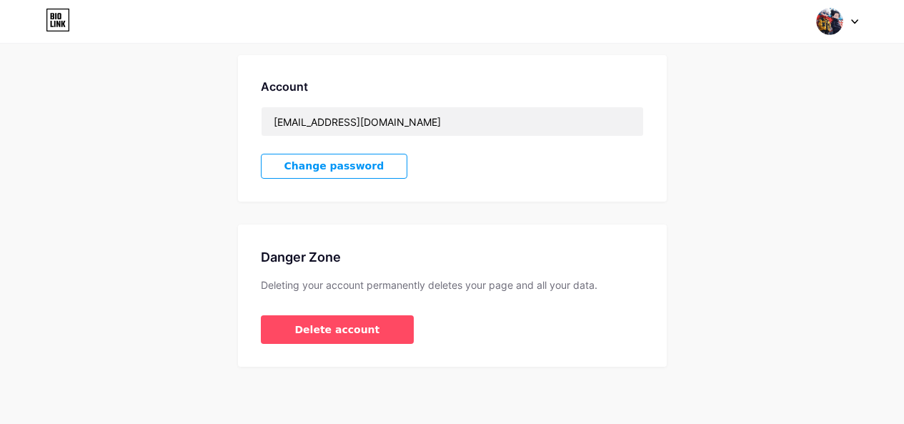
scroll to position [304, 0]
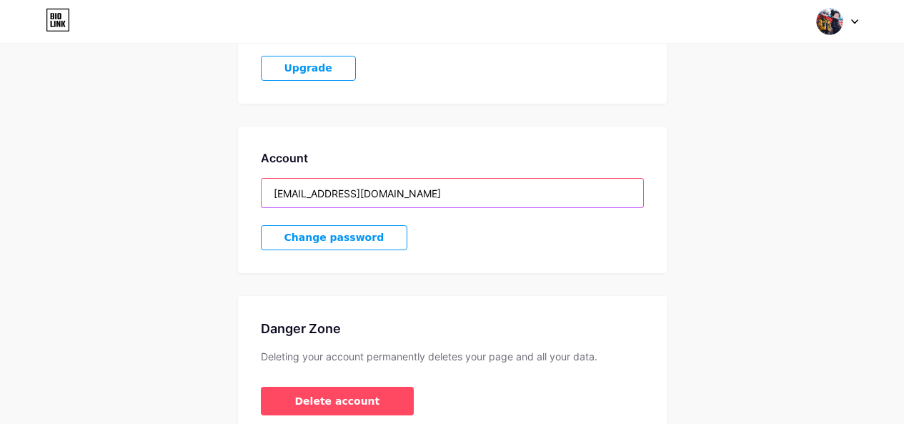
click at [429, 188] on input "[EMAIL_ADDRESS][DOMAIN_NAME]" at bounding box center [452, 193] width 382 height 29
drag, startPoint x: 407, startPoint y: 194, endPoint x: 422, endPoint y: 226, distance: 35.5
click at [369, 221] on div "Account [EMAIL_ADDRESS][DOMAIN_NAME] Change password" at bounding box center [452, 199] width 429 height 146
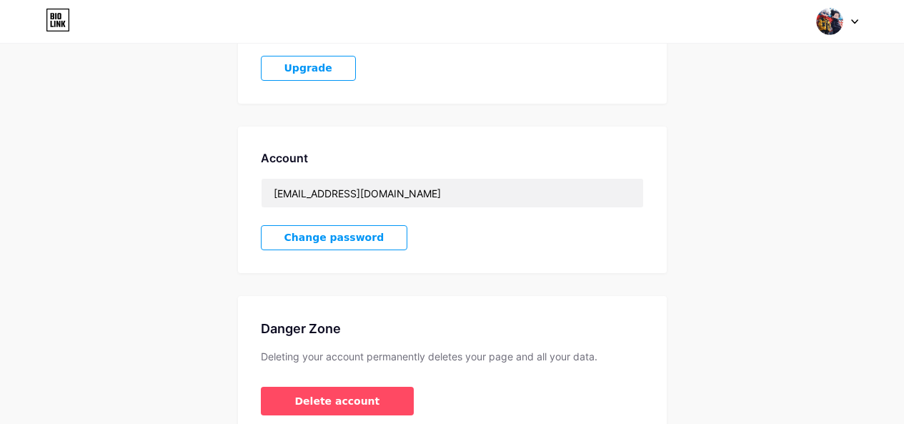
click at [509, 234] on div "Account [EMAIL_ADDRESS][DOMAIN_NAME] Change password" at bounding box center [452, 199] width 429 height 146
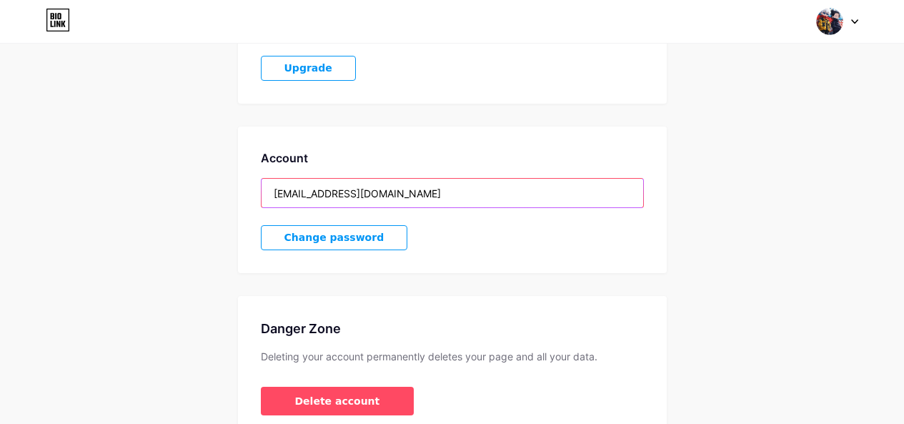
click at [436, 201] on input "[EMAIL_ADDRESS][DOMAIN_NAME]" at bounding box center [452, 193] width 382 height 29
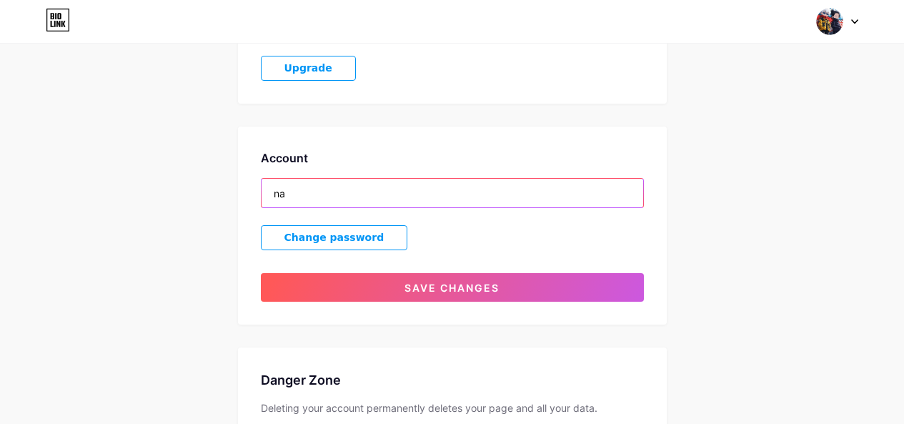
type input "n"
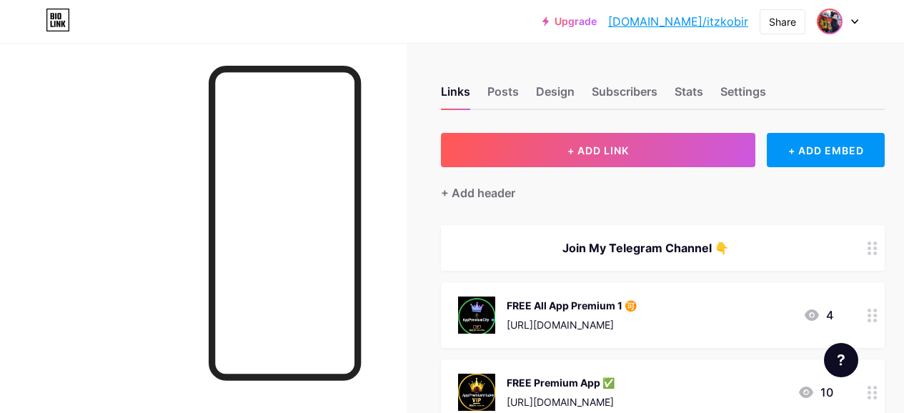
click at [837, 21] on img at bounding box center [829, 21] width 23 height 23
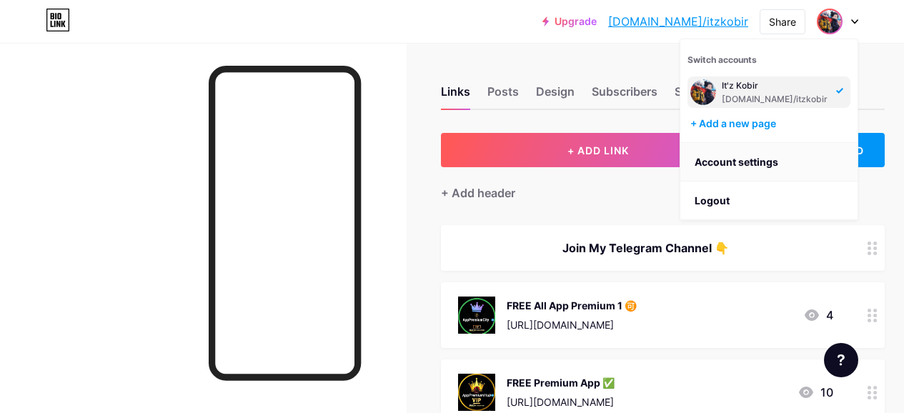
click at [735, 156] on link "Account settings" at bounding box center [768, 162] width 177 height 39
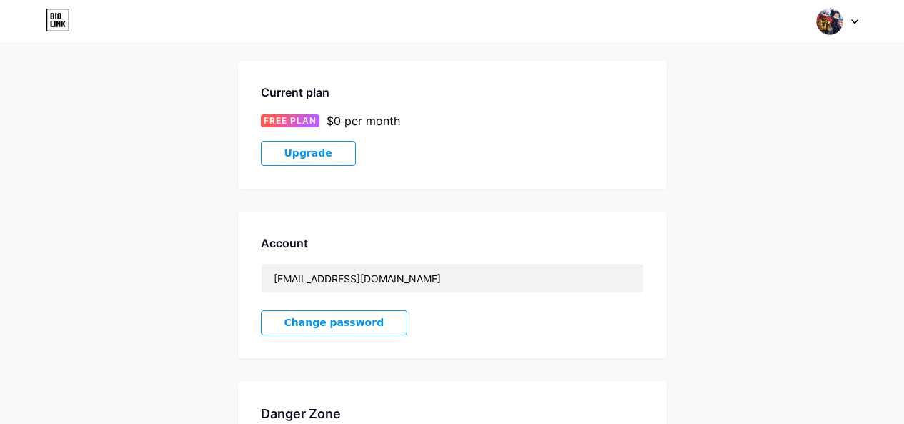
scroll to position [357, 0]
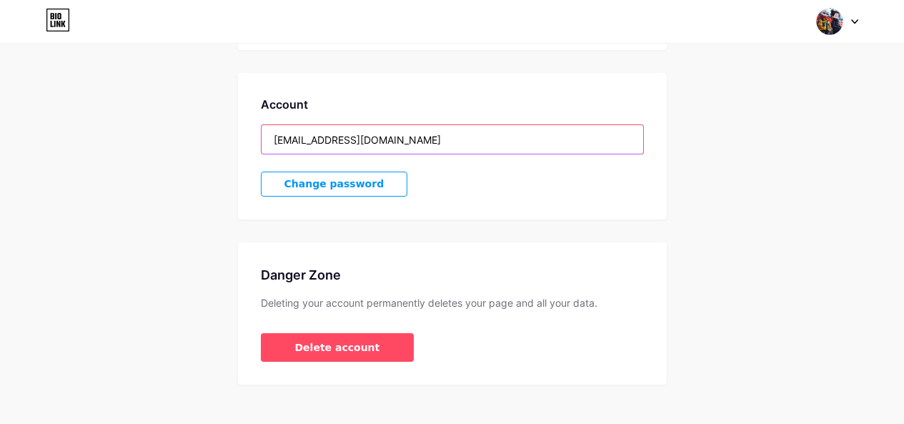
click at [346, 141] on input "[EMAIL_ADDRESS][DOMAIN_NAME]" at bounding box center [452, 139] width 382 height 29
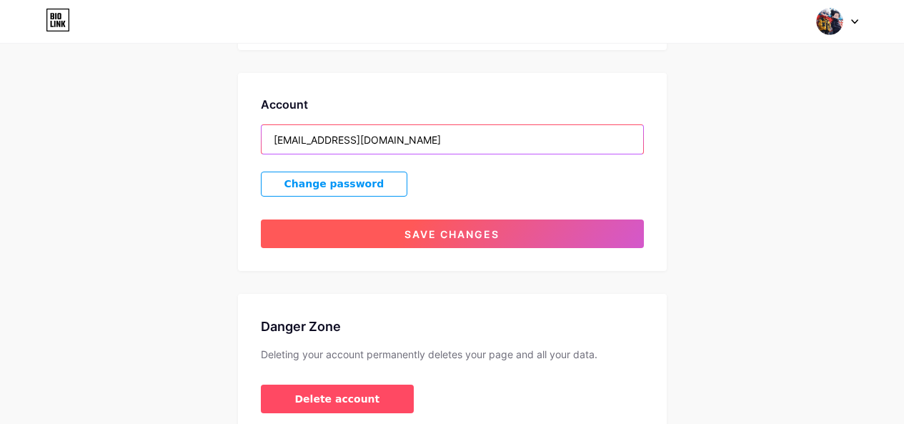
type input "[EMAIL_ADDRESS][DOMAIN_NAME]"
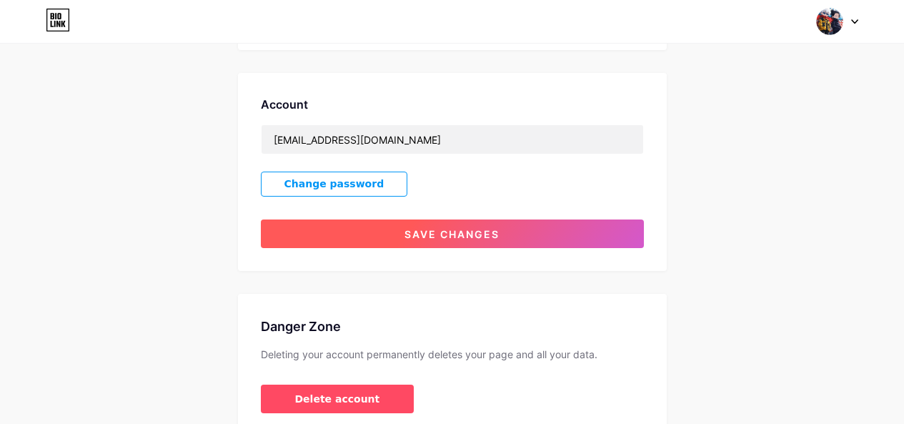
click at [410, 235] on span "Save changes" at bounding box center [451, 234] width 95 height 12
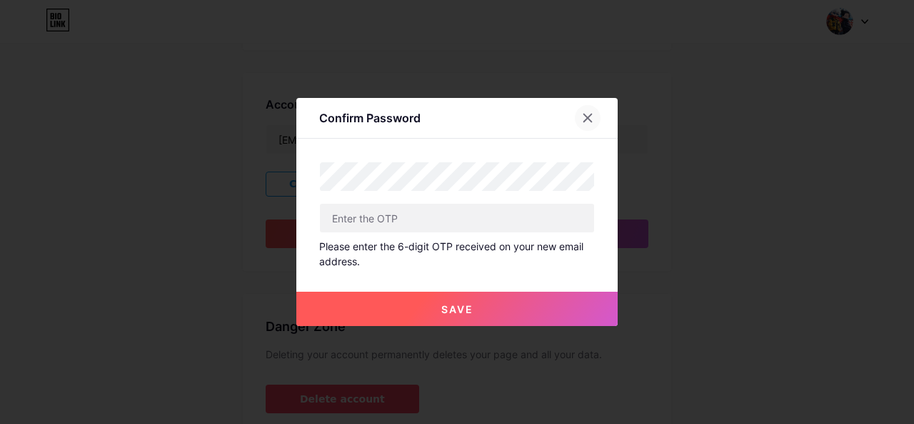
click at [594, 113] on div at bounding box center [588, 118] width 26 height 26
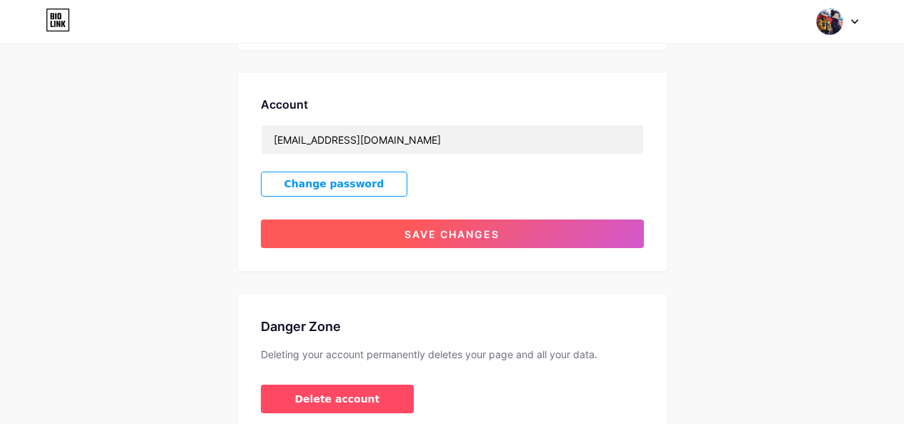
click at [392, 231] on button "Save changes" at bounding box center [452, 233] width 383 height 29
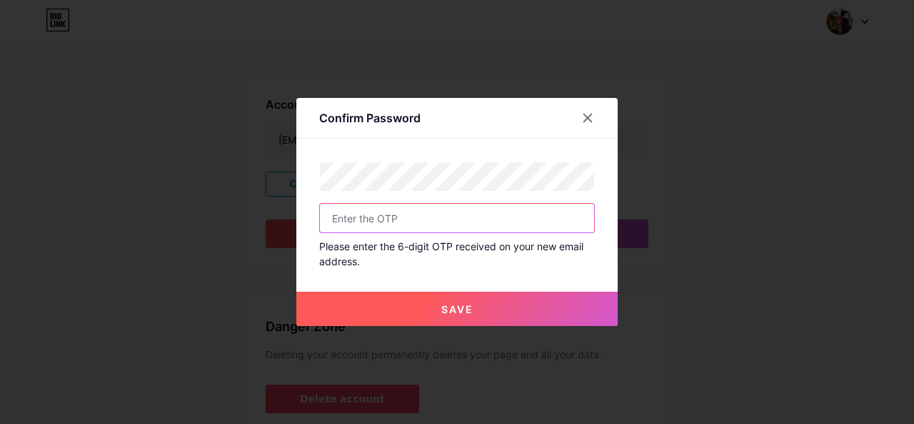
click at [367, 223] on input "text" at bounding box center [457, 218] width 274 height 29
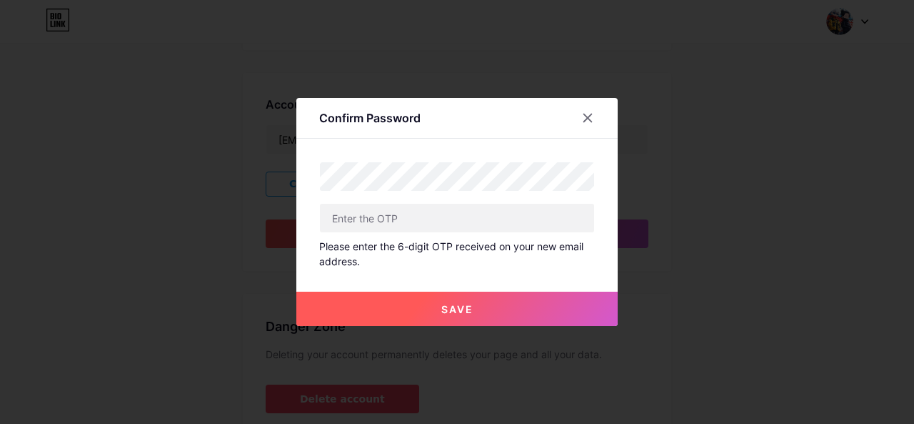
click at [428, 268] on div "Please enter the 6-digit OTP received on your new email address." at bounding box center [457, 254] width 276 height 30
drag, startPoint x: 425, startPoint y: 269, endPoint x: 429, endPoint y: 277, distance: 9.6
click at [429, 277] on div "Save" at bounding box center [456, 297] width 321 height 57
click at [432, 309] on button "Save" at bounding box center [456, 308] width 321 height 34
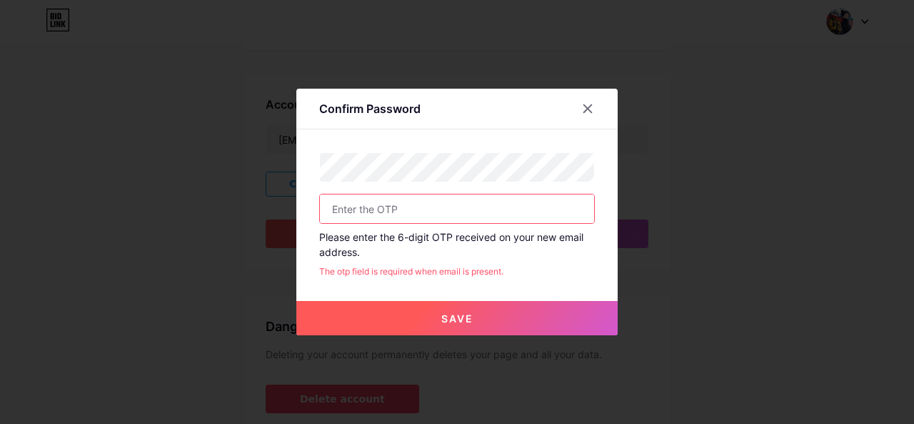
click at [409, 207] on input "text" at bounding box center [457, 208] width 274 height 29
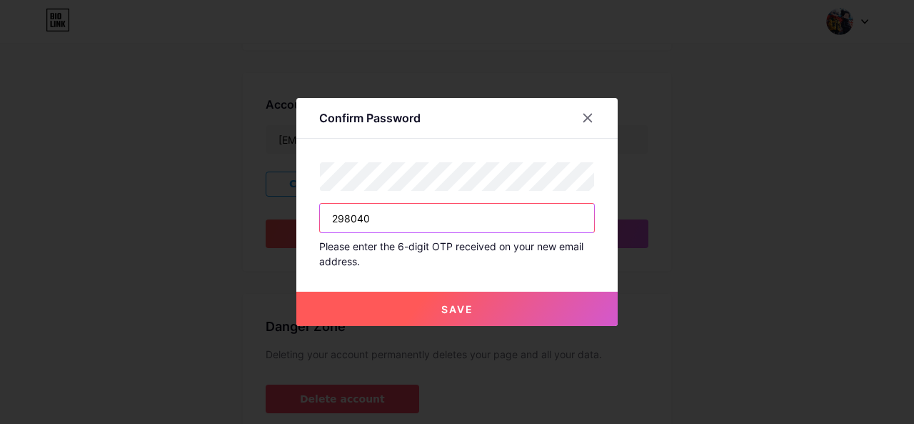
type input "298040"
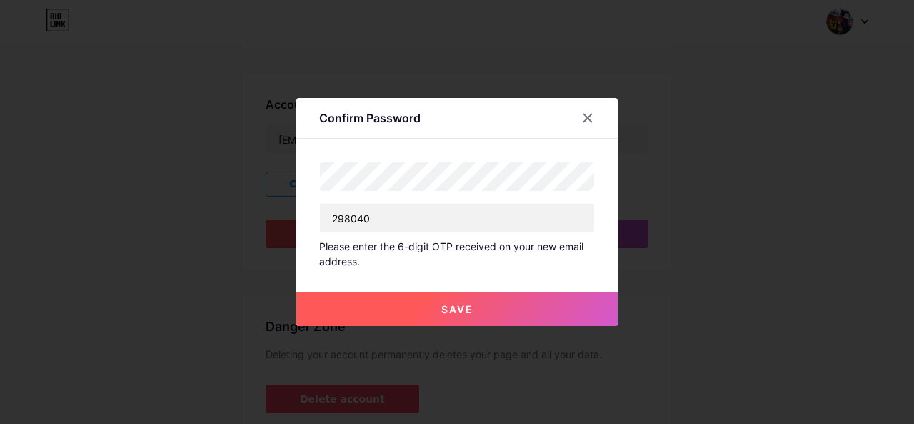
click at [404, 311] on button "Save" at bounding box center [456, 308] width 321 height 34
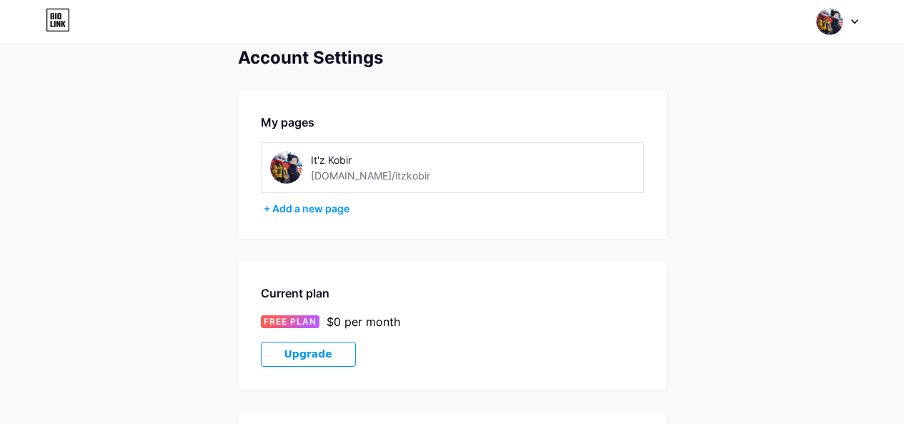
scroll to position [0, 0]
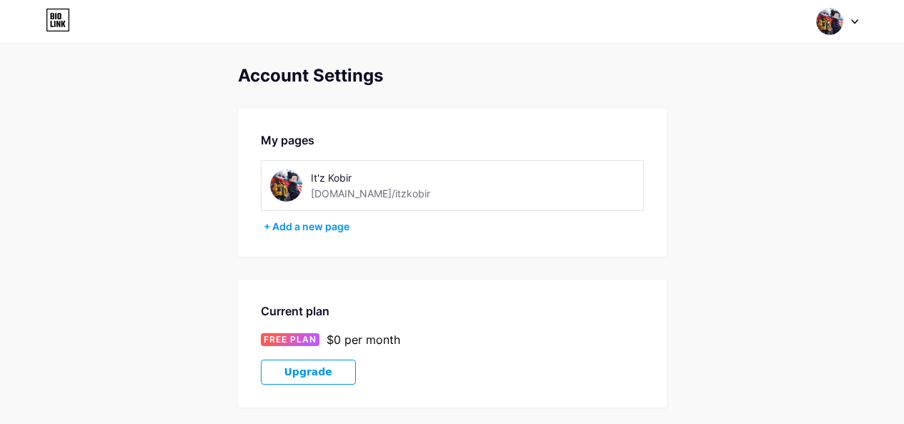
click at [862, 22] on div "Switch accounts It'z Kobir [DOMAIN_NAME]/itzkobir + Add a new page Dashboard Lo…" at bounding box center [452, 22] width 904 height 26
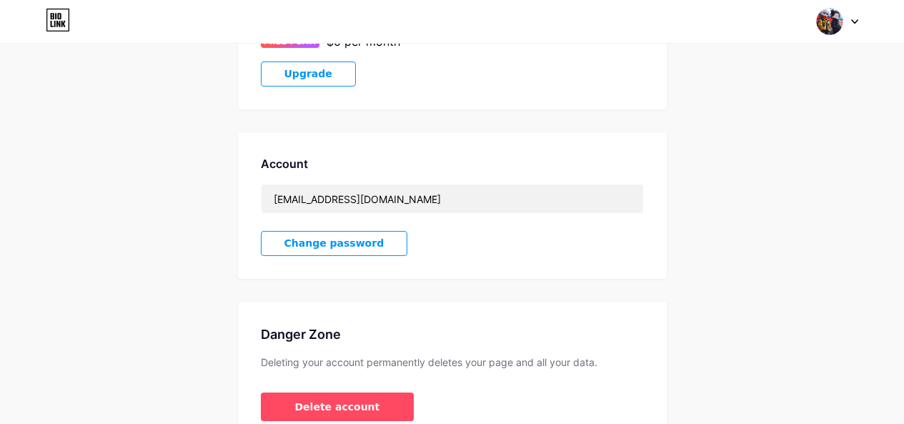
scroll to position [375, 0]
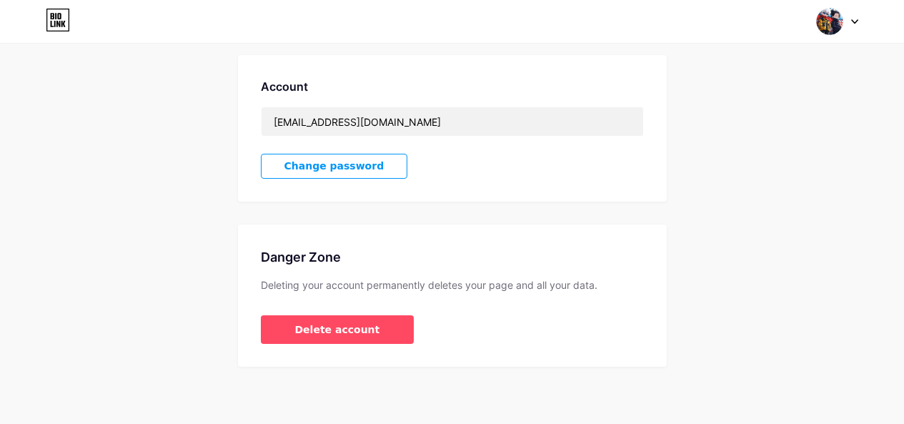
click at [839, 19] on img at bounding box center [829, 21] width 27 height 27
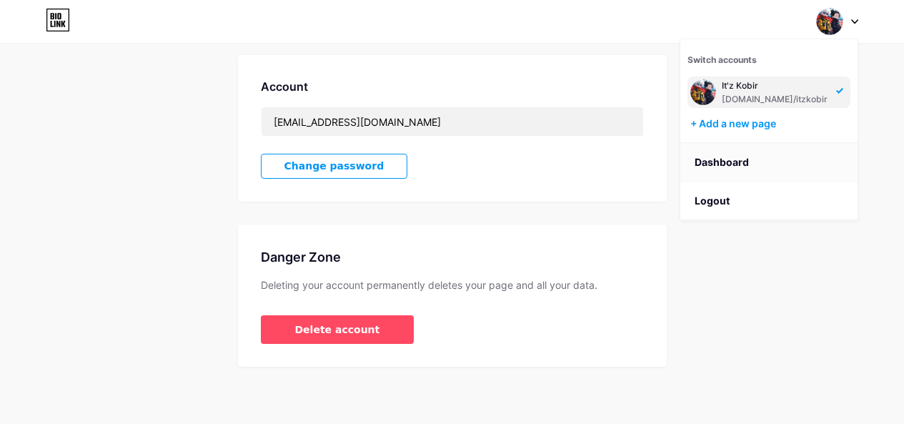
click at [724, 164] on link "Dashboard" at bounding box center [768, 162] width 177 height 39
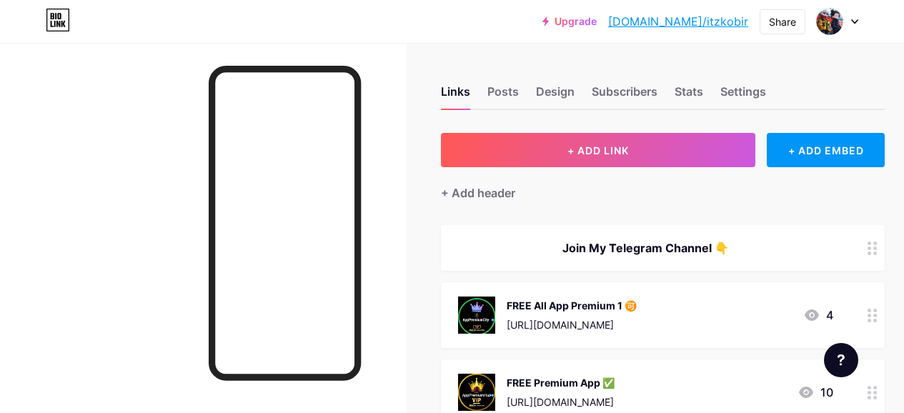
click at [847, 24] on div at bounding box center [837, 22] width 41 height 26
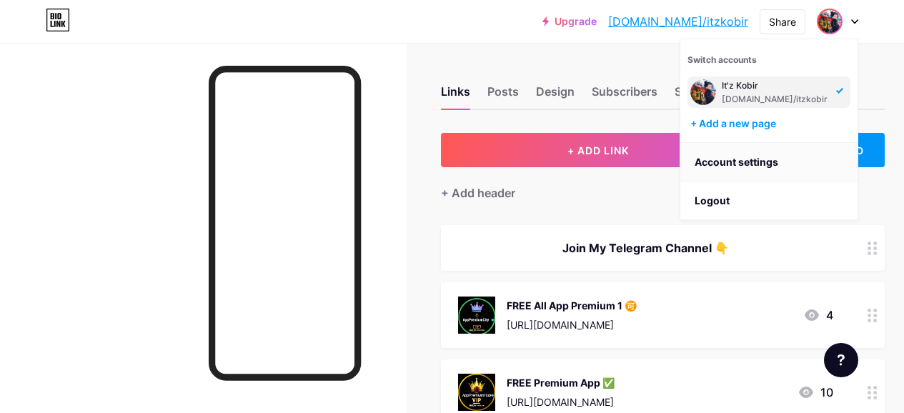
click at [773, 169] on link "Account settings" at bounding box center [768, 162] width 177 height 39
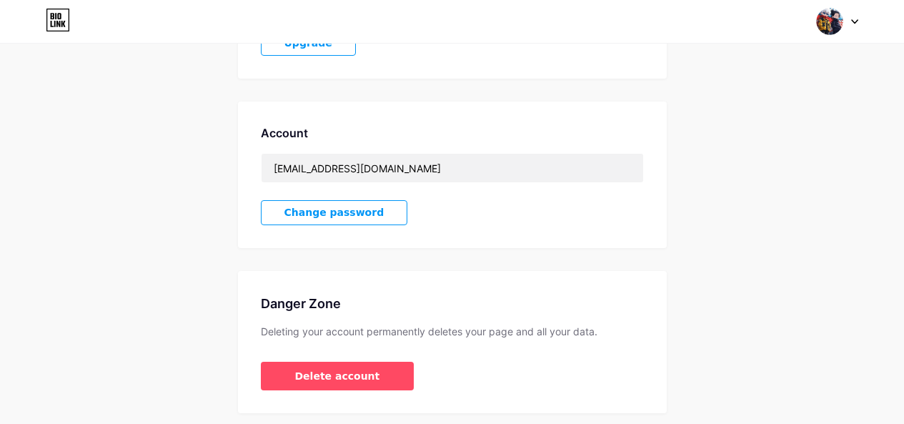
scroll to position [304, 0]
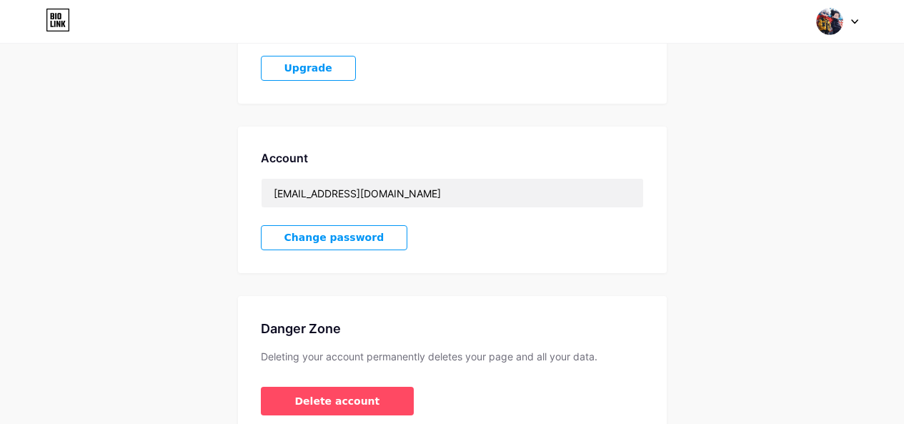
click at [844, 16] on div at bounding box center [837, 22] width 41 height 26
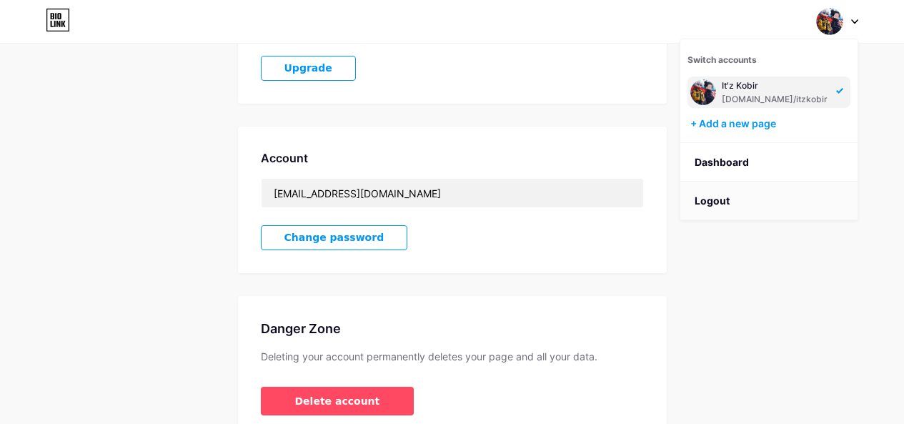
click at [741, 196] on li "Logout" at bounding box center [768, 200] width 177 height 39
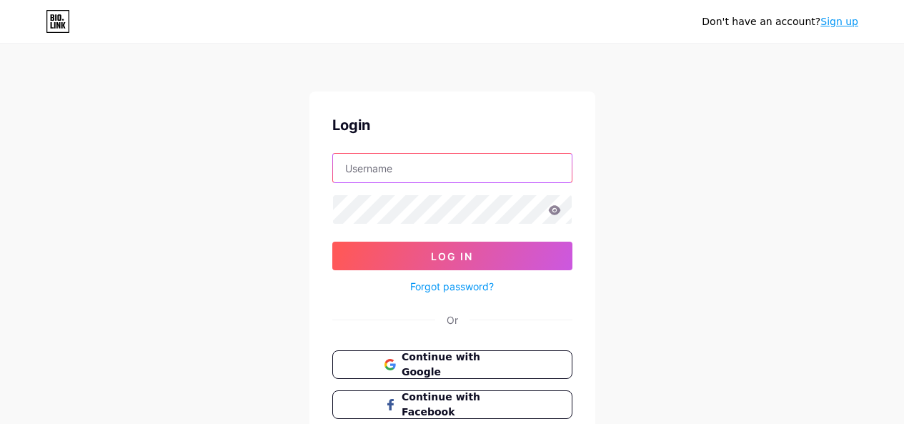
click at [347, 166] on input "text" at bounding box center [452, 168] width 239 height 29
click at [414, 170] on input "[EMAIL_ADDRESS][DOMAIN_NAME]" at bounding box center [452, 168] width 239 height 29
type input "[EMAIL_ADDRESS][DOMAIN_NAME]"
click at [559, 209] on icon at bounding box center [554, 209] width 12 height 9
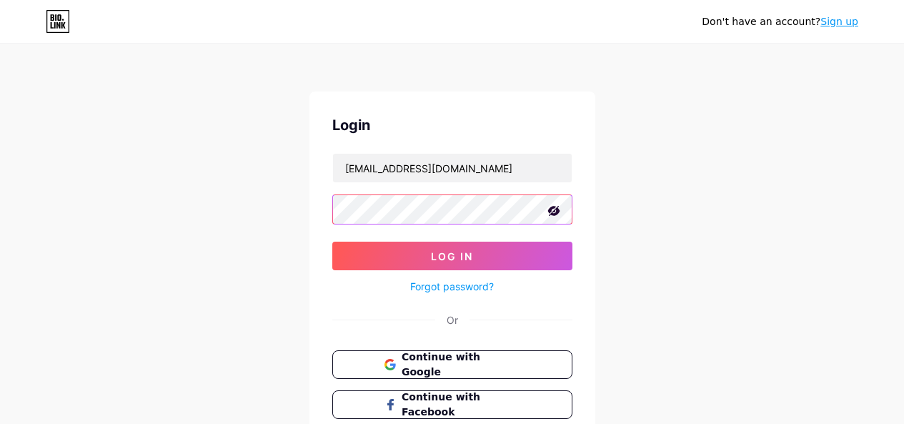
click at [332, 241] on button "Log In" at bounding box center [452, 255] width 240 height 29
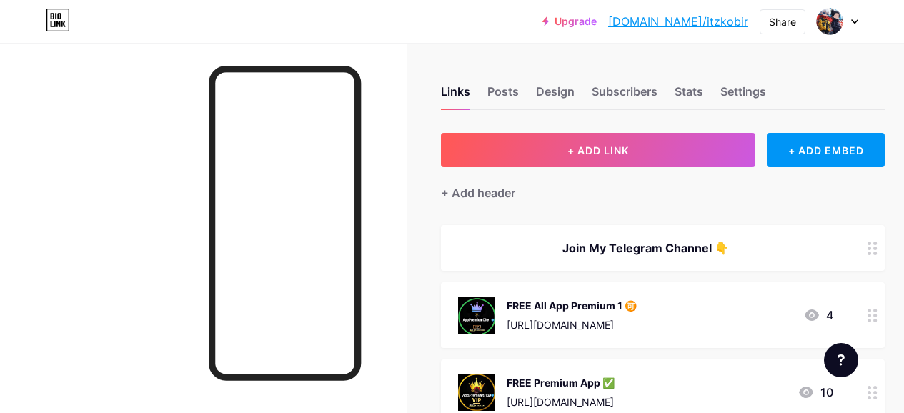
click at [843, 19] on div at bounding box center [837, 22] width 41 height 26
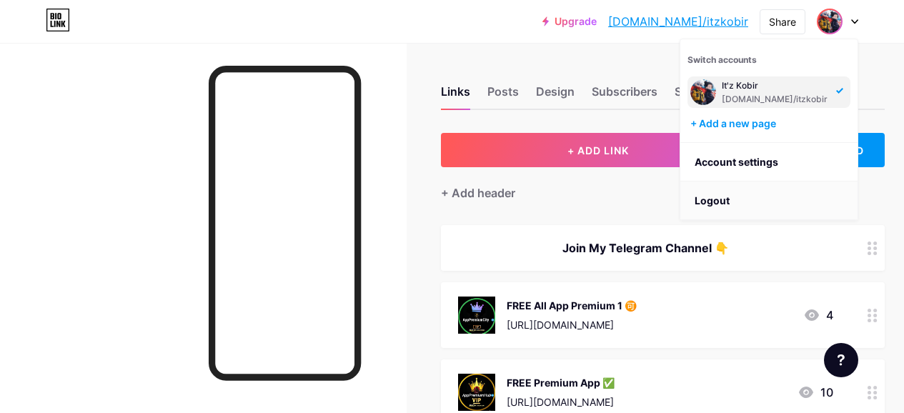
click at [744, 195] on li "Logout" at bounding box center [768, 200] width 177 height 39
click at [719, 195] on li "Logout" at bounding box center [768, 200] width 177 height 39
click at [722, 198] on li "Logout" at bounding box center [768, 200] width 177 height 39
click at [737, 196] on li "Logout" at bounding box center [768, 200] width 177 height 39
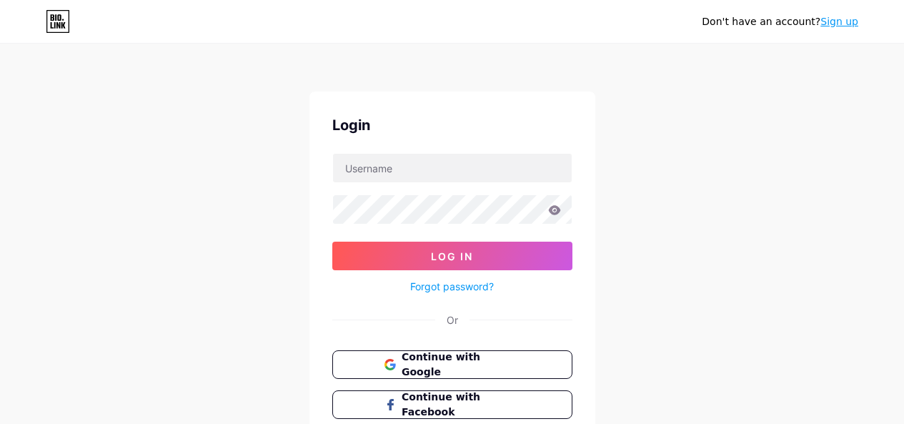
click at [713, 195] on div "Don't have an account? Sign up Login Log In Forgot password? Or Continue with G…" at bounding box center [452, 263] width 904 height 527
click at [481, 149] on div "Login Log In Forgot password? Or Continue with Google Continue with Facebook Co…" at bounding box center [452, 286] width 286 height 390
click at [479, 158] on input "text" at bounding box center [452, 168] width 239 height 29
